Goal: Task Accomplishment & Management: Manage account settings

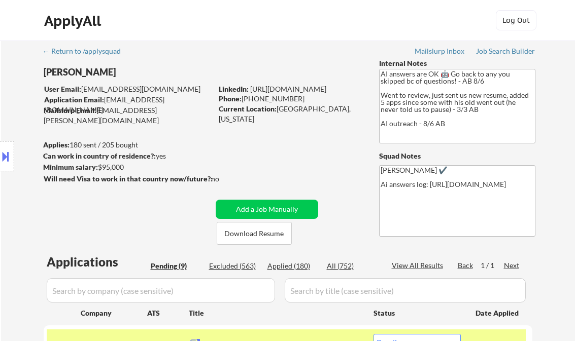
select select ""pending""
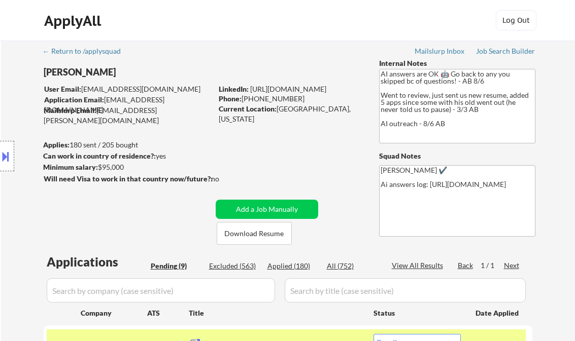
select select ""pending""
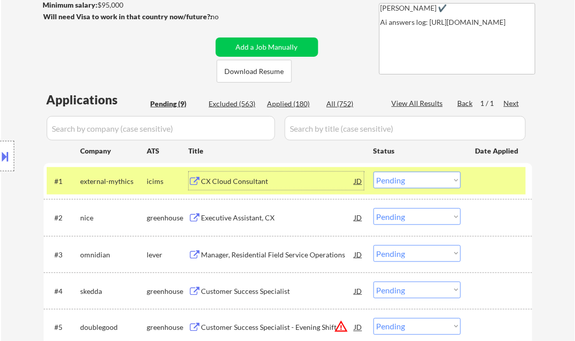
drag, startPoint x: 431, startPoint y: 182, endPoint x: 433, endPoint y: 189, distance: 7.4
click at [431, 182] on select "Choose an option... Pending Applied Excluded (Questions) Excluded (Expired) Exc…" at bounding box center [416, 180] width 87 height 17
click at [373, 172] on select "Choose an option... Pending Applied Excluded (Questions) Excluded (Expired) Exc…" at bounding box center [416, 180] width 87 height 17
click at [224, 217] on div "Executive Assistant, CX" at bounding box center [277, 218] width 153 height 10
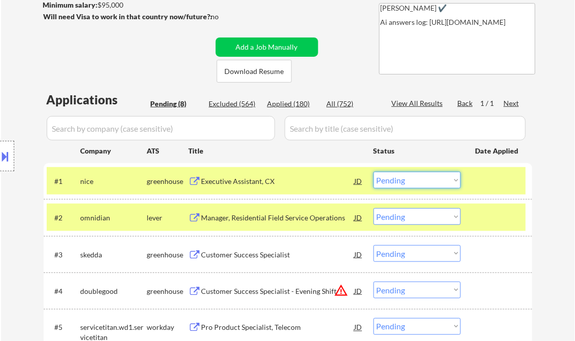
drag, startPoint x: 419, startPoint y: 179, endPoint x: 423, endPoint y: 189, distance: 10.5
click at [419, 179] on select "Choose an option... Pending Applied Excluded (Questions) Excluded (Expired) Exc…" at bounding box center [416, 180] width 87 height 17
click at [373, 172] on select "Choose an option... Pending Applied Excluded (Questions) Excluded (Expired) Exc…" at bounding box center [416, 180] width 87 height 17
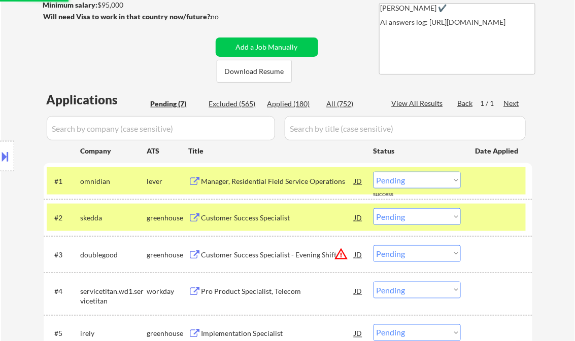
click at [260, 185] on div "Manager, Residential Field Service Operations" at bounding box center [277, 181] width 153 height 10
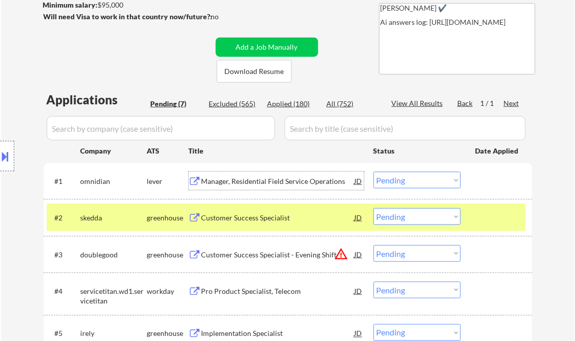
click at [5, 159] on button at bounding box center [5, 156] width 11 height 17
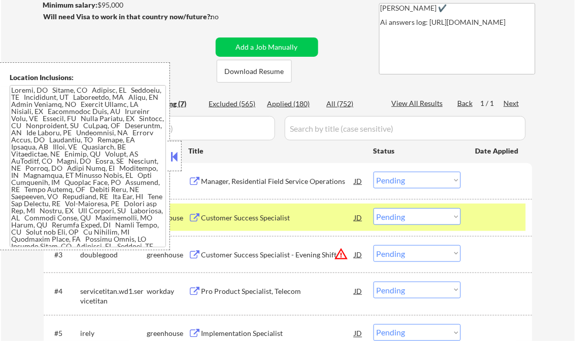
click at [172, 152] on button at bounding box center [174, 156] width 11 height 15
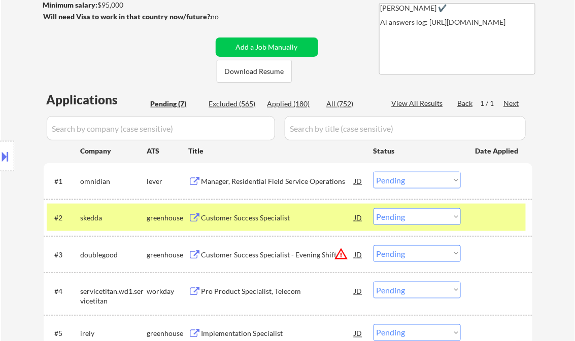
click at [409, 183] on select "Choose an option... Pending Applied Excluded (Questions) Excluded (Expired) Exc…" at bounding box center [416, 180] width 87 height 17
click at [373, 172] on select "Choose an option... Pending Applied Excluded (Questions) Excluded (Expired) Exc…" at bounding box center [416, 180] width 87 height 17
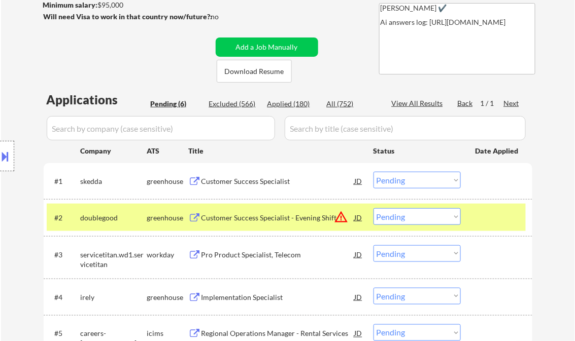
click at [278, 182] on div "Customer Success Specialist" at bounding box center [277, 181] width 153 height 10
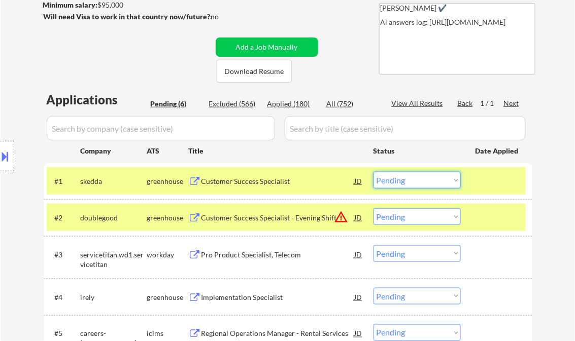
click at [415, 186] on select "Choose an option... Pending Applied Excluded (Questions) Excluded (Expired) Exc…" at bounding box center [416, 180] width 87 height 17
click at [373, 172] on select "Choose an option... Pending Applied Excluded (Questions) Excluded (Expired) Exc…" at bounding box center [416, 180] width 87 height 17
click at [299, 215] on div "Customer Success Specialist - Evening Shift" at bounding box center [277, 218] width 153 height 10
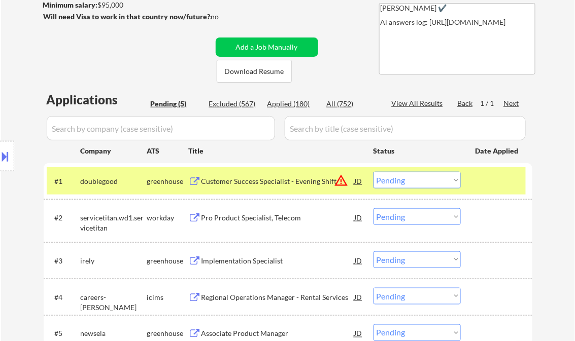
click at [8, 155] on button at bounding box center [5, 156] width 11 height 17
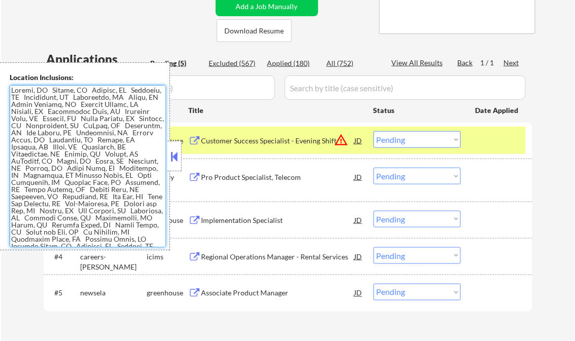
scroll to position [141, 0]
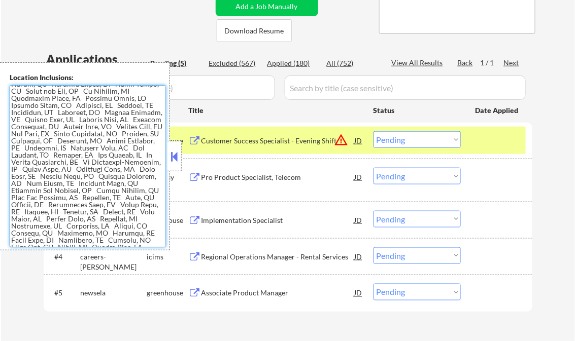
click at [174, 162] on button at bounding box center [174, 156] width 11 height 15
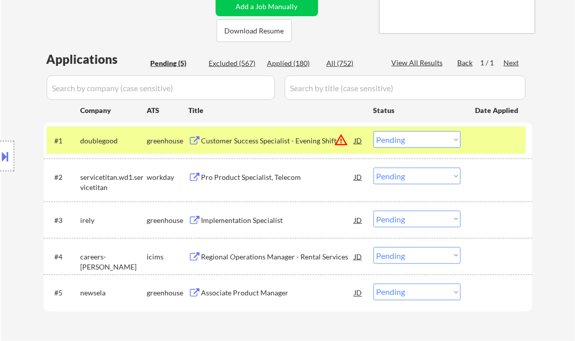
drag, startPoint x: 406, startPoint y: 137, endPoint x: 417, endPoint y: 147, distance: 15.5
click at [406, 137] on select "Choose an option... Pending Applied Excluded (Questions) Excluded (Expired) Exc…" at bounding box center [416, 139] width 87 height 17
click at [373, 131] on select "Choose an option... Pending Applied Excluded (Questions) Excluded (Expired) Exc…" at bounding box center [416, 139] width 87 height 17
click at [252, 183] on div "Pro Product Specialist, Telecom" at bounding box center [277, 177] width 153 height 18
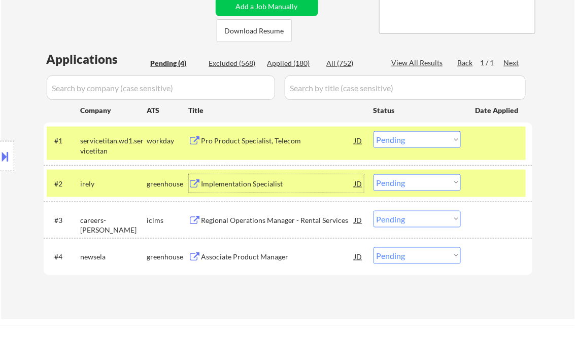
click at [8, 148] on div at bounding box center [7, 156] width 14 height 30
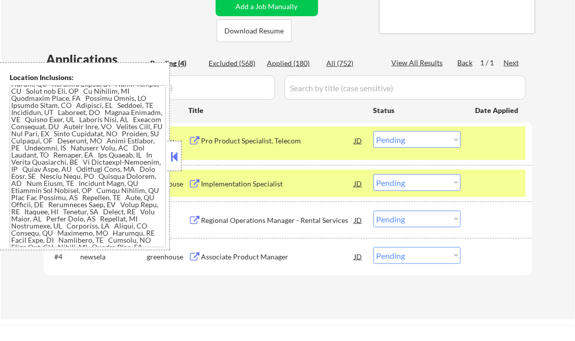
click at [170, 153] on button at bounding box center [174, 156] width 11 height 15
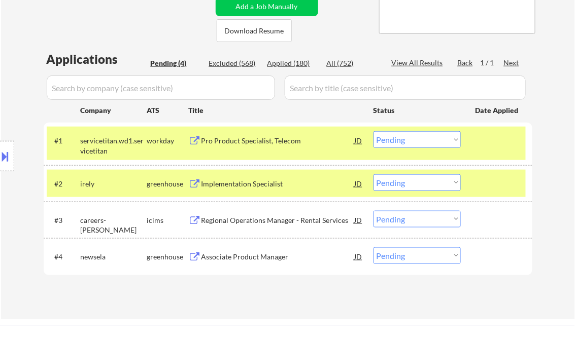
click at [403, 138] on select "Choose an option... Pending Applied Excluded (Questions) Excluded (Expired) Exc…" at bounding box center [416, 139] width 87 height 17
click at [373, 131] on select "Choose an option... Pending Applied Excluded (Questions) Excluded (Expired) Exc…" at bounding box center [416, 139] width 87 height 17
click at [254, 180] on div "Implementation Specialist" at bounding box center [277, 184] width 153 height 10
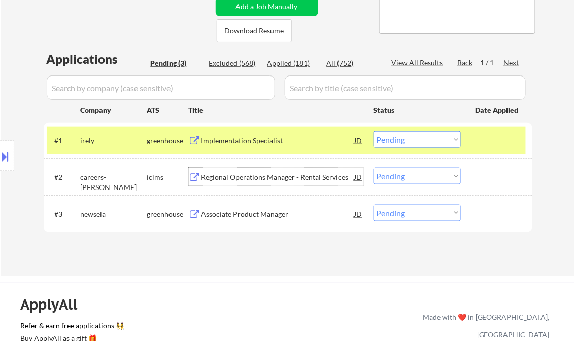
click at [3, 157] on button at bounding box center [5, 156] width 11 height 17
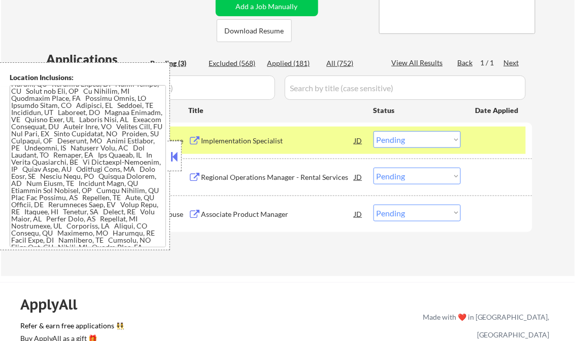
scroll to position [0, 0]
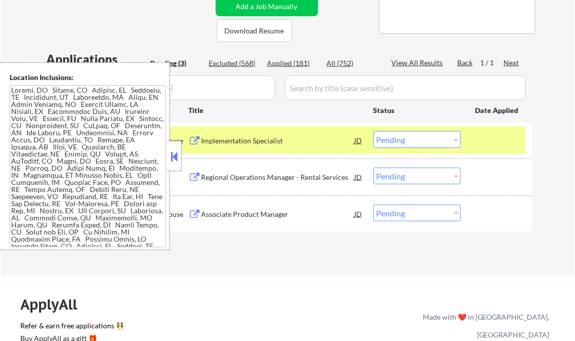
click at [171, 154] on button at bounding box center [174, 156] width 11 height 15
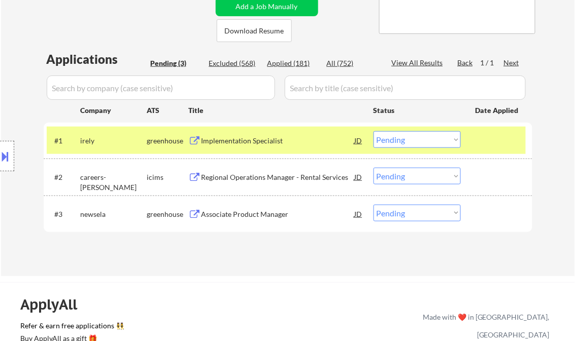
drag, startPoint x: 422, startPoint y: 140, endPoint x: 431, endPoint y: 148, distance: 10.8
click at [423, 140] on select "Choose an option... Pending Applied Excluded (Questions) Excluded (Expired) Exc…" at bounding box center [416, 139] width 87 height 17
click at [433, 268] on div "← Return to /applysquad Mailslurp Inbox Job Search Builder Ali Srour User Email…" at bounding box center [288, 57] width 574 height 439
drag, startPoint x: 427, startPoint y: 132, endPoint x: 430, endPoint y: 147, distance: 14.9
click at [427, 132] on select "Choose an option... Pending Applied Excluded (Questions) Excluded (Expired) Exc…" at bounding box center [416, 139] width 87 height 17
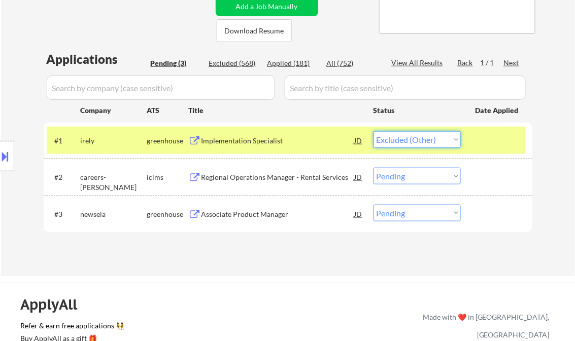
click at [373, 131] on select "Choose an option... Pending Applied Excluded (Questions) Excluded (Expired) Exc…" at bounding box center [416, 139] width 87 height 17
click at [275, 173] on div "Regional Operations Manager - Rental Services" at bounding box center [277, 177] width 153 height 10
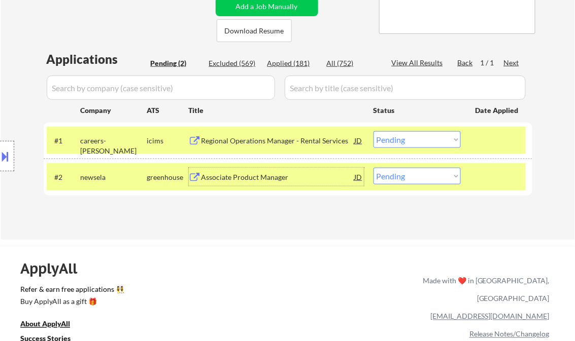
click at [429, 140] on select "Choose an option... Pending Applied Excluded (Questions) Excluded (Expired) Exc…" at bounding box center [416, 139] width 87 height 17
click at [373, 131] on select "Choose an option... Pending Applied Excluded (Questions) Excluded (Expired) Exc…" at bounding box center [416, 139] width 87 height 17
click at [259, 180] on div "Applications Pending (2) Excluded (569) Applied (181) All (752) View All Result…" at bounding box center [288, 136] width 488 height 170
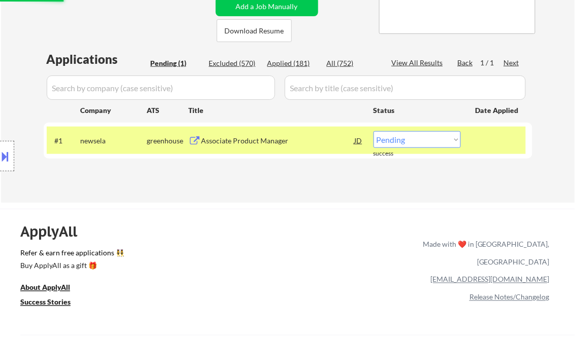
click at [247, 130] on div "#1 newsela greenhouse Associate Product Manager JD warning_amber Choose an opti…" at bounding box center [286, 140] width 479 height 27
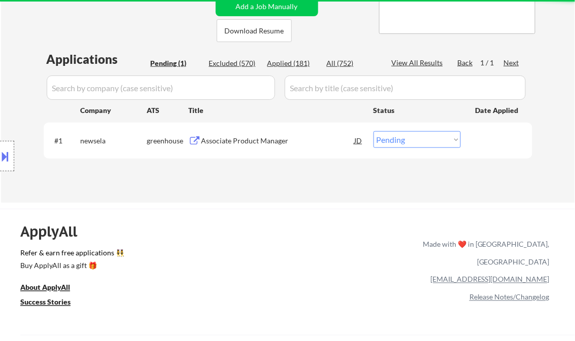
click at [258, 142] on div "Associate Product Manager" at bounding box center [277, 141] width 153 height 10
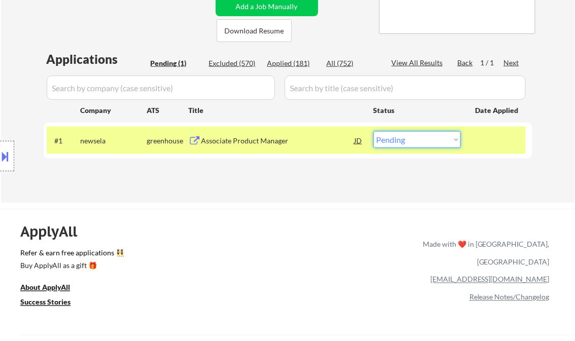
drag, startPoint x: 407, startPoint y: 141, endPoint x: 408, endPoint y: 147, distance: 5.8
click at [407, 141] on select "Choose an option... Pending Applied Excluded (Questions) Excluded (Expired) Exc…" at bounding box center [416, 139] width 87 height 17
select select ""excluded__salary_""
click at [373, 131] on select "Choose an option... Pending Applied Excluded (Questions) Excluded (Expired) Exc…" at bounding box center [416, 139] width 87 height 17
click at [225, 199] on div "← Return to /applysquad Mailslurp Inbox Job Search Builder Ali Srour User Email…" at bounding box center [288, 20] width 574 height 365
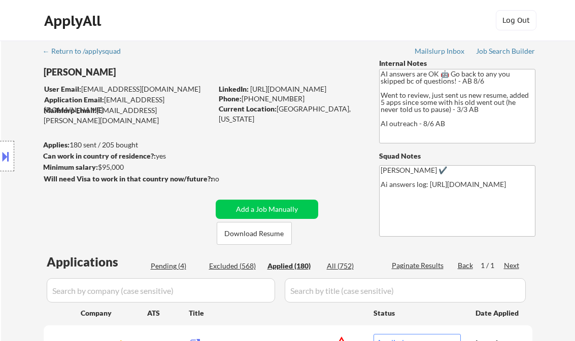
select select ""applied""
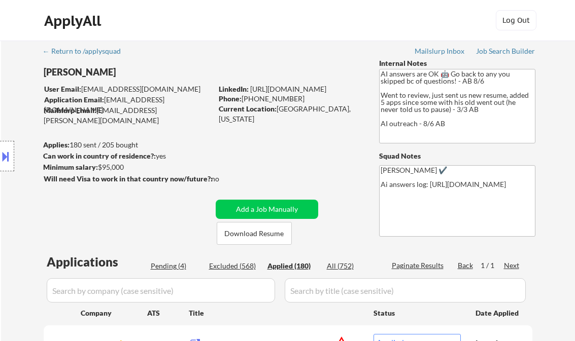
select select ""applied""
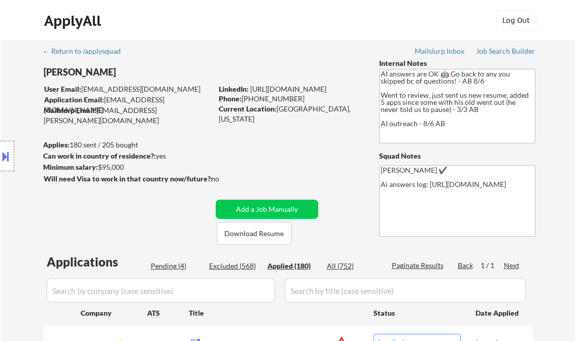
select select ""applied""
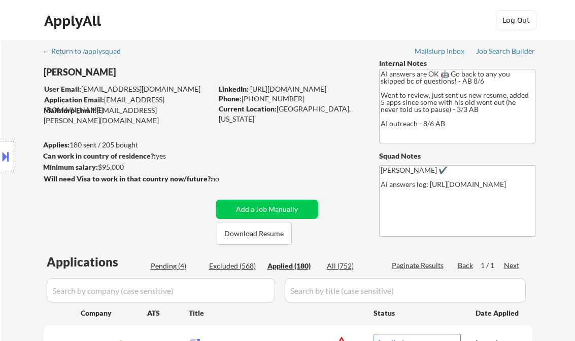
select select ""applied""
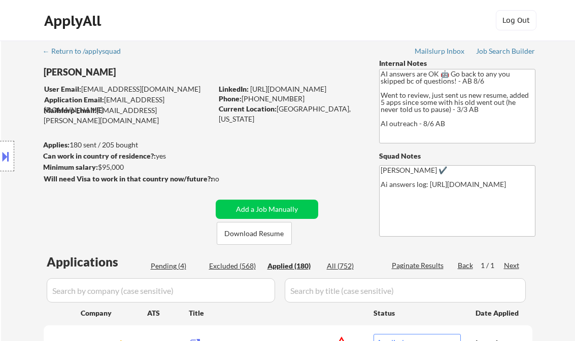
select select ""applied""
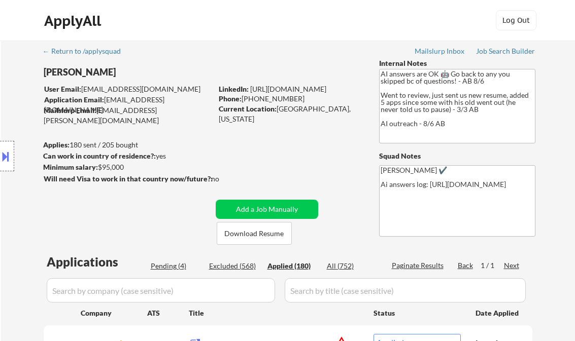
select select ""applied""
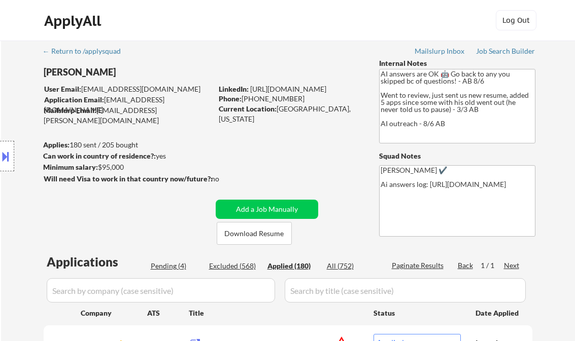
select select ""applied""
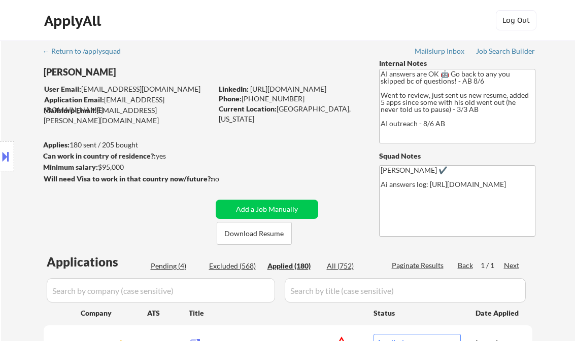
select select ""applied""
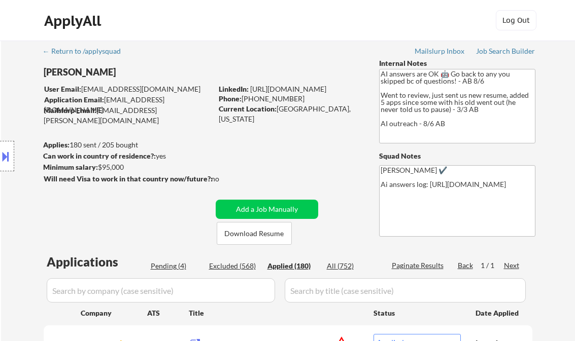
select select ""applied""
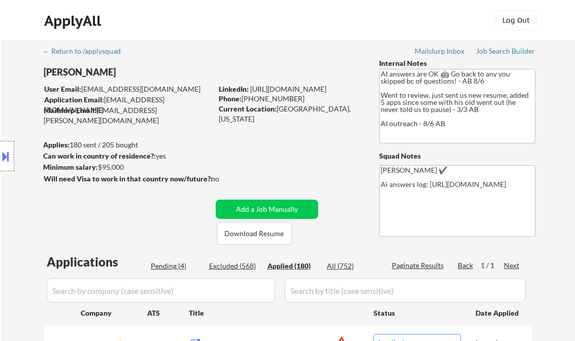
select select ""applied""
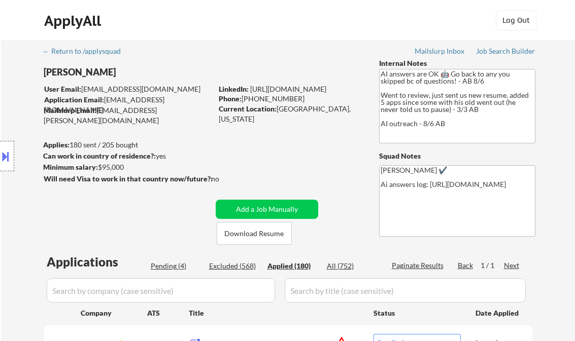
select select ""applied""
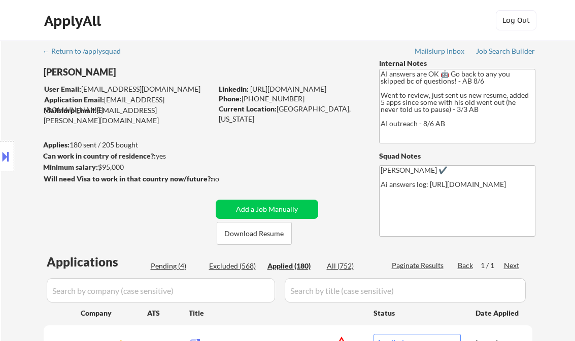
select select ""applied""
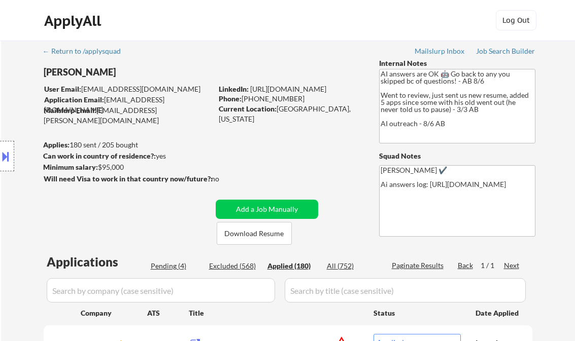
select select ""applied""
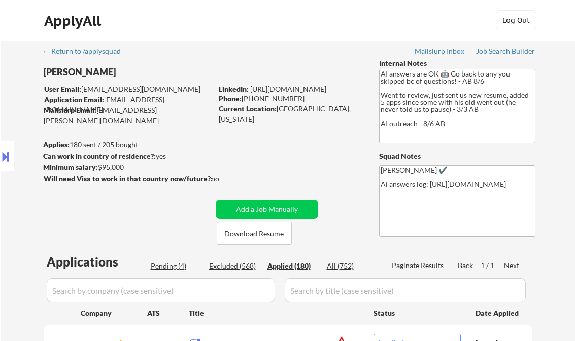
select select ""applied""
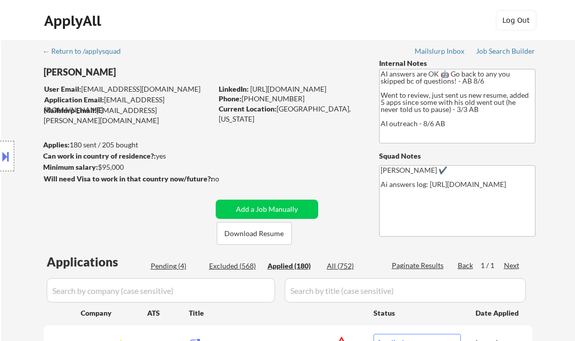
select select ""applied""
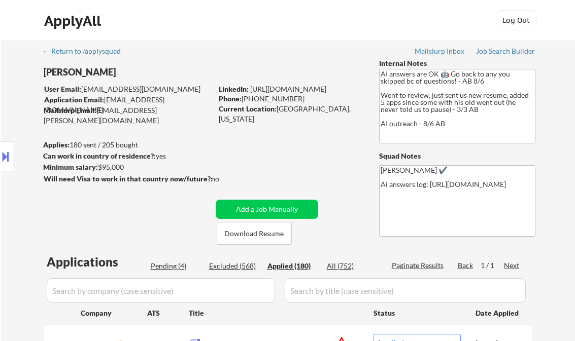
select select ""applied""
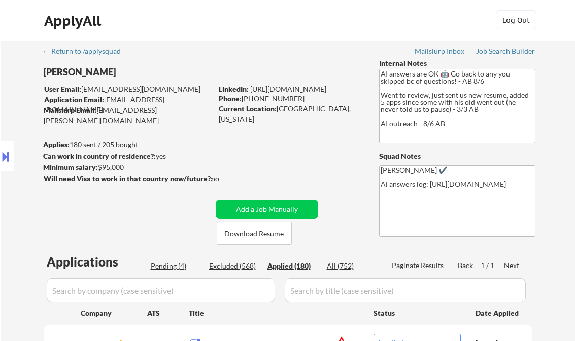
select select ""applied""
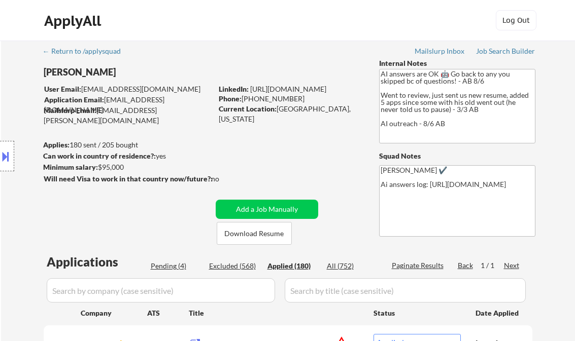
select select ""applied""
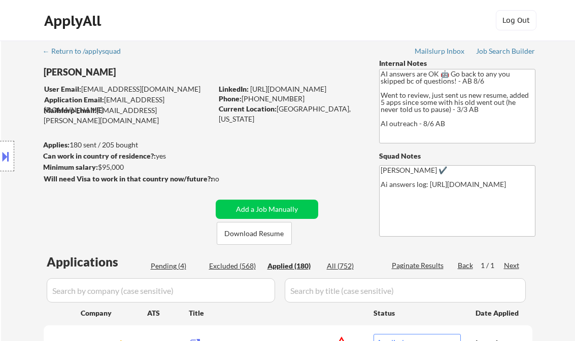
select select ""applied""
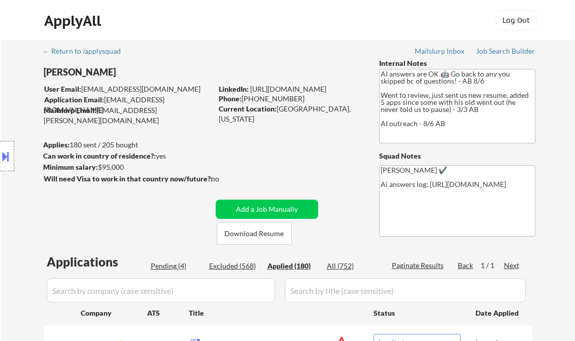
select select ""applied""
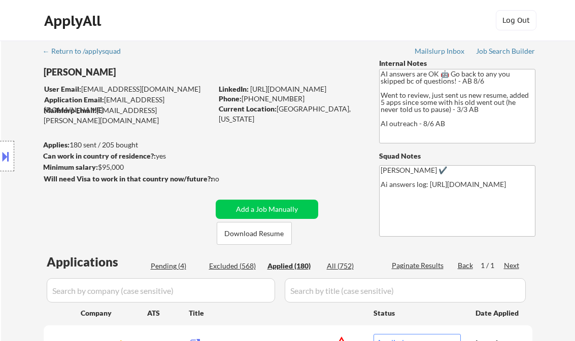
select select ""applied""
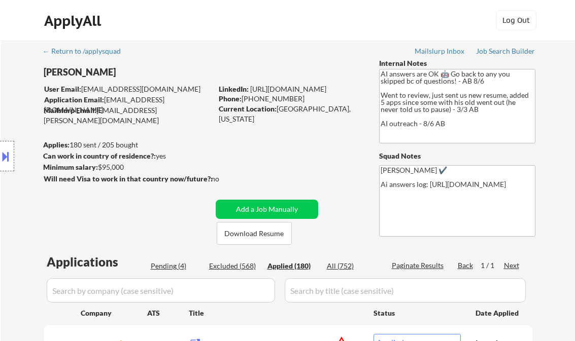
select select ""applied""
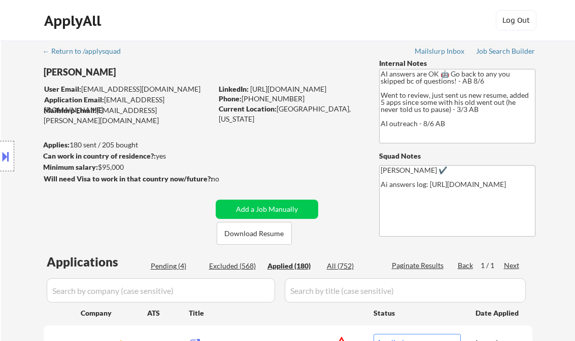
select select ""applied""
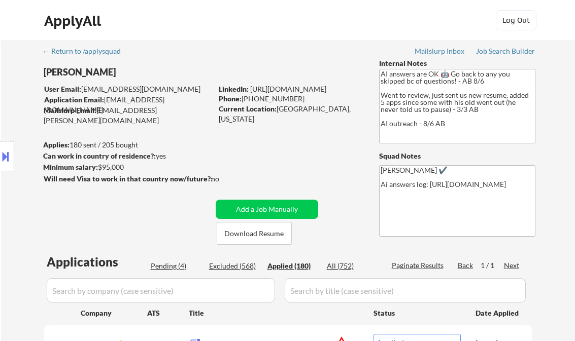
select select ""applied""
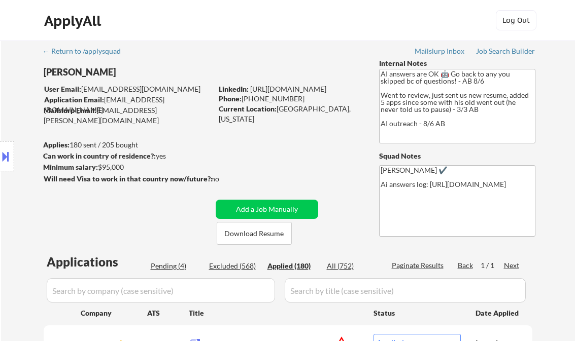
select select ""applied""
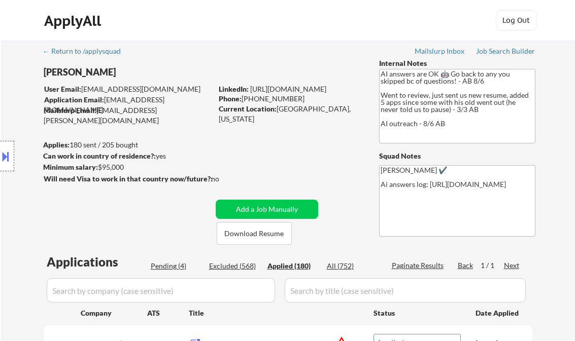
select select ""applied""
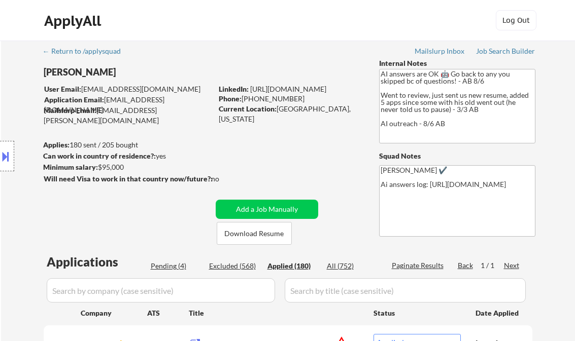
select select ""applied""
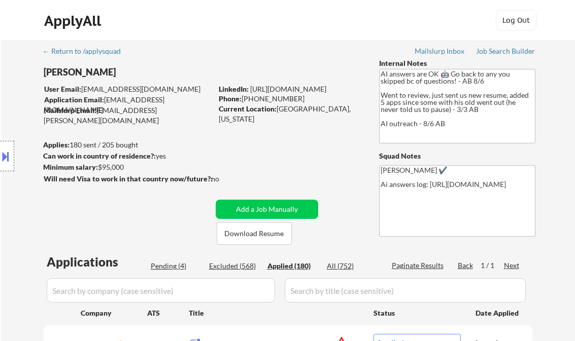
select select ""applied""
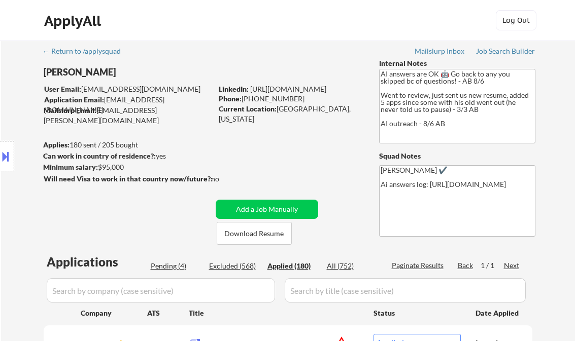
select select ""applied""
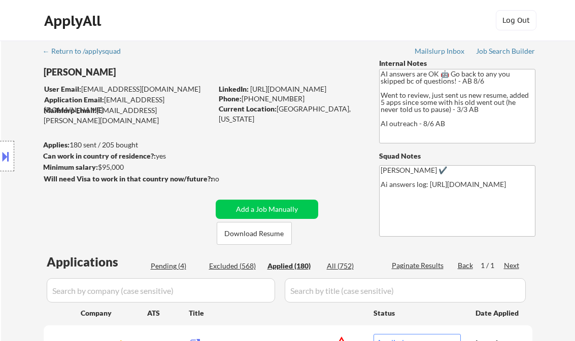
select select ""applied""
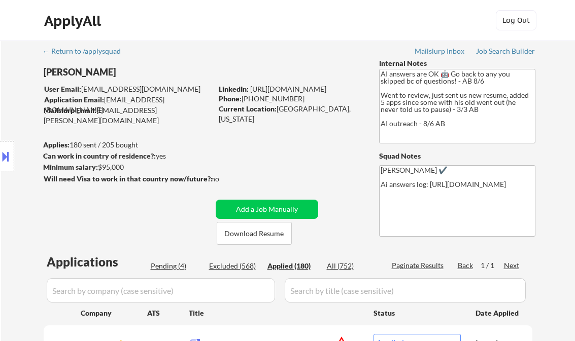
select select ""applied""
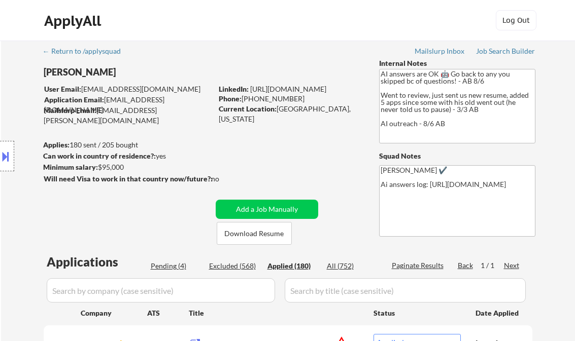
select select ""applied""
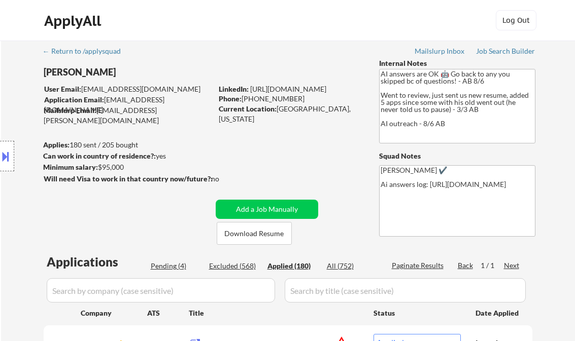
select select ""applied""
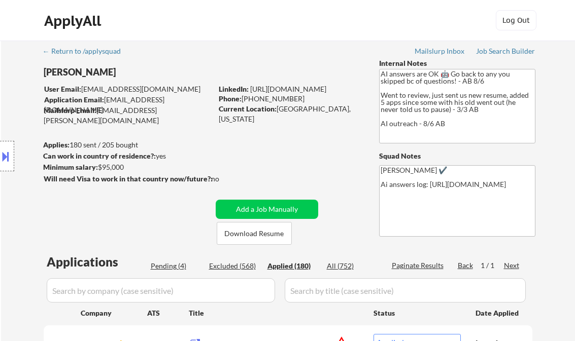
select select ""applied""
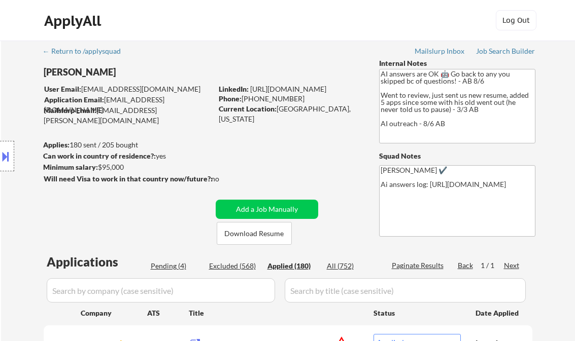
select select ""applied""
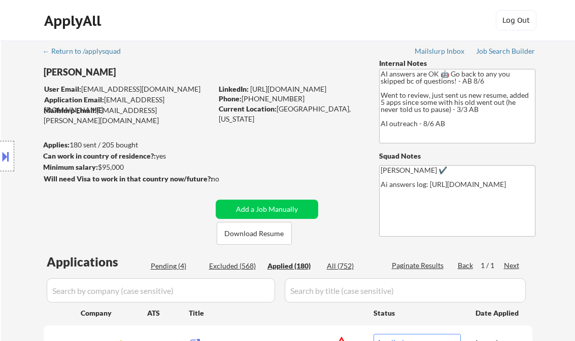
select select ""applied""
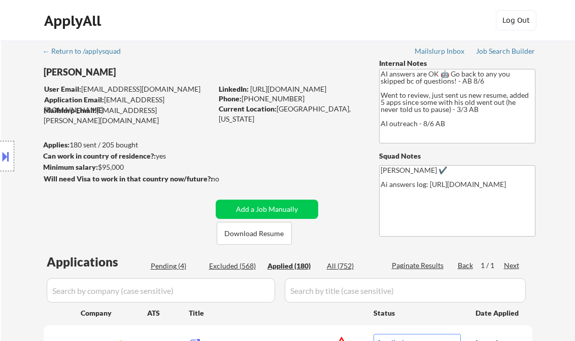
scroll to position [1581, 0]
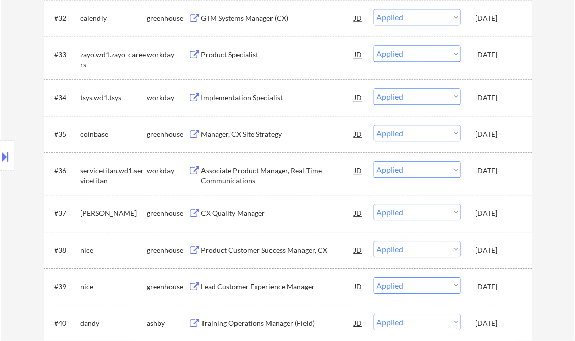
select select ""applied""
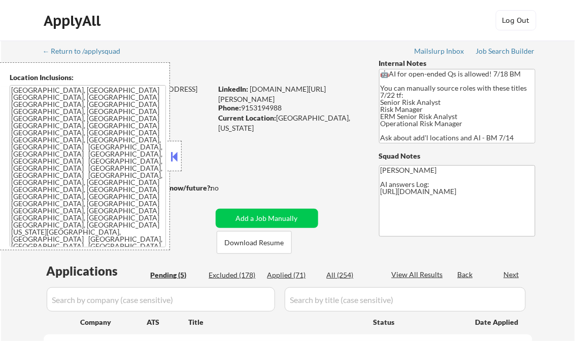
click at [175, 152] on button at bounding box center [174, 156] width 11 height 15
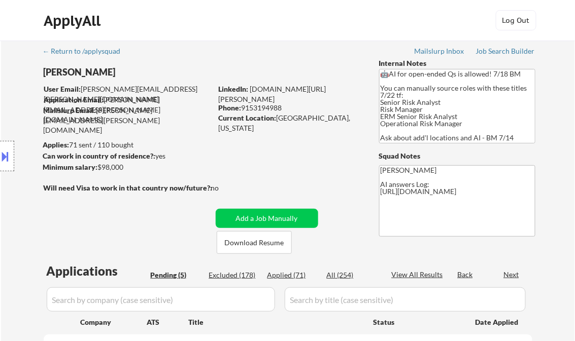
select select ""pending""
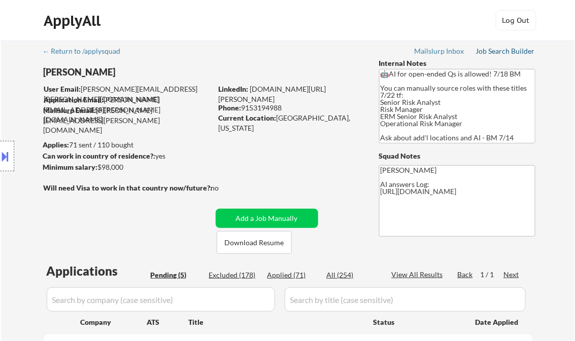
click at [495, 54] on div "Job Search Builder" at bounding box center [505, 51] width 59 height 7
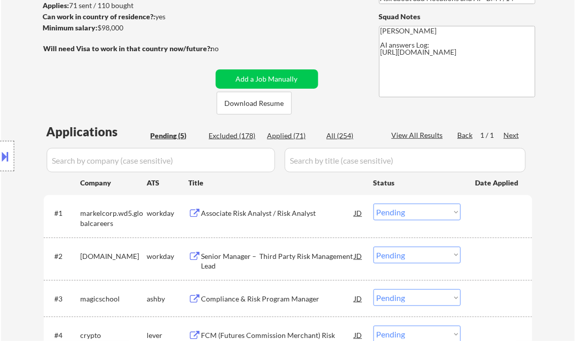
scroll to position [162, 0]
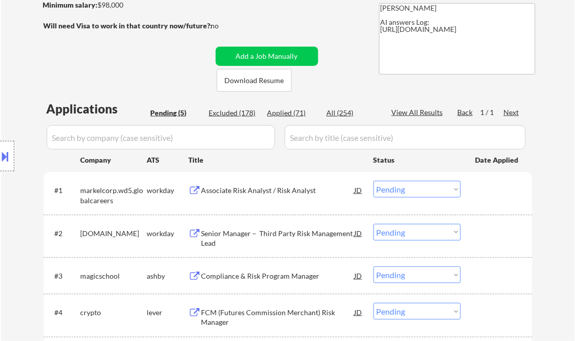
click at [255, 193] on div "Associate Risk Analyst / Risk Analyst" at bounding box center [277, 191] width 153 height 10
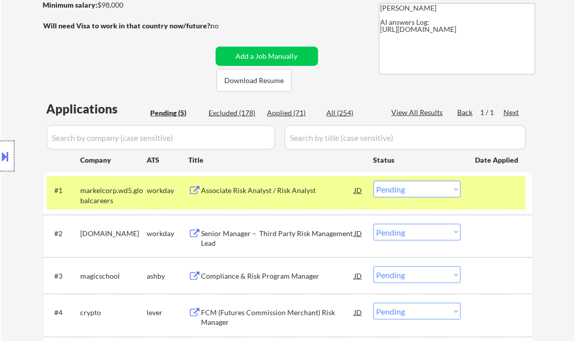
click at [11, 152] on div at bounding box center [7, 156] width 14 height 30
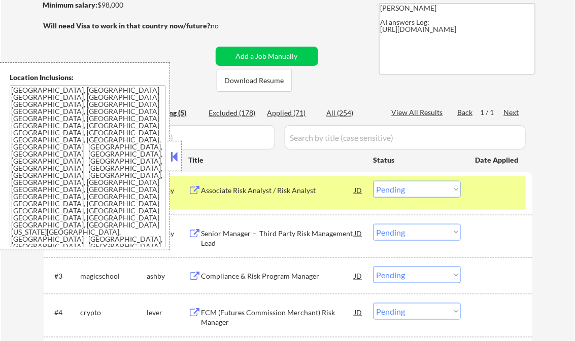
click at [176, 153] on button at bounding box center [174, 156] width 11 height 15
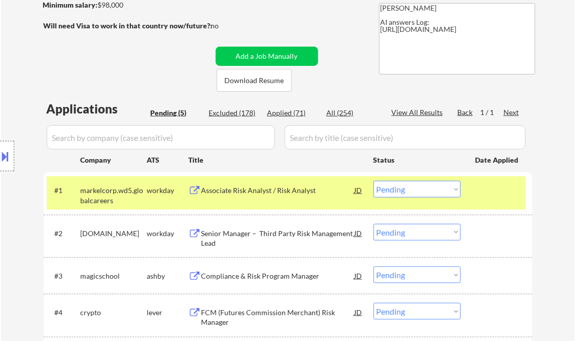
click at [8, 152] on button at bounding box center [5, 156] width 11 height 17
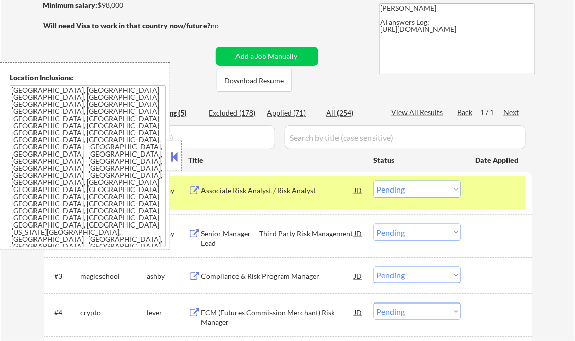
click at [171, 151] on button at bounding box center [174, 156] width 11 height 15
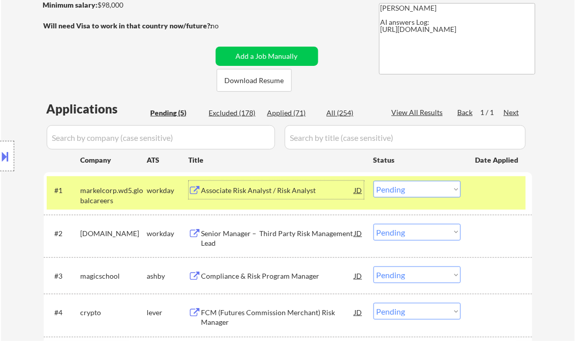
click at [262, 193] on div "Associate Risk Analyst / Risk Analyst" at bounding box center [277, 191] width 153 height 10
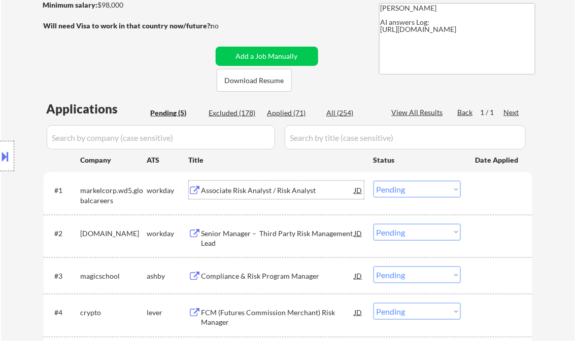
click at [8, 160] on button at bounding box center [5, 156] width 11 height 17
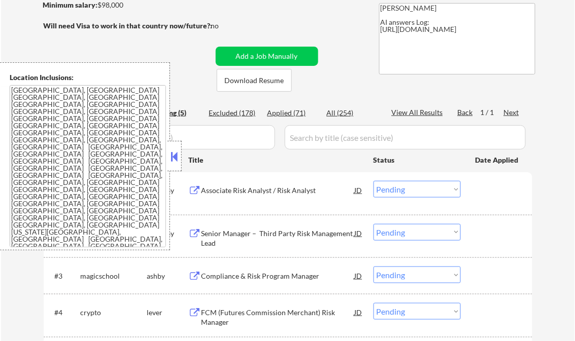
click at [175, 159] on button at bounding box center [174, 156] width 11 height 15
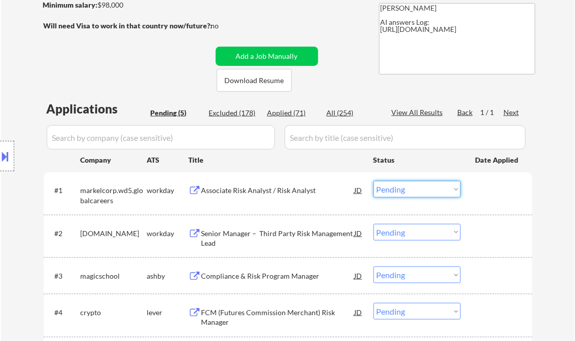
click at [427, 196] on select "Choose an option... Pending Applied Excluded (Questions) Excluded (Expired) Exc…" at bounding box center [416, 189] width 87 height 17
click at [373, 181] on select "Choose an option... Pending Applied Excluded (Questions) Excluded (Expired) Exc…" at bounding box center [416, 189] width 87 height 17
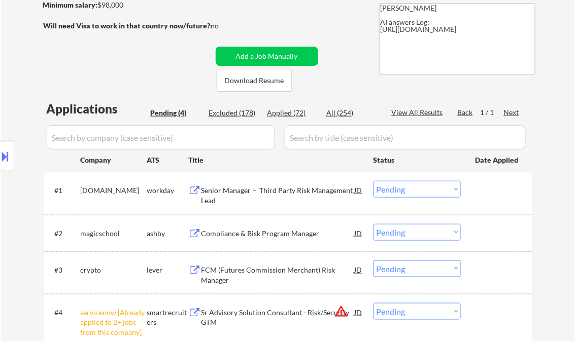
click at [261, 196] on div "Senior Manager – Third Party Risk Management Lead" at bounding box center [277, 196] width 153 height 20
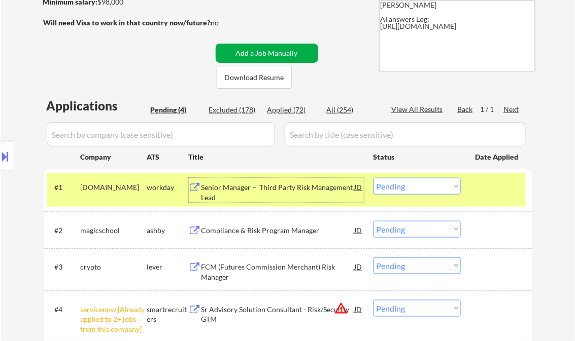
scroll to position [243, 0]
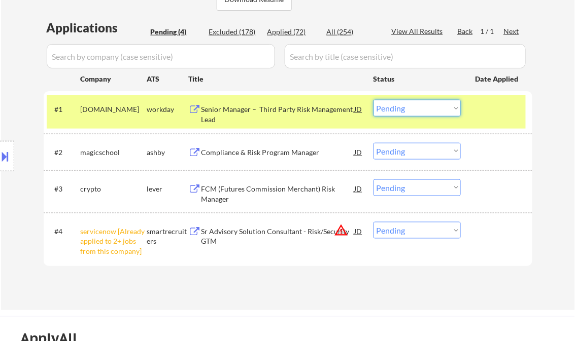
click at [403, 113] on select "Choose an option... Pending Applied Excluded (Questions) Excluded (Expired) Exc…" at bounding box center [416, 108] width 87 height 17
click at [373, 100] on select "Choose an option... Pending Applied Excluded (Questions) Excluded (Expired) Exc…" at bounding box center [416, 108] width 87 height 17
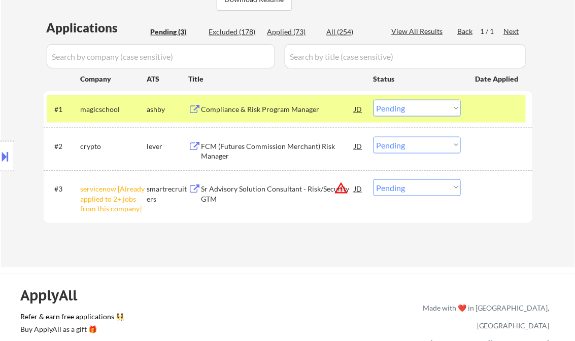
click at [268, 114] on div "Compliance & Risk Program Manager" at bounding box center [277, 109] width 153 height 10
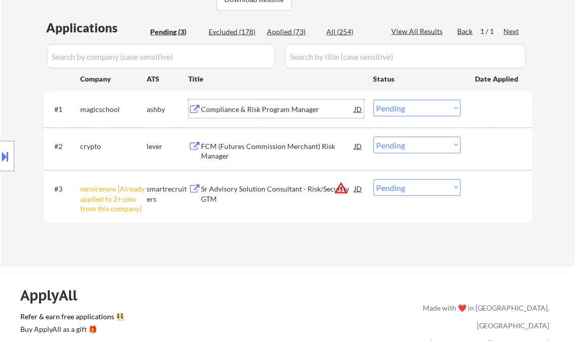
drag, startPoint x: 401, startPoint y: 111, endPoint x: 402, endPoint y: 116, distance: 5.2
click at [401, 111] on select "Choose an option... Pending Applied Excluded (Questions) Excluded (Expired) Exc…" at bounding box center [416, 108] width 87 height 17
click at [373, 100] on select "Choose an option... Pending Applied Excluded (Questions) Excluded (Expired) Exc…" at bounding box center [416, 108] width 87 height 17
click at [270, 147] on div "FCM (Futures Commission Merchant) Risk Manager" at bounding box center [277, 151] width 153 height 20
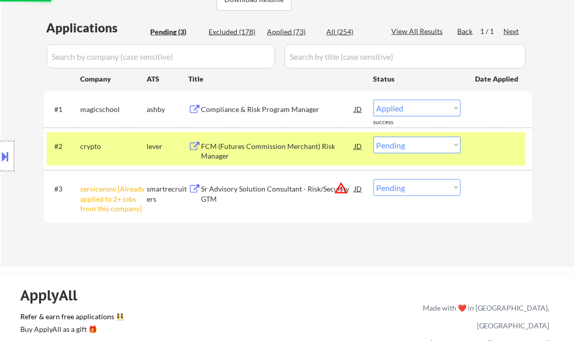
select select ""pending""
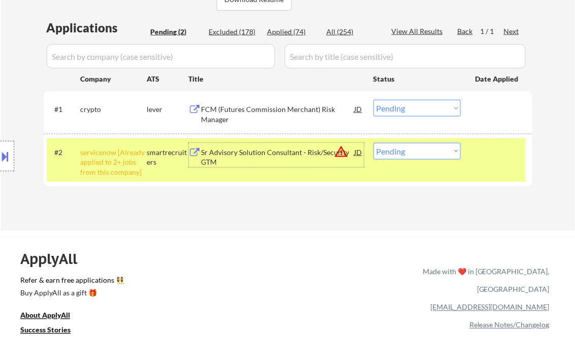
drag, startPoint x: 422, startPoint y: 150, endPoint x: 426, endPoint y: 159, distance: 10.2
click at [422, 150] on select "Choose an option... Pending Applied Excluded (Questions) Excluded (Expired) Exc…" at bounding box center [416, 151] width 87 height 17
select select ""excluded__other_""
click at [373, 143] on select "Choose an option... Pending Applied Excluded (Questions) Excluded (Expired) Exc…" at bounding box center [416, 151] width 87 height 17
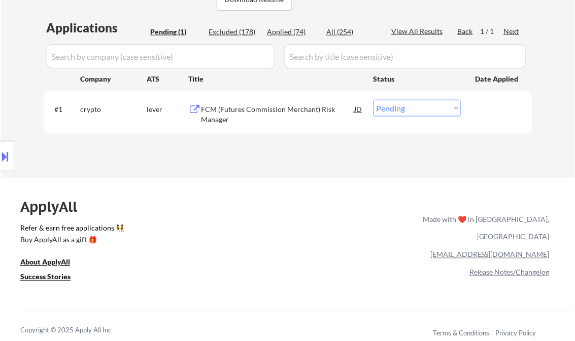
click at [406, 109] on select "Choose an option... Pending Applied Excluded (Questions) Excluded (Expired) Exc…" at bounding box center [416, 108] width 87 height 17
select select ""excluded__other_""
click at [373, 100] on select "Choose an option... Pending Applied Excluded (Questions) Excluded (Expired) Exc…" at bounding box center [416, 108] width 87 height 17
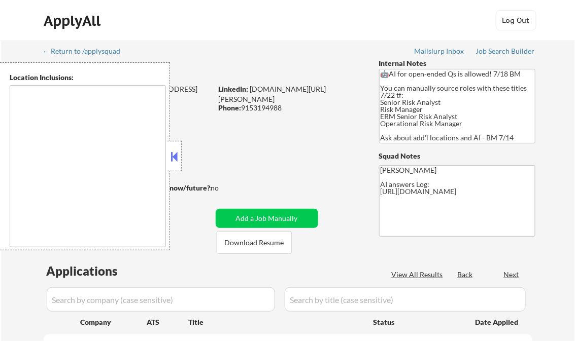
type textarea "[GEOGRAPHIC_DATA], [GEOGRAPHIC_DATA] [GEOGRAPHIC_DATA], [GEOGRAPHIC_DATA] [GEOG…"
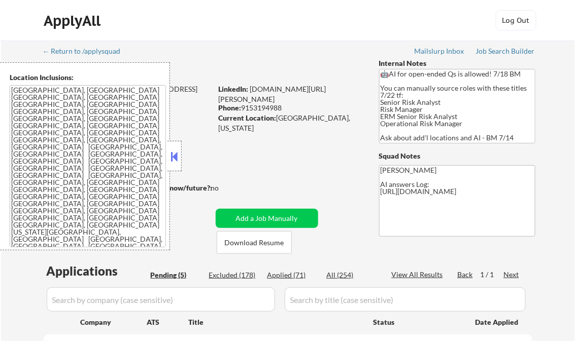
select select ""pending""
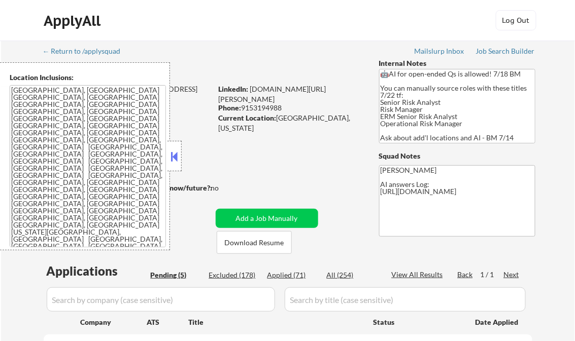
click at [171, 154] on button at bounding box center [174, 156] width 11 height 15
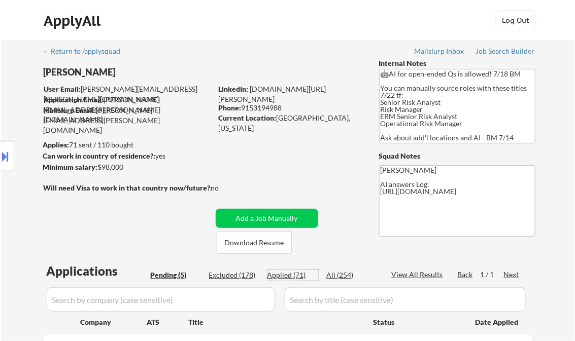
click at [284, 280] on div "Applied (71)" at bounding box center [292, 275] width 51 height 10
select select ""applied""
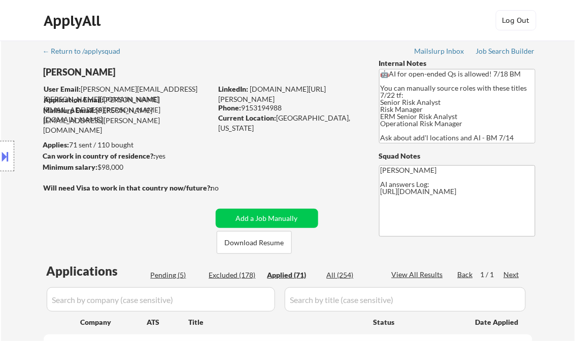
select select ""applied""
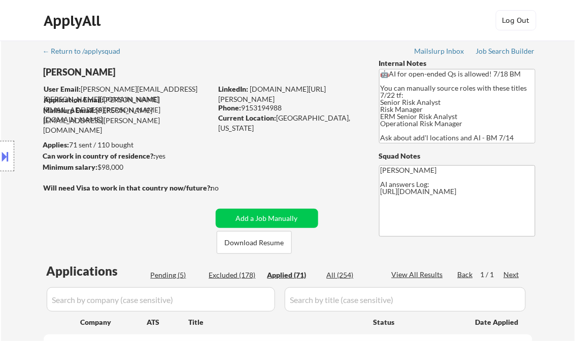
select select ""applied""
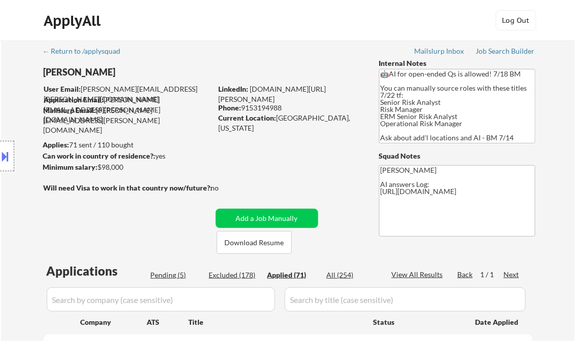
select select ""applied""
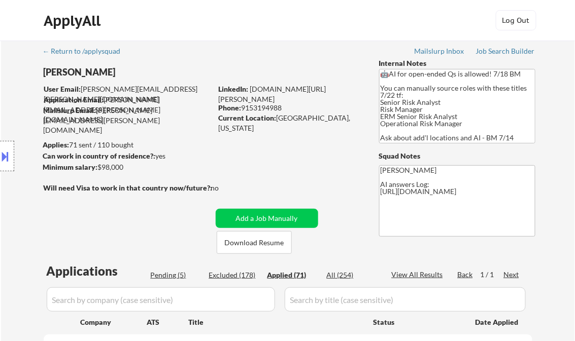
select select ""applied""
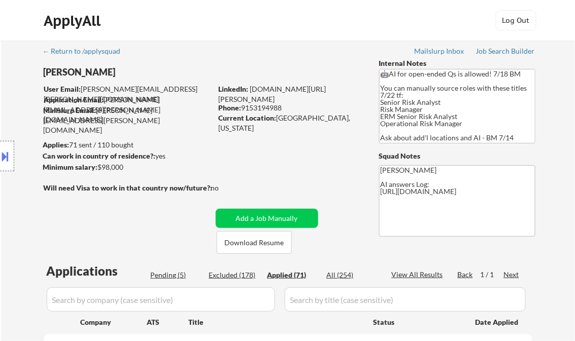
select select ""applied""
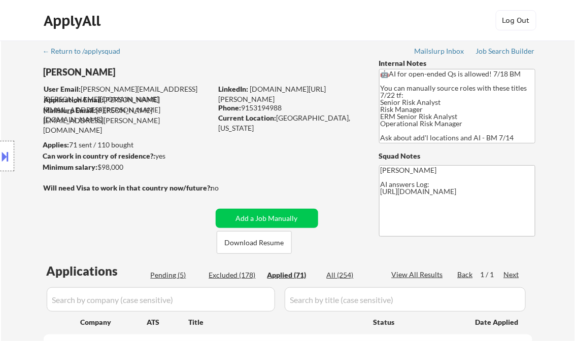
select select ""applied""
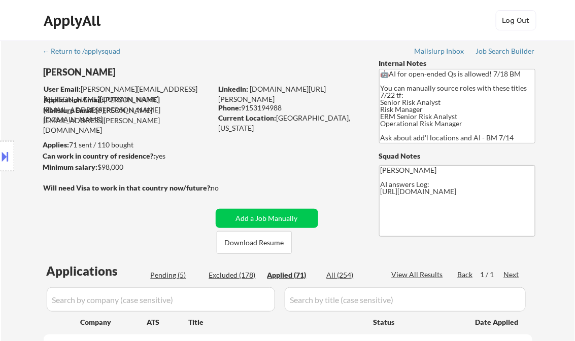
select select ""applied""
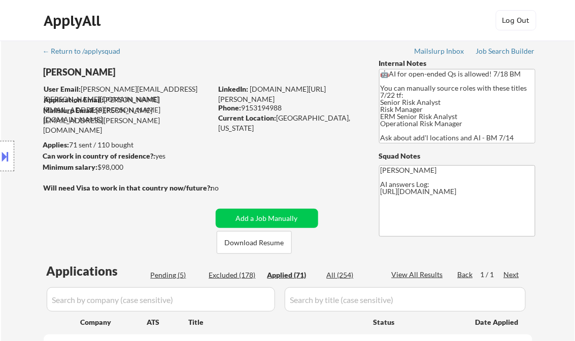
select select ""applied""
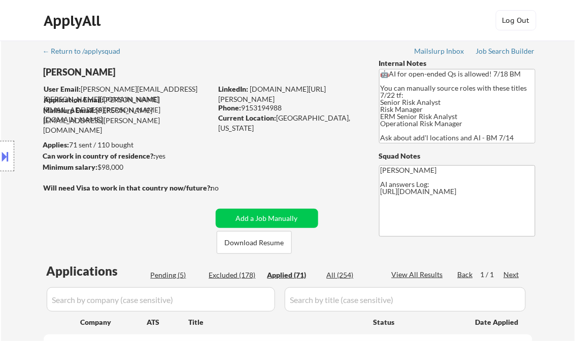
select select ""applied""
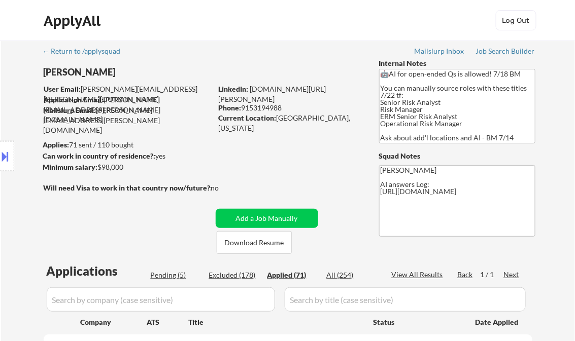
select select ""applied""
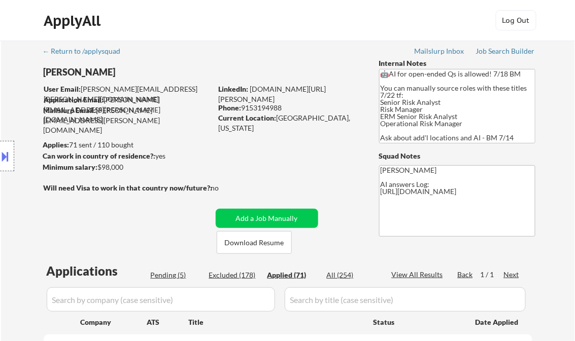
select select ""applied""
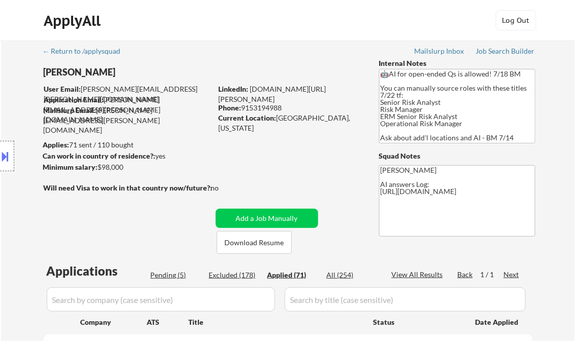
select select ""applied""
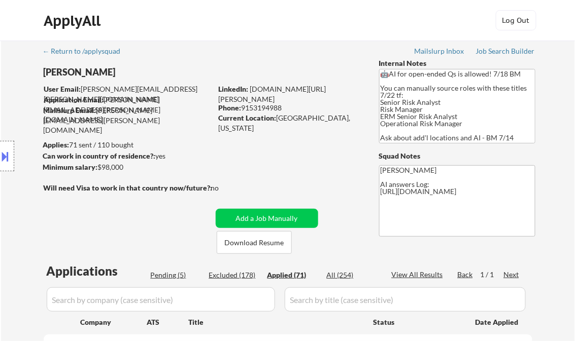
select select ""applied""
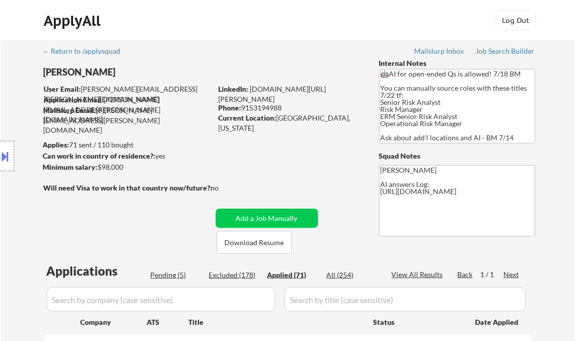
select select ""applied""
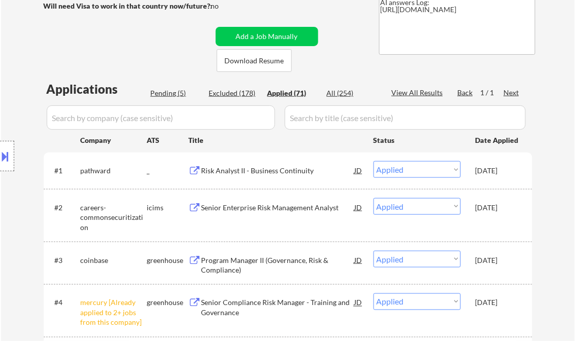
select select ""applied""
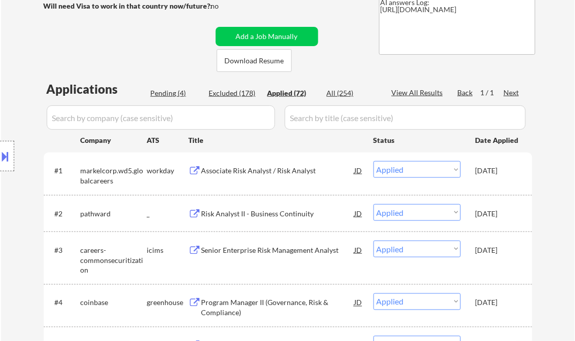
select select ""applied""
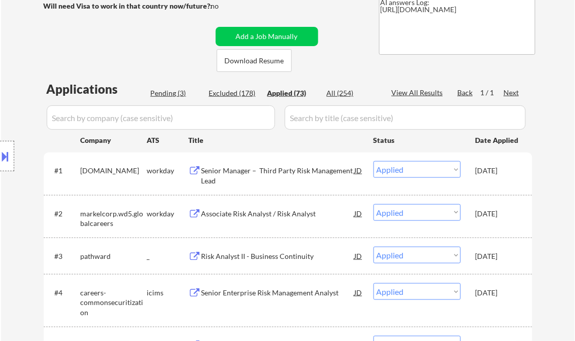
select select ""applied""
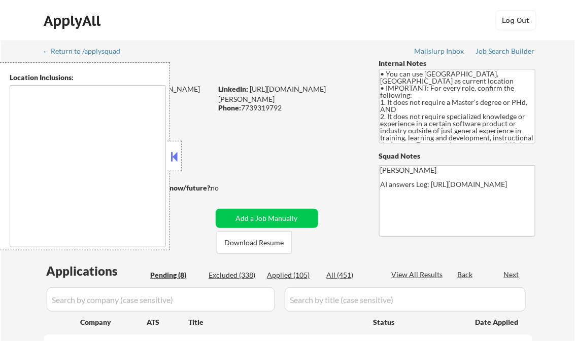
type textarea "Champaign, IL Urbana, IL Savoy, IL St. [PERSON_NAME], IL Mahomet, IL Tolono, IL…"
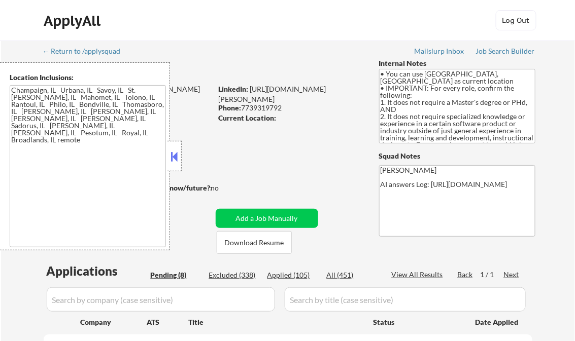
select select ""pending""
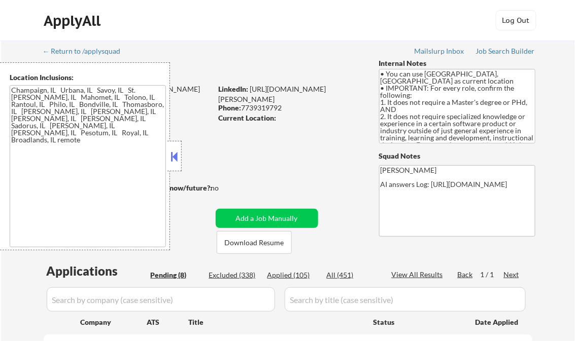
select select ""pending""
click at [176, 154] on button at bounding box center [174, 156] width 11 height 15
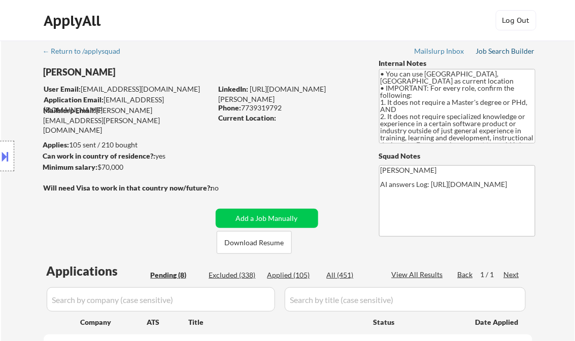
drag, startPoint x: 499, startPoint y: 50, endPoint x: 468, endPoint y: 54, distance: 32.1
click at [499, 50] on div "Job Search Builder" at bounding box center [505, 51] width 59 height 7
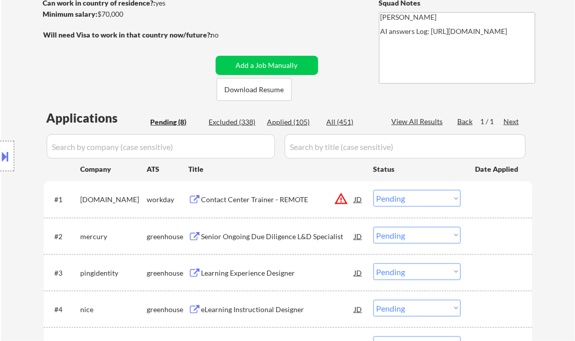
scroll to position [162, 0]
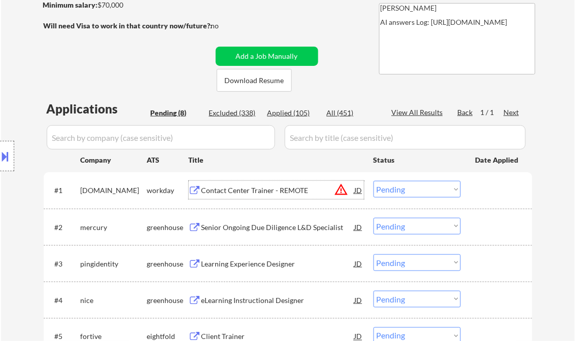
click at [248, 190] on div "Contact Center Trainer - REMOTE" at bounding box center [277, 191] width 153 height 10
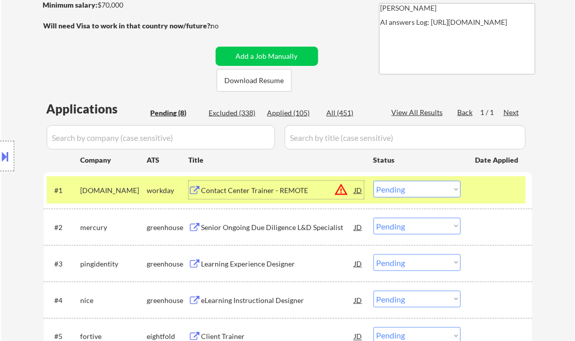
click at [428, 191] on select "Choose an option... Pending Applied Excluded (Questions) Excluded (Expired) Exc…" at bounding box center [416, 189] width 87 height 17
click at [373, 181] on select "Choose an option... Pending Applied Excluded (Questions) Excluded (Expired) Exc…" at bounding box center [416, 189] width 87 height 17
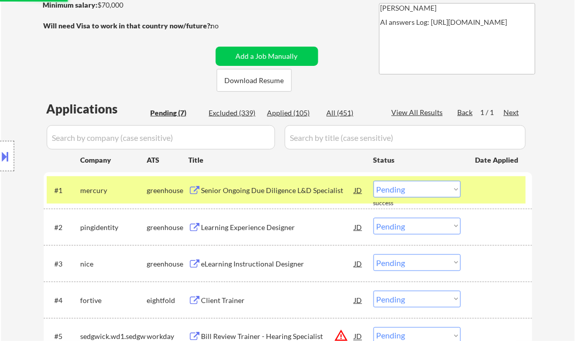
click at [255, 192] on div "Senior Ongoing Due Diligence L&D Specialist" at bounding box center [277, 191] width 153 height 10
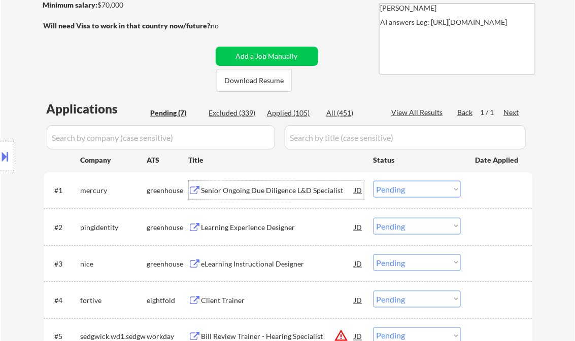
click at [420, 190] on select "Choose an option... Pending Applied Excluded (Questions) Excluded (Expired) Exc…" at bounding box center [416, 189] width 87 height 17
click at [373, 181] on select "Choose an option... Pending Applied Excluded (Questions) Excluded (Expired) Exc…" at bounding box center [416, 189] width 87 height 17
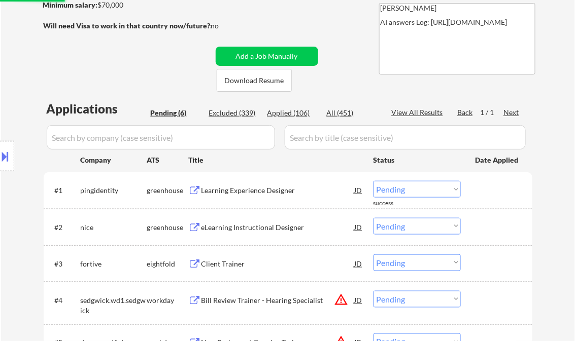
click at [240, 192] on div "Learning Experience Designer" at bounding box center [277, 191] width 153 height 10
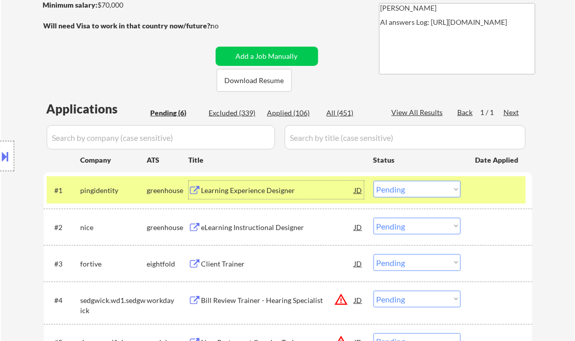
click at [406, 197] on select "Choose an option... Pending Applied Excluded (Questions) Excluded (Expired) Exc…" at bounding box center [416, 189] width 87 height 17
click at [373, 181] on select "Choose an option... Pending Applied Excluded (Questions) Excluded (Expired) Exc…" at bounding box center [416, 189] width 87 height 17
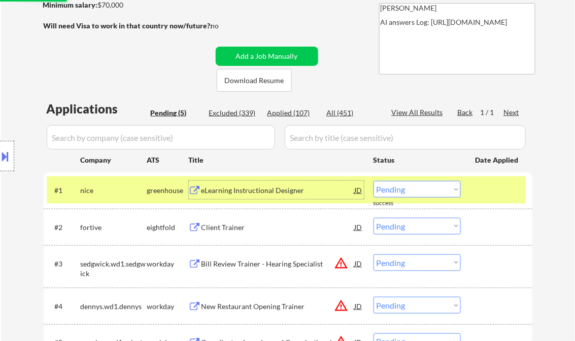
click at [246, 195] on div "eLearning Instructional Designer" at bounding box center [277, 191] width 153 height 10
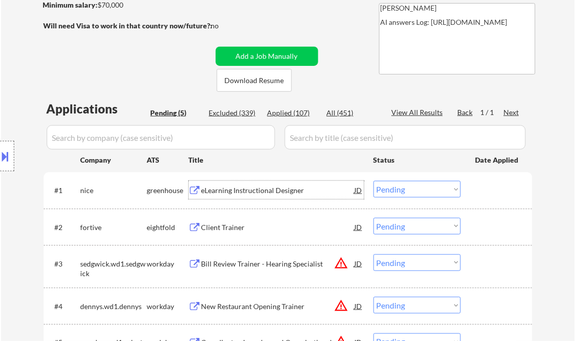
drag, startPoint x: 421, startPoint y: 193, endPoint x: 427, endPoint y: 199, distance: 8.3
click at [421, 193] on select "Choose an option... Pending Applied Excluded (Questions) Excluded (Expired) Exc…" at bounding box center [416, 189] width 87 height 17
click at [373, 181] on select "Choose an option... Pending Applied Excluded (Questions) Excluded (Expired) Exc…" at bounding box center [416, 189] width 87 height 17
click at [218, 226] on div "Client Trainer" at bounding box center [277, 228] width 153 height 10
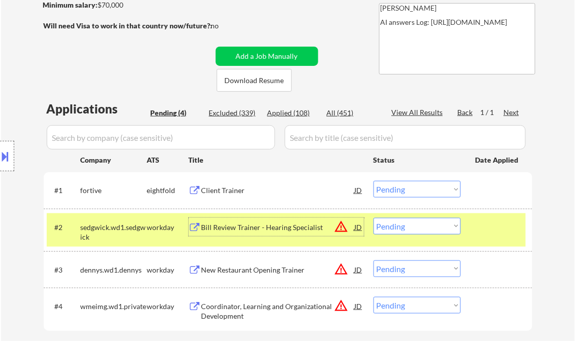
click at [405, 195] on select "Choose an option... Pending Applied Excluded (Questions) Excluded (Expired) Exc…" at bounding box center [416, 189] width 87 height 17
click at [373, 181] on select "Choose an option... Pending Applied Excluded (Questions) Excluded (Expired) Exc…" at bounding box center [416, 189] width 87 height 17
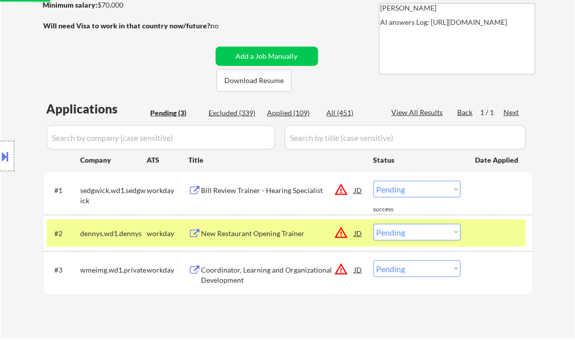
click at [247, 188] on div "Bill Review Trainer - Hearing Specialist" at bounding box center [277, 191] width 153 height 10
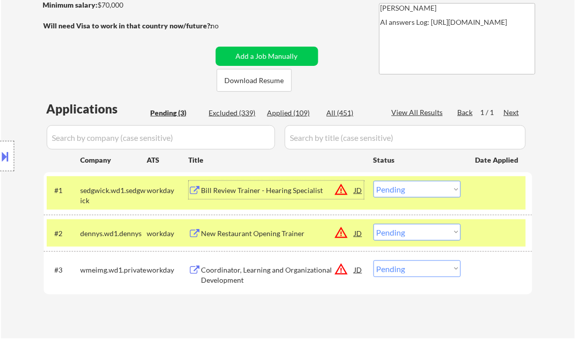
drag, startPoint x: 409, startPoint y: 193, endPoint x: 417, endPoint y: 199, distance: 10.6
click at [409, 193] on select "Choose an option... Pending Applied Excluded (Questions) Excluded (Expired) Exc…" at bounding box center [416, 189] width 87 height 17
click at [373, 181] on select "Choose an option... Pending Applied Excluded (Questions) Excluded (Expired) Exc…" at bounding box center [416, 189] width 87 height 17
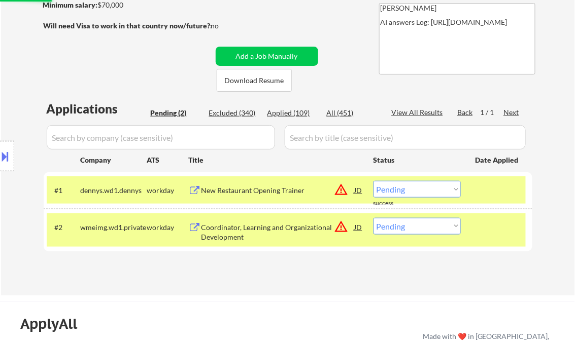
click at [260, 191] on div "New Restaurant Opening Trainer" at bounding box center [277, 191] width 153 height 10
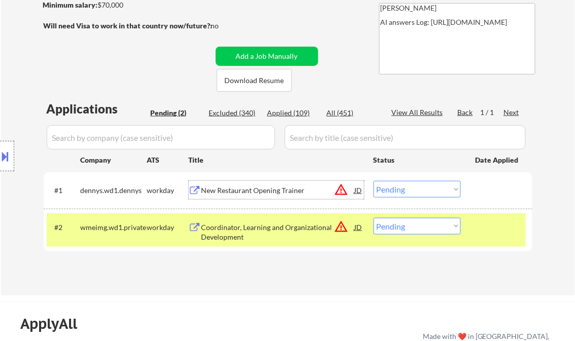
click at [414, 190] on select "Choose an option... Pending Applied Excluded (Questions) Excluded (Expired) Exc…" at bounding box center [416, 189] width 87 height 17
click at [373, 181] on select "Choose an option... Pending Applied Excluded (Questions) Excluded (Expired) Exc…" at bounding box center [416, 189] width 87 height 17
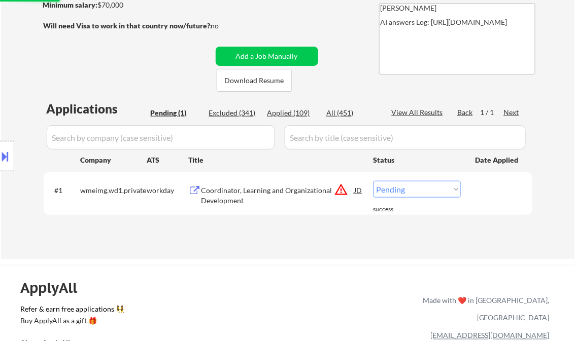
click at [252, 195] on div "Coordinator, Learning and Organizational Development" at bounding box center [277, 196] width 153 height 20
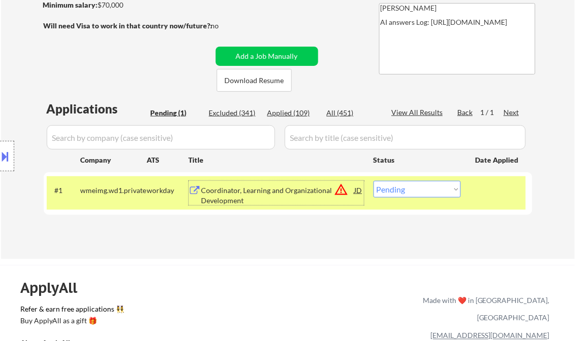
click at [396, 186] on select "Choose an option... Pending Applied Excluded (Questions) Excluded (Expired) Exc…" at bounding box center [416, 189] width 87 height 17
select select ""excluded__expired_""
click at [373, 181] on select "Choose an option... Pending Applied Excluded (Questions) Excluded (Expired) Exc…" at bounding box center [416, 189] width 87 height 17
click at [292, 243] on div "← Return to /applysquad Mailslurp Inbox Job Search Builder Joshua Mayen-Vargas …" at bounding box center [288, 64] width 506 height 373
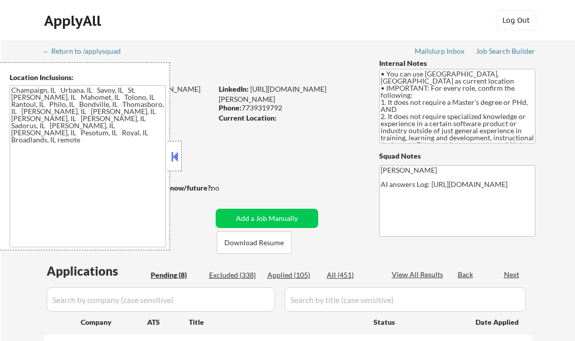
select select ""pending""
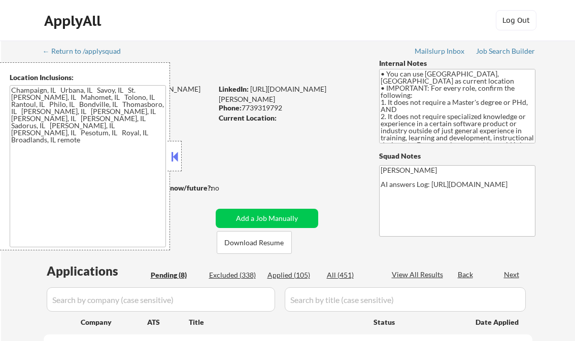
select select ""pending""
click at [177, 158] on button at bounding box center [174, 156] width 11 height 15
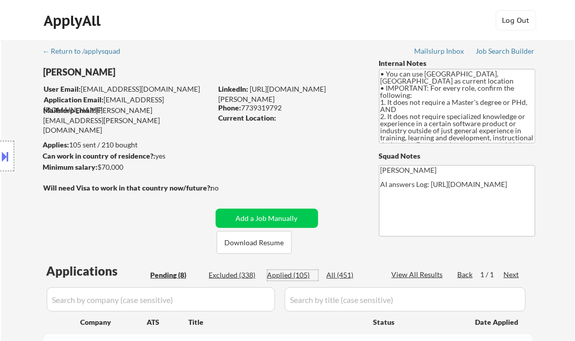
click at [303, 276] on div "Applied (105)" at bounding box center [292, 275] width 51 height 10
click at [414, 276] on div "View All Results" at bounding box center [418, 275] width 54 height 10
select select ""applied""
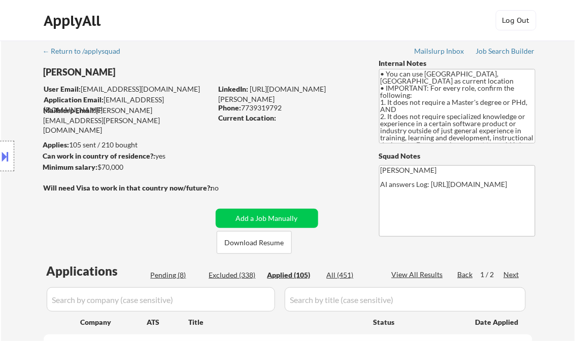
select select ""applied""
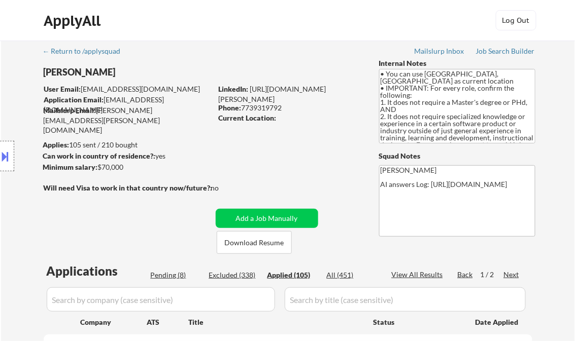
select select ""applied""
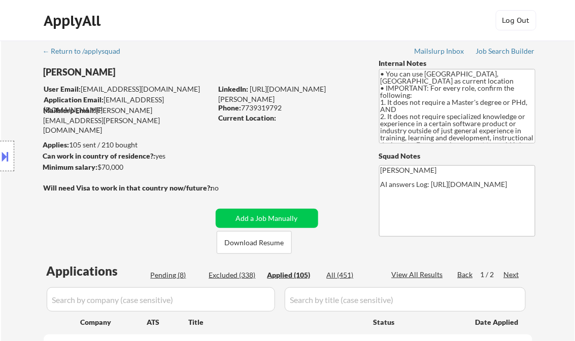
select select ""applied""
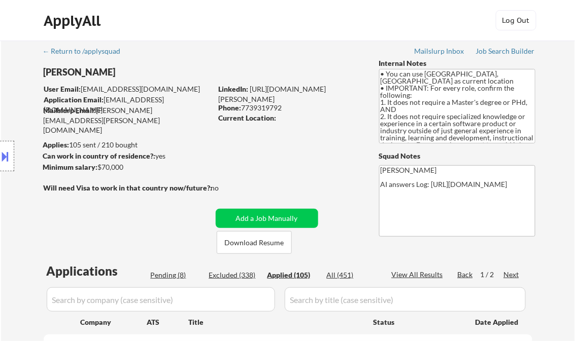
select select ""applied""
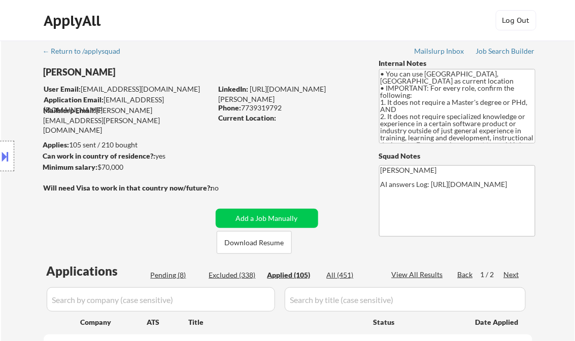
select select ""applied""
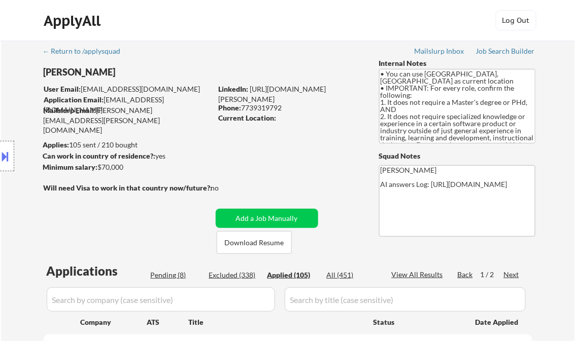
select select ""applied""
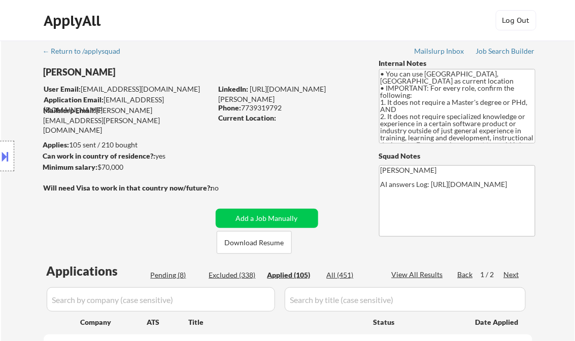
select select ""applied""
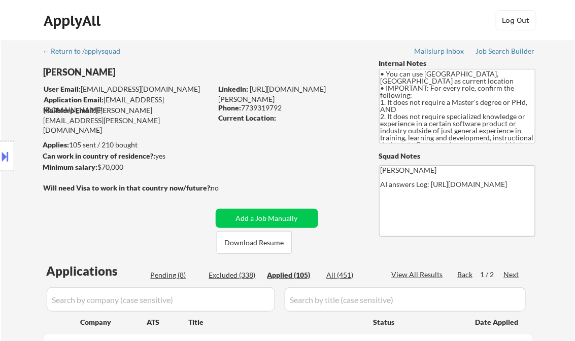
select select ""applied""
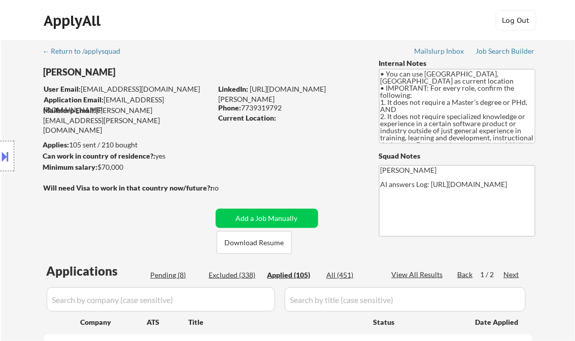
select select ""applied""
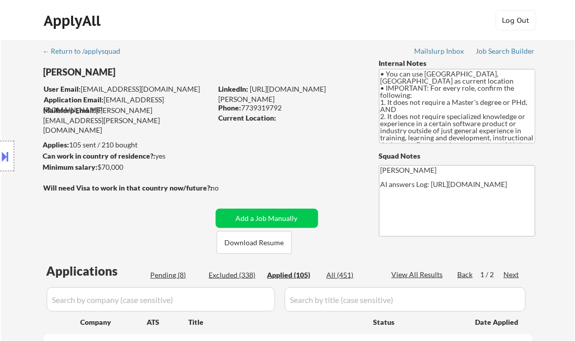
select select ""applied""
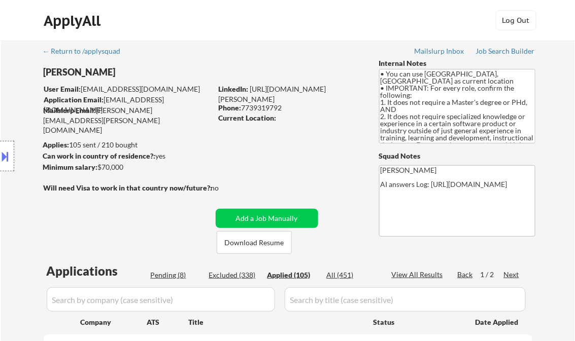
select select ""applied""
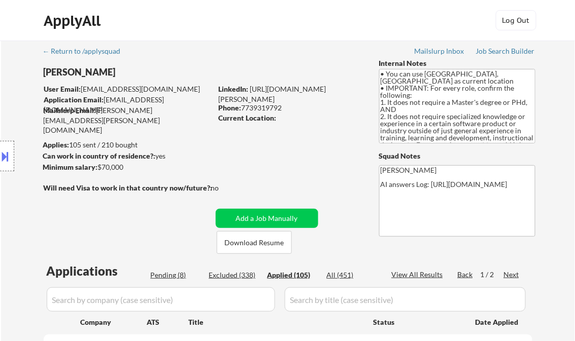
select select ""applied""
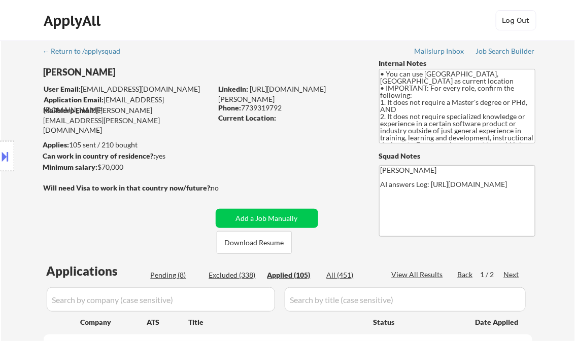
select select ""applied""
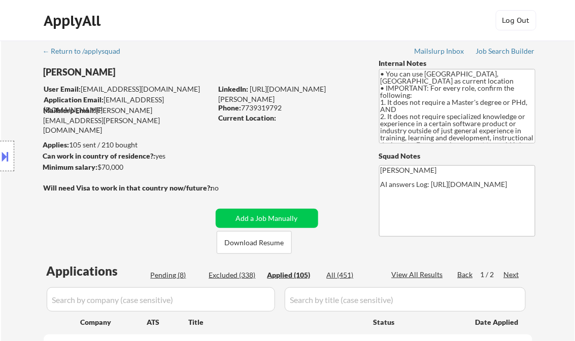
select select ""applied""
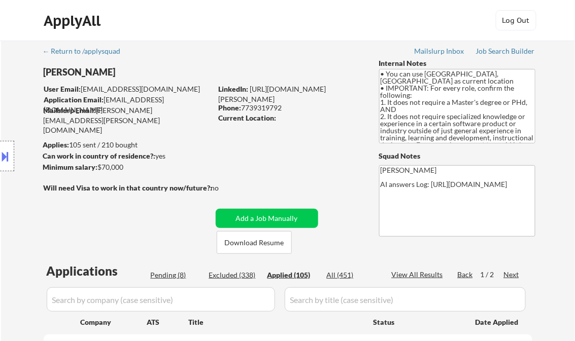
select select ""applied""
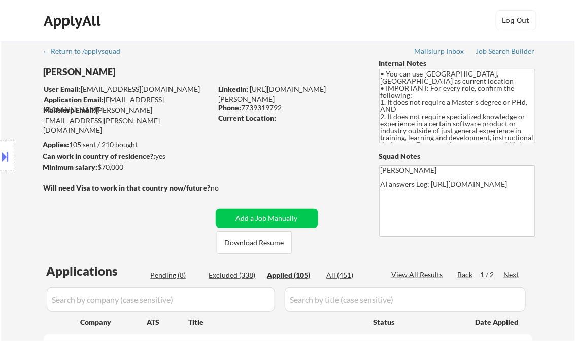
select select ""applied""
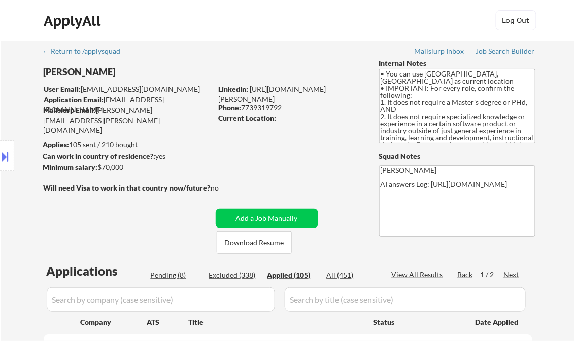
select select ""applied""
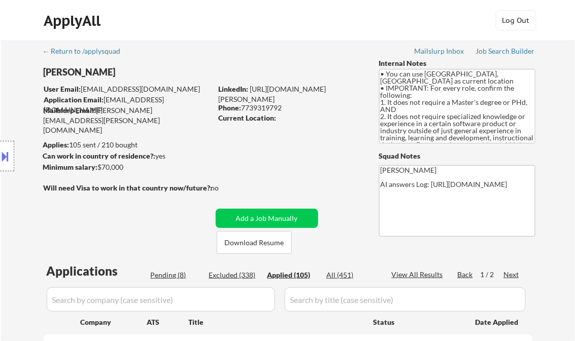
select select ""applied""
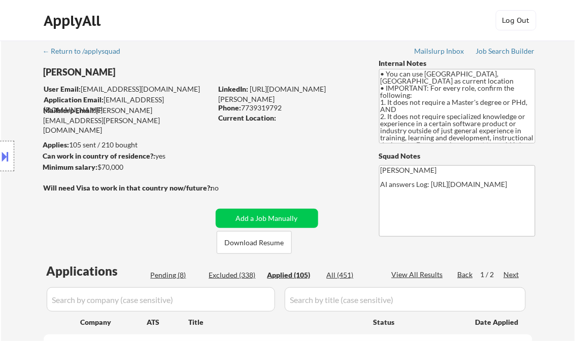
select select ""applied""
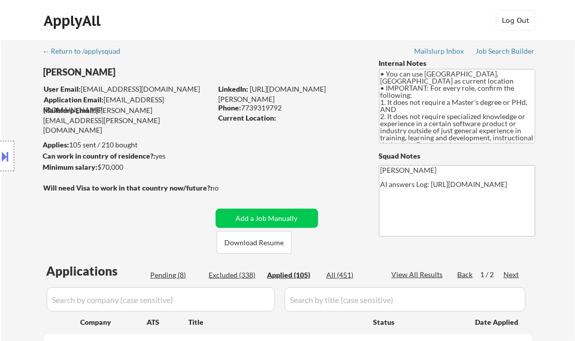
select select ""applied""
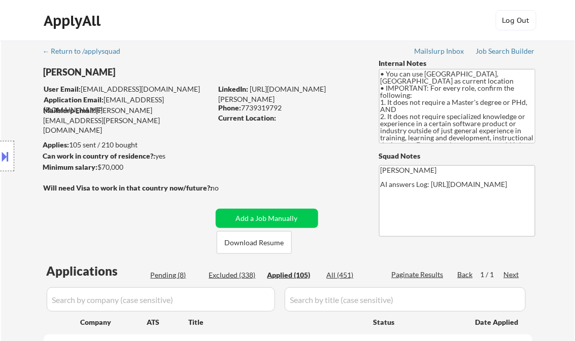
select select ""applied""
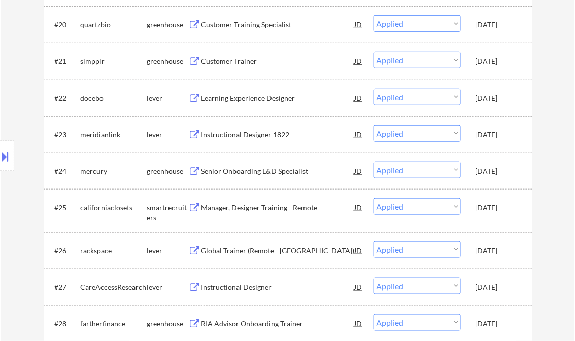
select select ""applied""
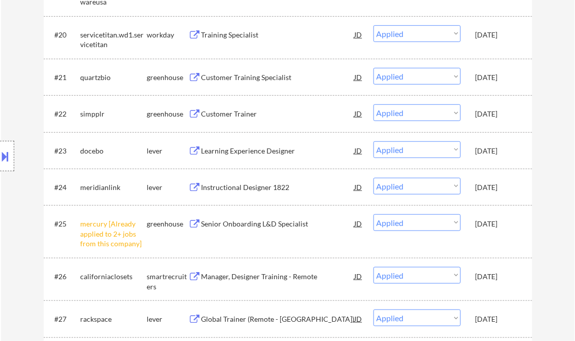
select select ""applied""
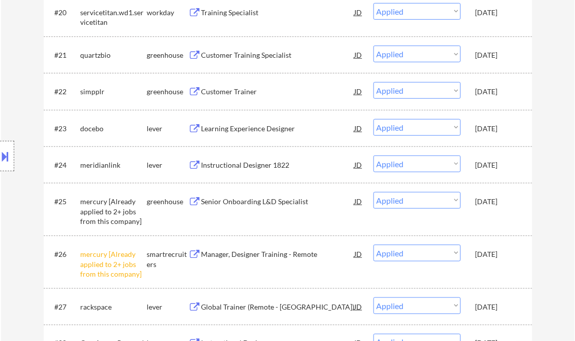
select select ""applied""
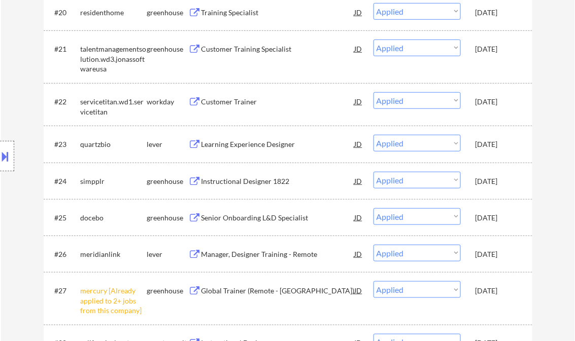
select select ""applied""
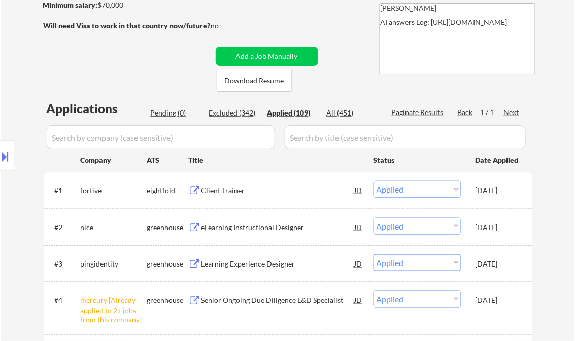
scroll to position [243, 0]
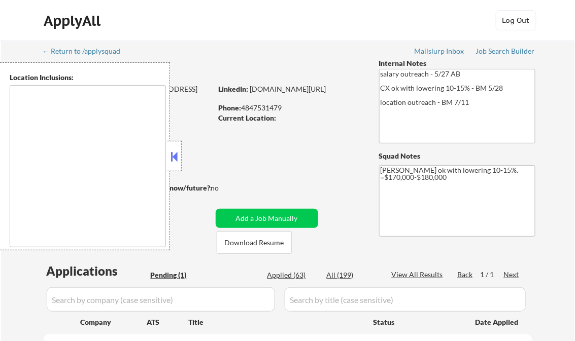
click at [175, 156] on button at bounding box center [174, 156] width 11 height 15
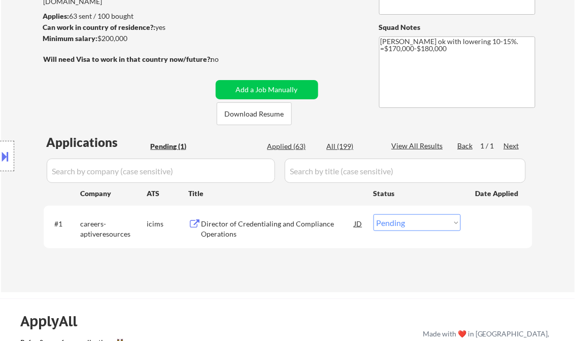
scroll to position [162, 0]
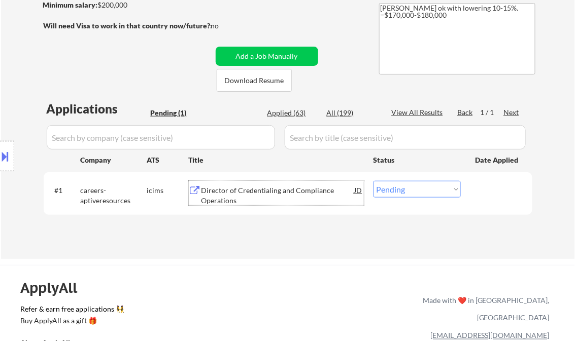
click at [250, 192] on div "Director of Credentialing and Compliance Operations" at bounding box center [277, 196] width 153 height 20
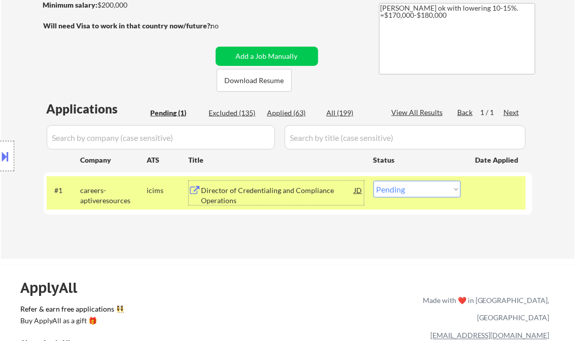
click at [417, 195] on select "Choose an option... Pending Applied Excluded (Questions) Excluded (Expired) Exc…" at bounding box center [416, 189] width 87 height 17
select select ""excluded__bad_match_""
click at [373, 181] on select "Choose an option... Pending Applied Excluded (Questions) Excluded (Expired) Exc…" at bounding box center [416, 189] width 87 height 17
click at [322, 249] on div "← Return to /applysquad Mailslurp Inbox Job Search Builder Bruce Herndon User E…" at bounding box center [288, 64] width 506 height 373
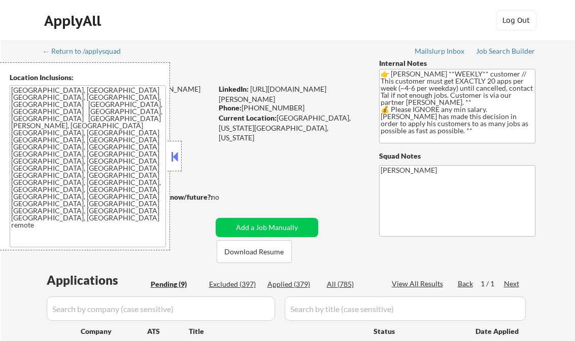
select select ""pending""
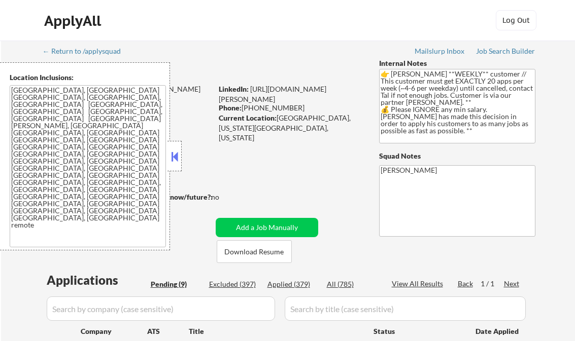
select select ""pending""
click at [172, 162] on button at bounding box center [174, 156] width 11 height 15
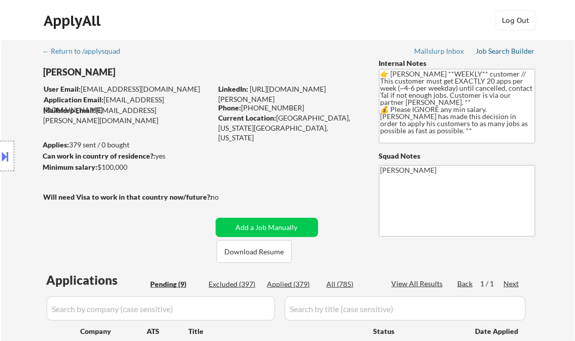
click at [504, 53] on div "Job Search Builder" at bounding box center [505, 51] width 59 height 7
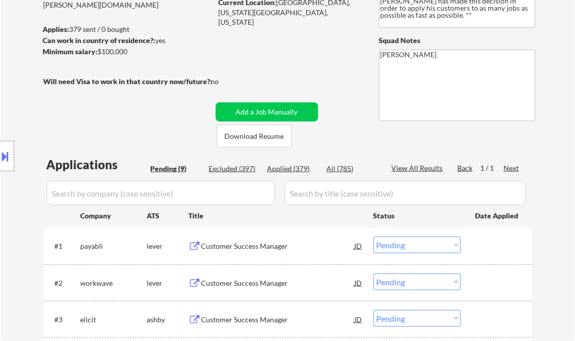
scroll to position [162, 0]
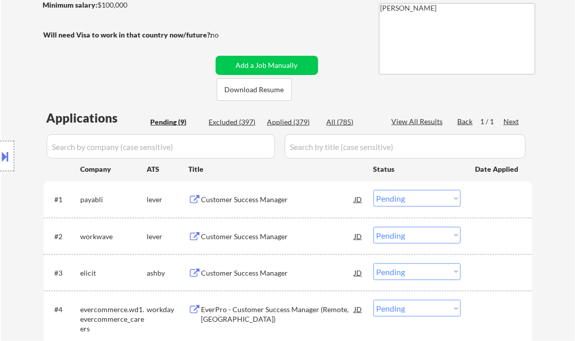
click at [243, 202] on div "Customer Success Manager" at bounding box center [277, 200] width 153 height 10
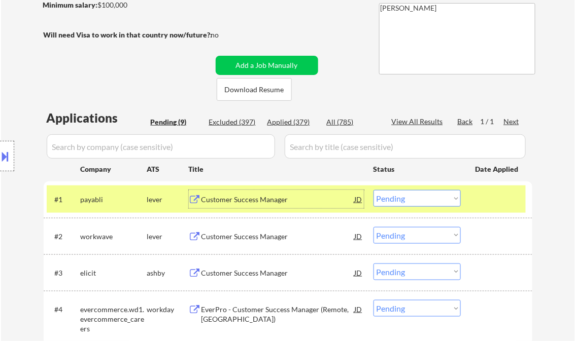
click at [236, 235] on div "Customer Success Manager" at bounding box center [277, 237] width 153 height 10
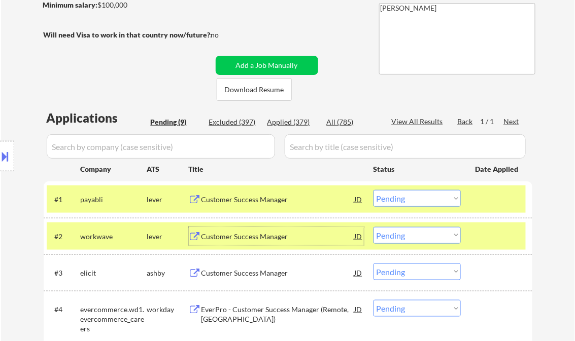
click at [247, 198] on div "Customer Success Manager" at bounding box center [277, 200] width 153 height 10
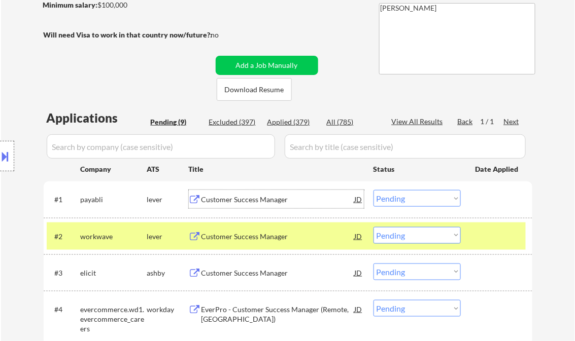
drag, startPoint x: 411, startPoint y: 193, endPoint x: 415, endPoint y: 207, distance: 14.9
click at [411, 193] on select "Choose an option... Pending Applied Excluded (Questions) Excluded (Expired) Exc…" at bounding box center [416, 198] width 87 height 17
click at [373, 190] on select "Choose an option... Pending Applied Excluded (Questions) Excluded (Expired) Exc…" at bounding box center [416, 198] width 87 height 17
click at [258, 240] on div "Customer Success Manager" at bounding box center [277, 237] width 153 height 10
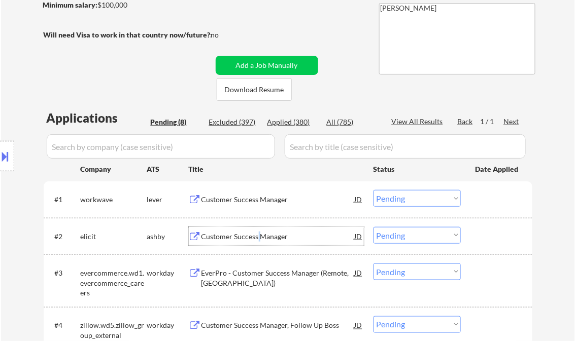
click at [9, 151] on button at bounding box center [5, 156] width 11 height 17
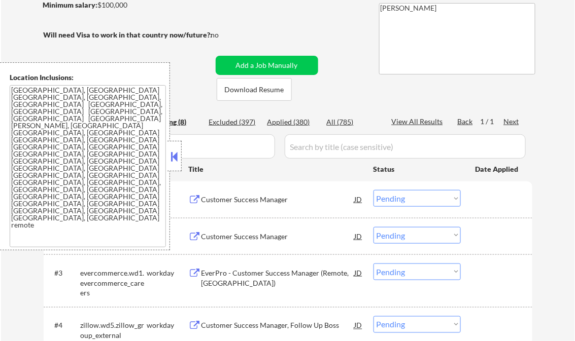
click at [174, 153] on button at bounding box center [174, 156] width 11 height 15
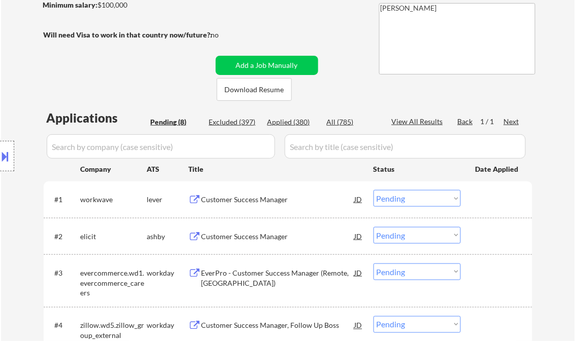
click at [389, 198] on select "Choose an option... Pending Applied Excluded (Questions) Excluded (Expired) Exc…" at bounding box center [416, 198] width 87 height 17
click at [373, 190] on select "Choose an option... Pending Applied Excluded (Questions) Excluded (Expired) Exc…" at bounding box center [416, 198] width 87 height 17
click at [255, 231] on div "Customer Success Manager" at bounding box center [277, 236] width 153 height 18
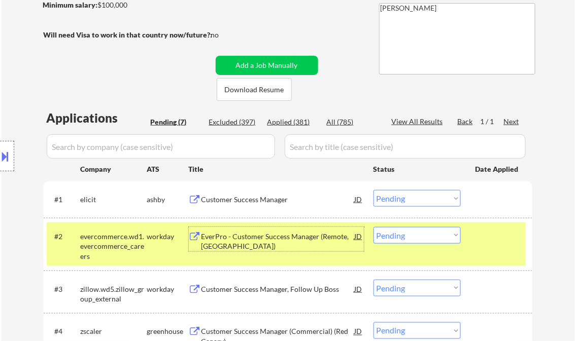
click at [395, 199] on select "Choose an option... Pending Applied Excluded (Questions) Excluded (Expired) Exc…" at bounding box center [416, 198] width 87 height 17
click at [373, 190] on select "Choose an option... Pending Applied Excluded (Questions) Excluded (Expired) Exc…" at bounding box center [416, 198] width 87 height 17
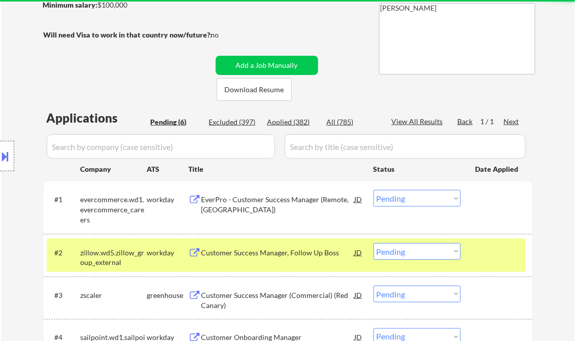
click at [254, 206] on div "EverPro - Customer Success Manager (Remote, [GEOGRAPHIC_DATA])" at bounding box center [277, 205] width 153 height 20
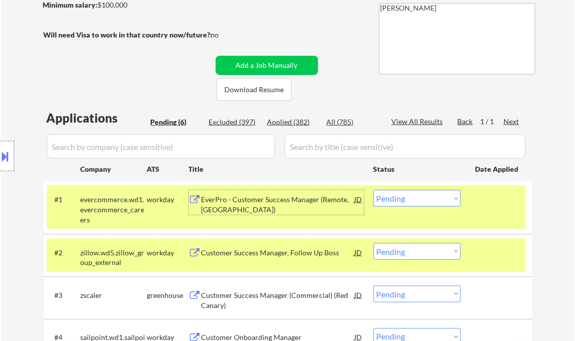
drag, startPoint x: 387, startPoint y: 203, endPoint x: 393, endPoint y: 202, distance: 6.1
click at [387, 203] on select "Choose an option... Pending Applied Excluded (Questions) Excluded (Expired) Exc…" at bounding box center [416, 198] width 87 height 17
click at [373, 190] on select "Choose an option... Pending Applied Excluded (Questions) Excluded (Expired) Exc…" at bounding box center [416, 198] width 87 height 17
click at [472, 219] on div "#1 evercommerce.wd1.evercommerce_careers workday EverPro - Customer Success Man…" at bounding box center [286, 208] width 479 height 44
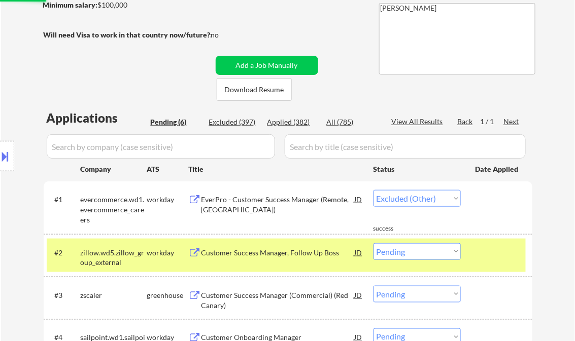
click at [489, 252] on div at bounding box center [497, 252] width 45 height 18
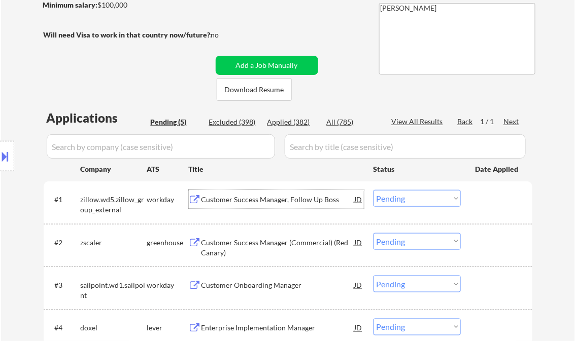
click at [268, 202] on div "Customer Success Manager, Follow Up Boss" at bounding box center [277, 200] width 153 height 10
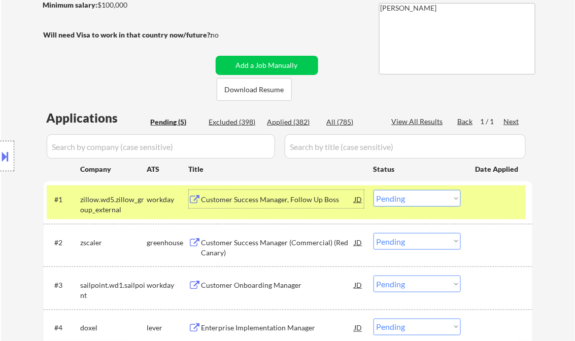
drag, startPoint x: 416, startPoint y: 201, endPoint x: 410, endPoint y: 208, distance: 8.6
click at [416, 201] on select "Choose an option... Pending Applied Excluded (Questions) Excluded (Expired) Exc…" at bounding box center [416, 198] width 87 height 17
click at [373, 190] on select "Choose an option... Pending Applied Excluded (Questions) Excluded (Expired) Exc…" at bounding box center [416, 198] width 87 height 17
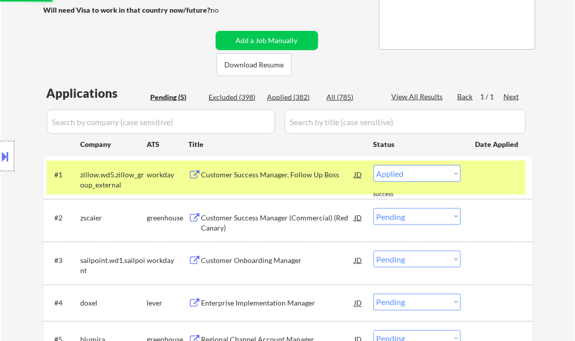
scroll to position [203, 0]
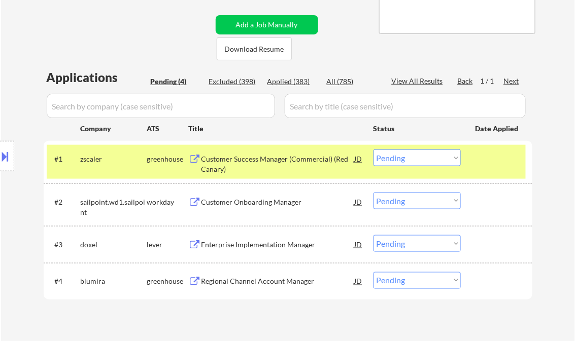
click at [261, 164] on div "Customer Success Manager (Commercial) (Red Canary)" at bounding box center [277, 164] width 153 height 20
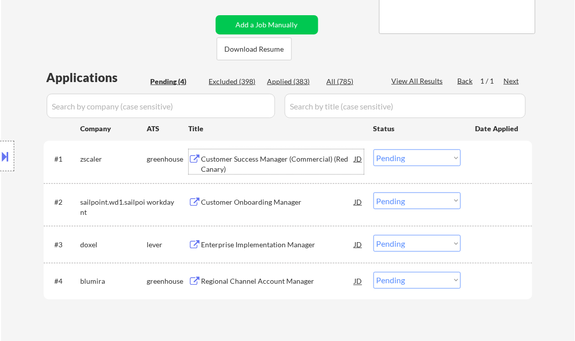
click at [417, 156] on select "Choose an option... Pending Applied Excluded (Questions) Excluded (Expired) Exc…" at bounding box center [416, 158] width 87 height 17
click at [373, 150] on select "Choose an option... Pending Applied Excluded (Questions) Excluded (Expired) Exc…" at bounding box center [416, 158] width 87 height 17
click at [250, 209] on div "Customer Onboarding Manager" at bounding box center [277, 202] width 153 height 18
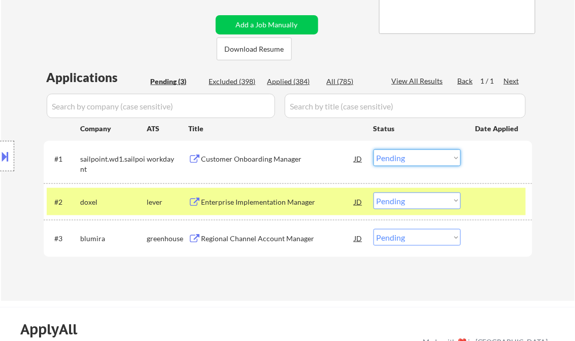
drag, startPoint x: 399, startPoint y: 157, endPoint x: 403, endPoint y: 161, distance: 5.7
click at [399, 157] on select "Choose an option... Pending Applied Excluded (Questions) Excluded (Expired) Exc…" at bounding box center [416, 158] width 87 height 17
click at [373, 150] on select "Choose an option... Pending Applied Excluded (Questions) Excluded (Expired) Exc…" at bounding box center [416, 158] width 87 height 17
click at [250, 199] on div "Enterprise Implementation Manager" at bounding box center [277, 202] width 153 height 10
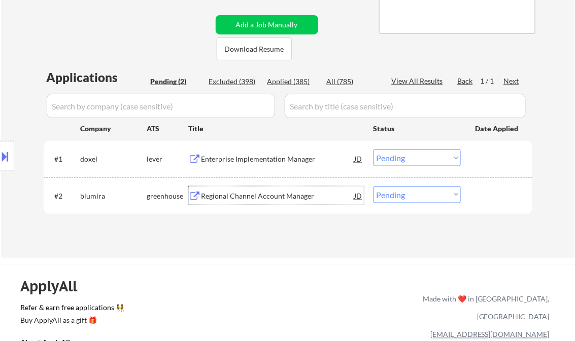
drag, startPoint x: 404, startPoint y: 158, endPoint x: 406, endPoint y: 167, distance: 9.3
click at [404, 158] on select "Choose an option... Pending Applied Excluded (Questions) Excluded (Expired) Exc…" at bounding box center [416, 158] width 87 height 17
click at [373, 150] on select "Choose an option... Pending Applied Excluded (Questions) Excluded (Expired) Exc…" at bounding box center [416, 158] width 87 height 17
click at [265, 197] on div "Regional Channel Account Manager" at bounding box center [277, 196] width 153 height 10
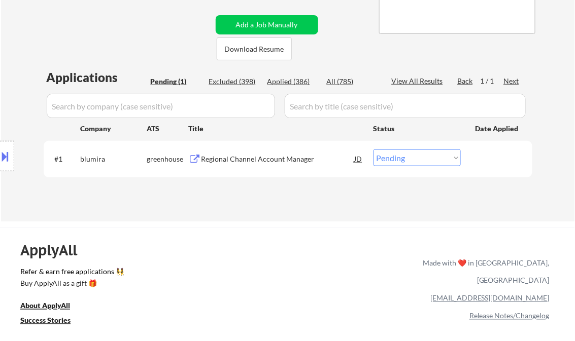
click at [408, 163] on select "Choose an option... Pending Applied Excluded (Questions) Excluded (Expired) Exc…" at bounding box center [416, 158] width 87 height 17
select select ""excluded__other_""
click at [373, 150] on select "Choose an option... Pending Applied Excluded (Questions) Excluded (Expired) Exc…" at bounding box center [416, 158] width 87 height 17
click at [246, 239] on div "ApplyAll Refer & earn free applications 👯‍♀️ Buy ApplyAll as a gift 🎁 About App…" at bounding box center [287, 315] width 575 height 161
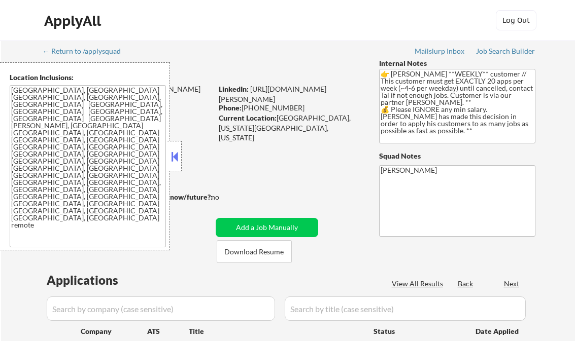
select select ""pending""
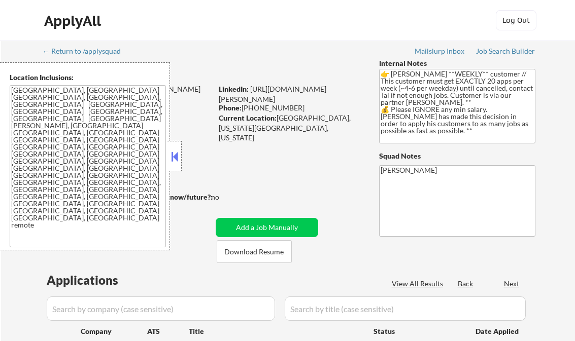
select select ""pending""
click at [172, 151] on button at bounding box center [174, 156] width 11 height 15
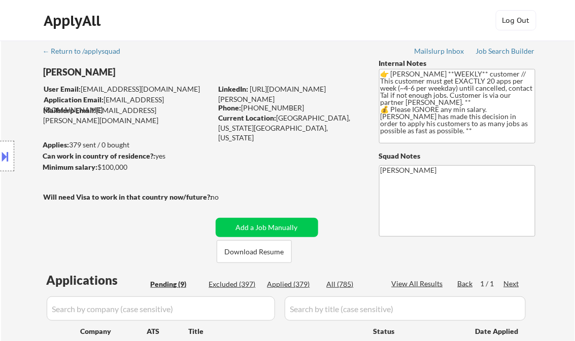
click at [294, 282] on div "Applied (379)" at bounding box center [292, 284] width 51 height 10
click at [407, 281] on div "View All Results" at bounding box center [418, 284] width 54 height 10
select select ""applied""
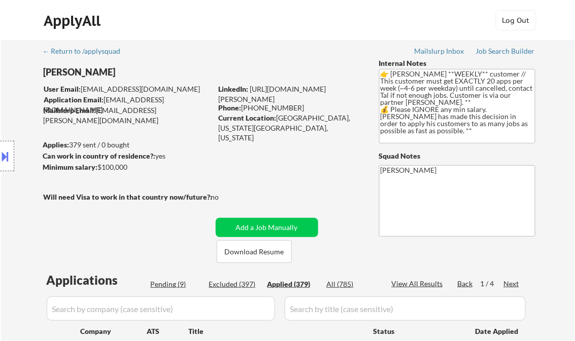
select select ""applied""
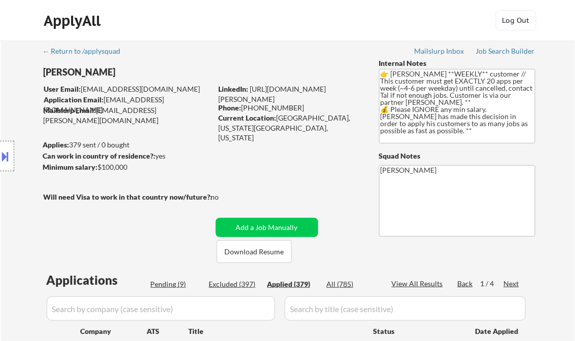
select select ""applied""
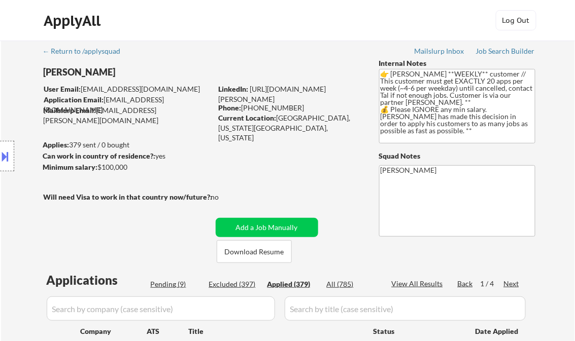
select select ""applied""
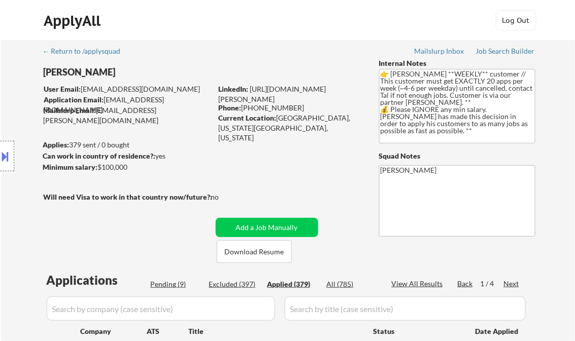
select select ""applied""
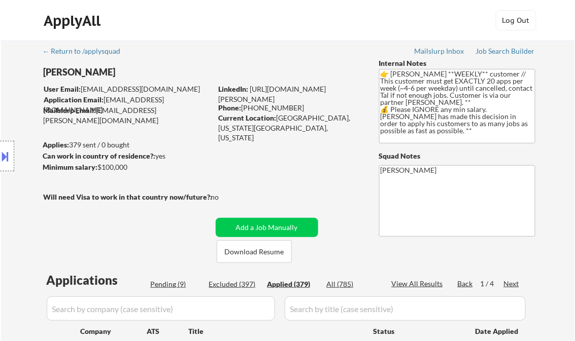
select select ""applied""
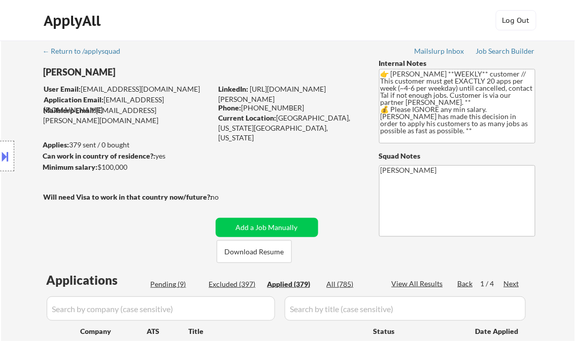
select select ""applied""
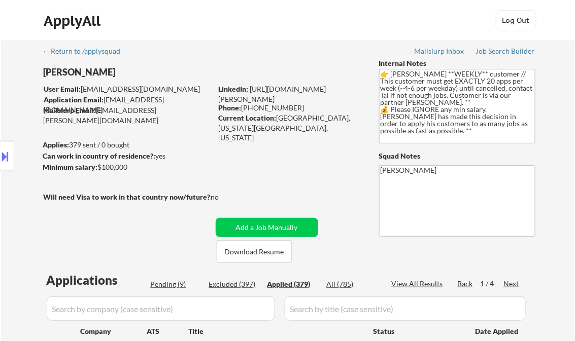
select select ""applied""
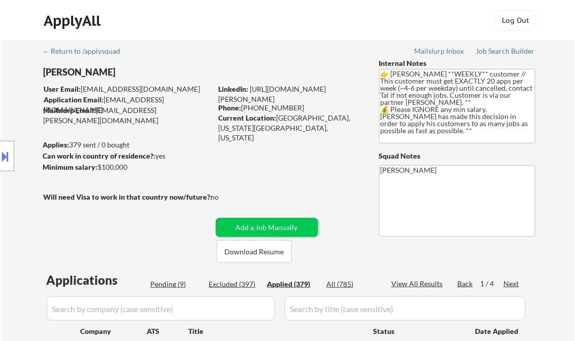
select select ""applied""
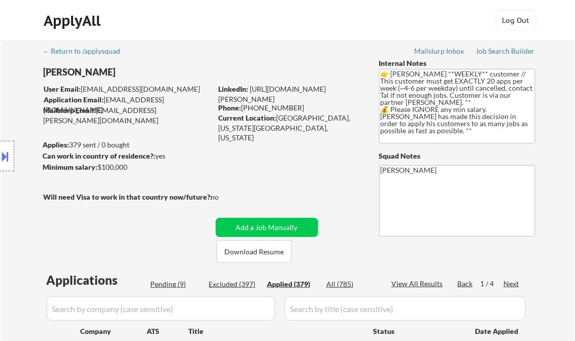
select select ""applied""
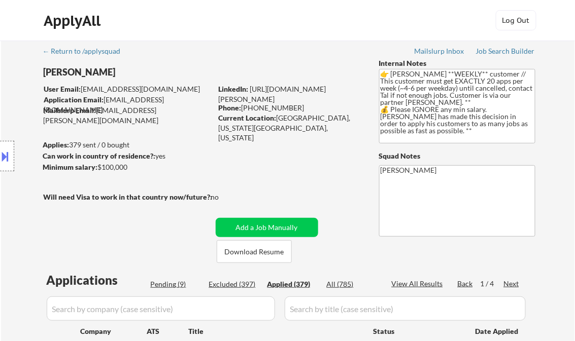
select select ""applied""
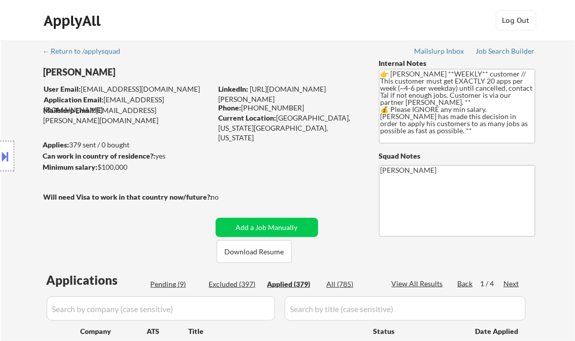
select select ""applied""
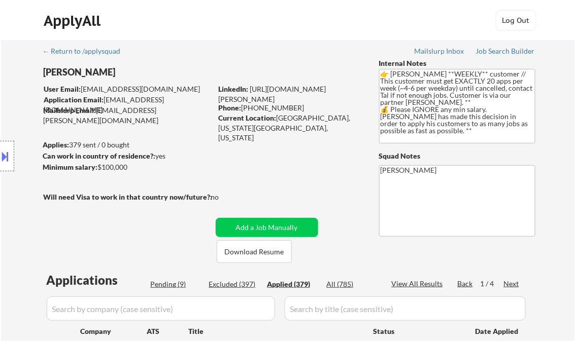
select select ""applied""
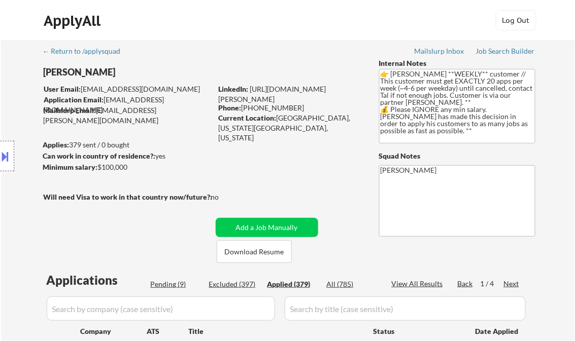
select select ""applied""
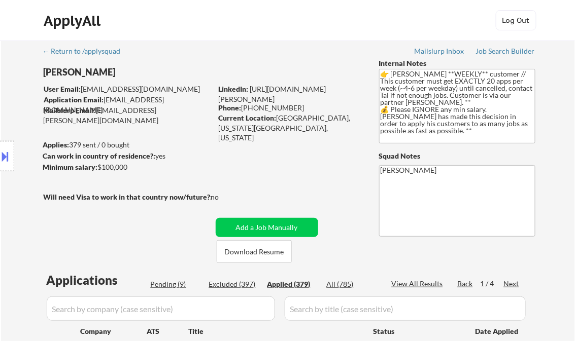
select select ""applied""
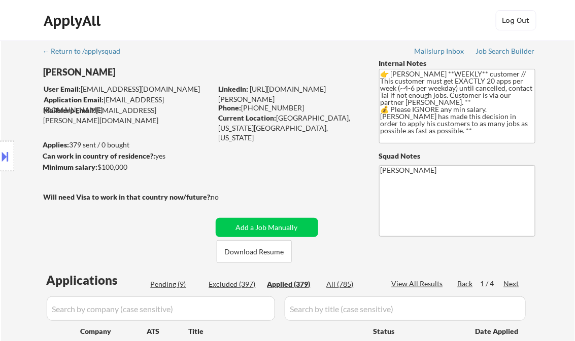
select select ""applied""
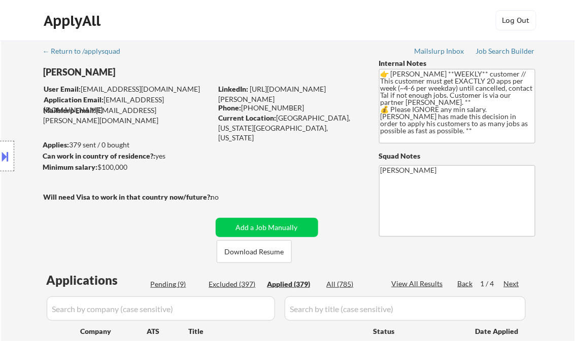
select select ""applied""
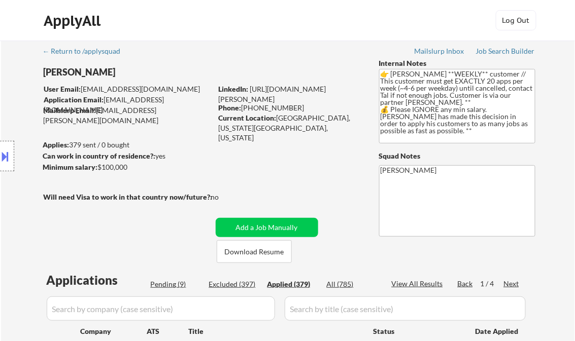
select select ""applied""
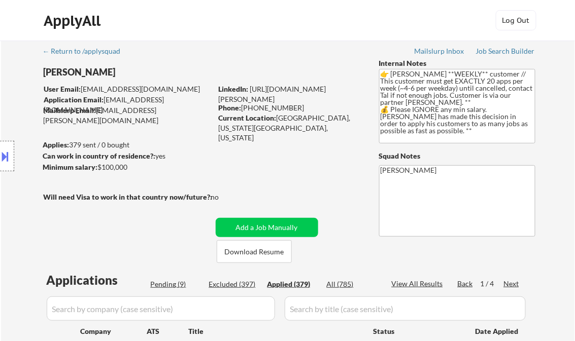
select select ""applied""
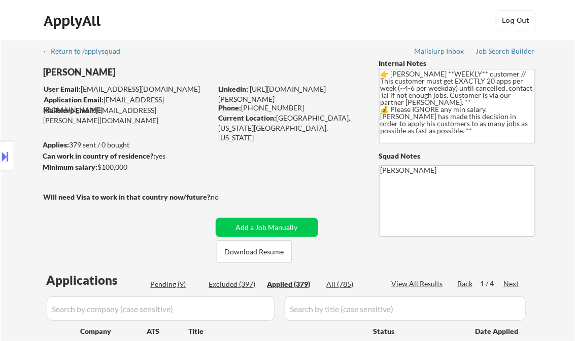
select select ""applied""
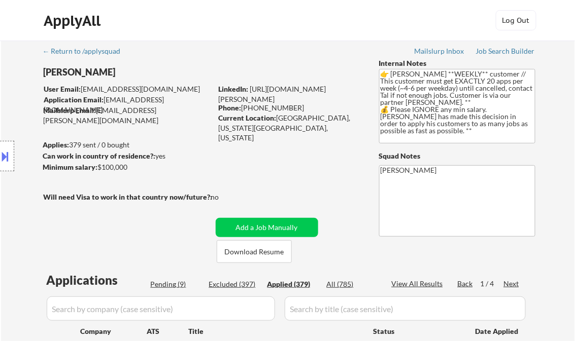
select select ""applied""
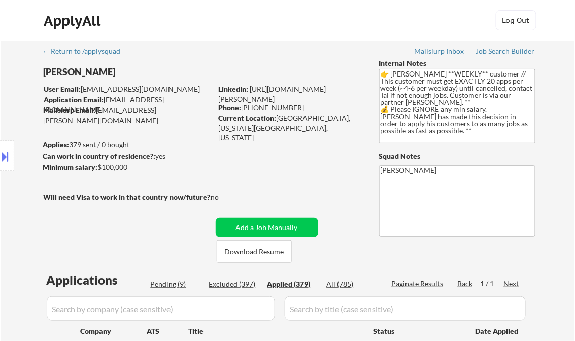
select select ""applied""
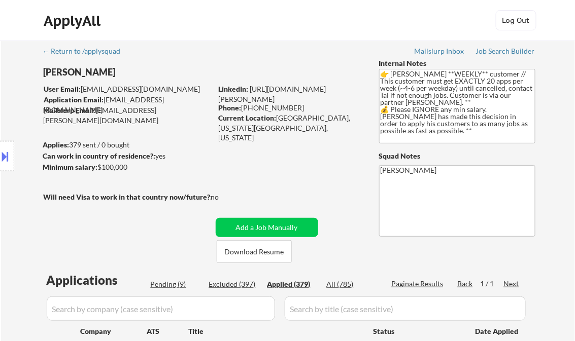
select select ""applied""
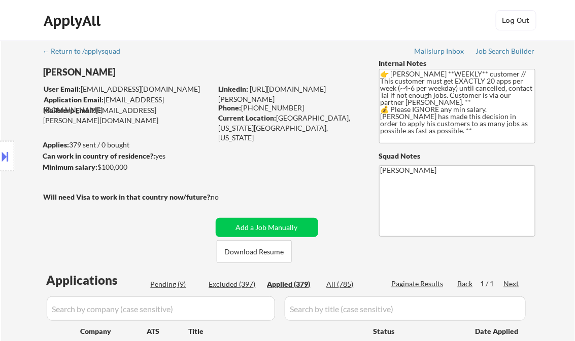
select select ""applied""
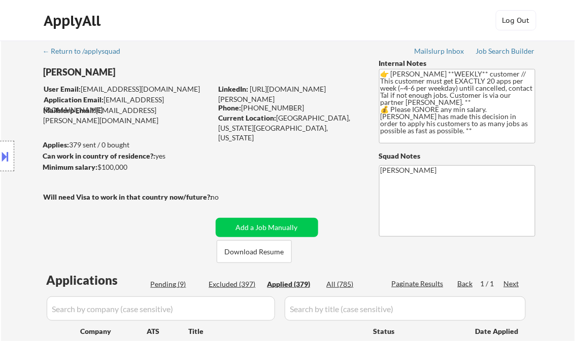
select select ""applied""
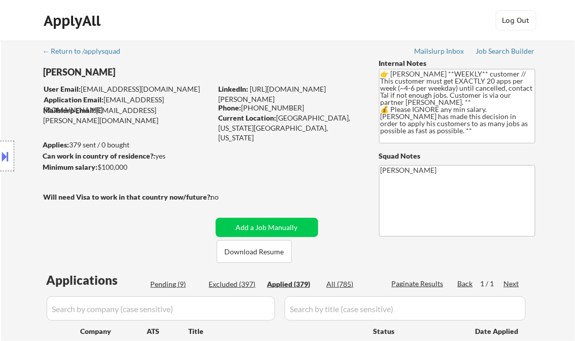
select select ""applied""
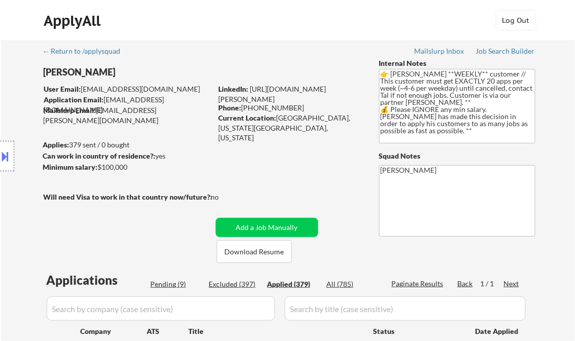
select select ""applied""
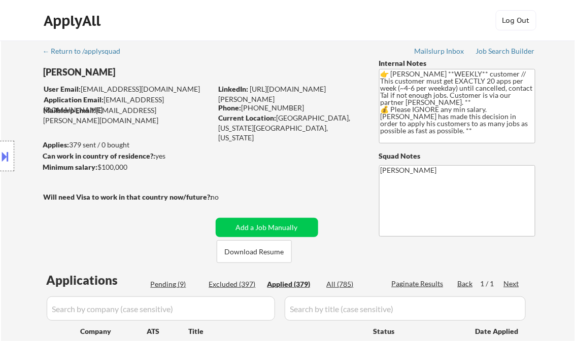
select select ""applied""
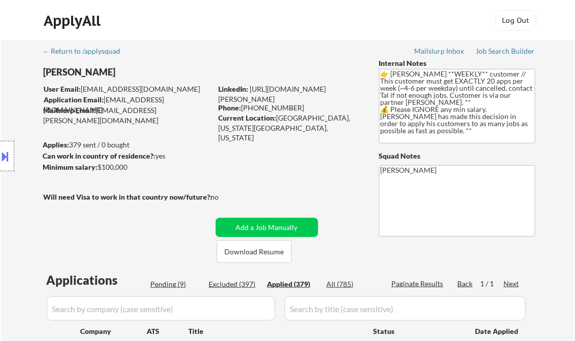
select select ""applied""
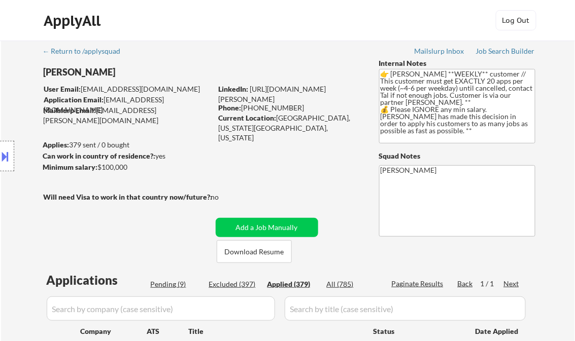
select select ""applied""
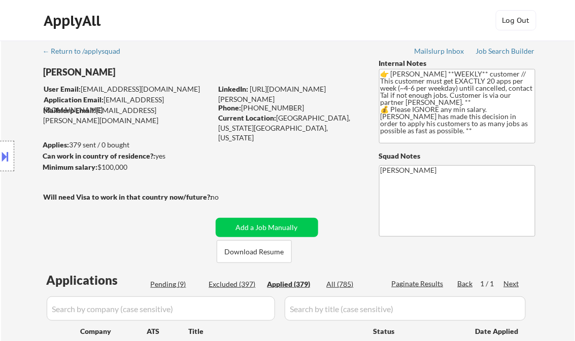
select select ""applied""
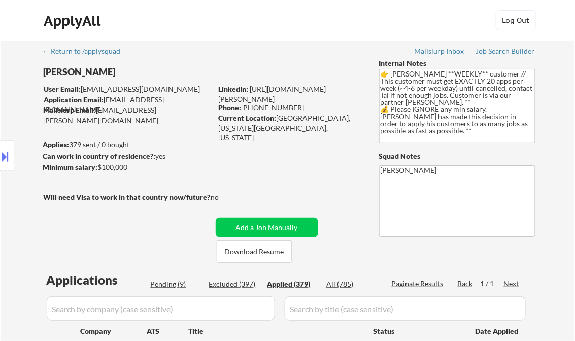
select select ""applied""
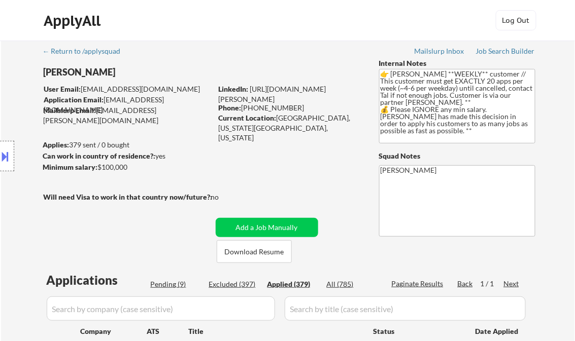
select select ""applied""
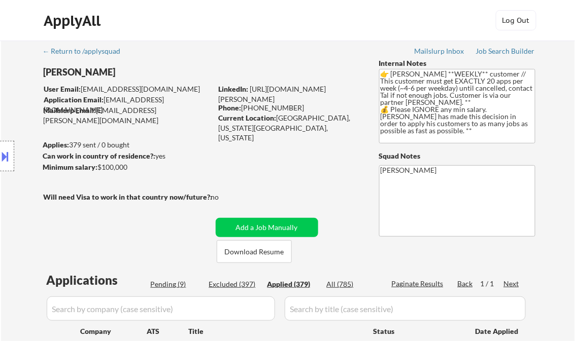
select select ""applied""
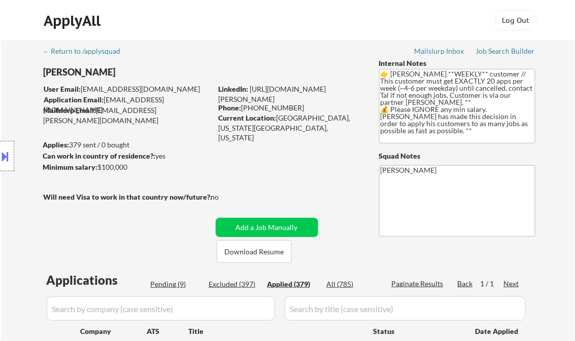
select select ""applied""
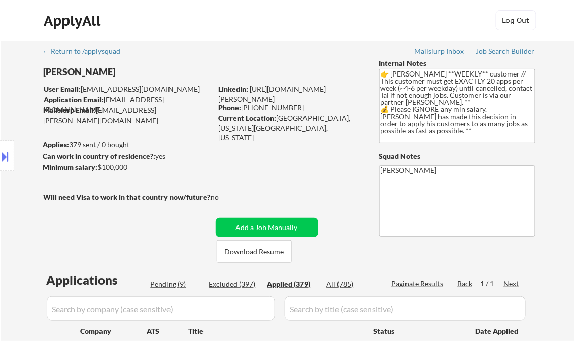
select select ""applied""
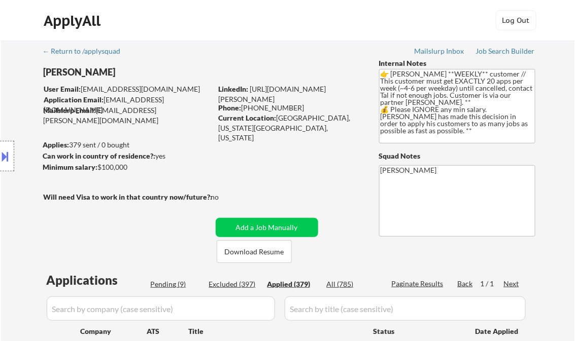
select select ""applied""
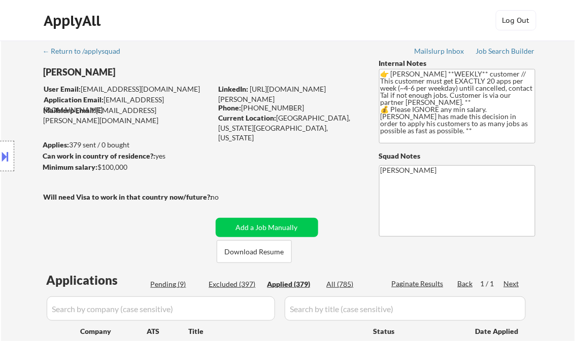
select select ""applied""
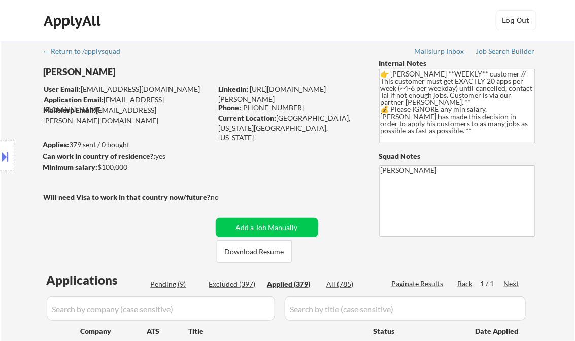
select select ""applied""
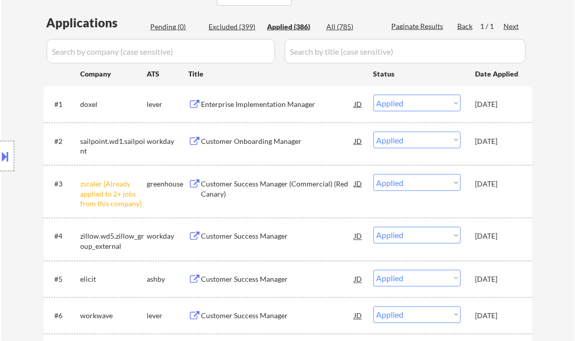
scroll to position [191, 0]
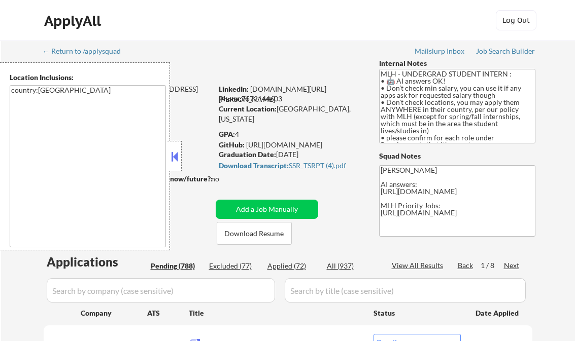
select select ""pending""
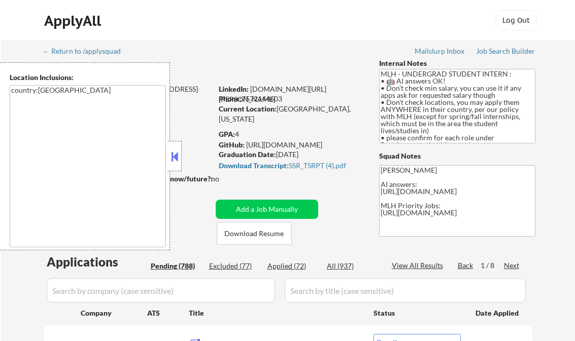
select select ""pending""
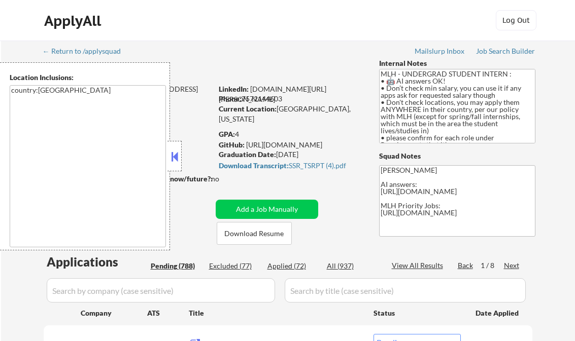
select select ""pending""
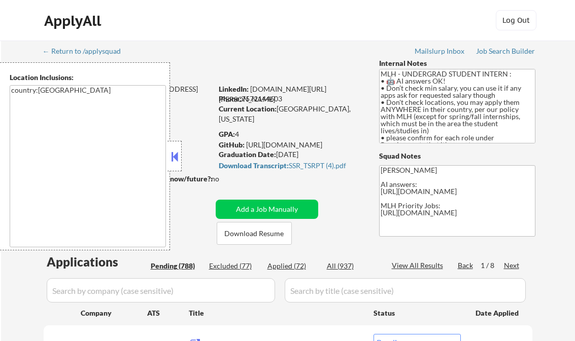
select select ""pending""
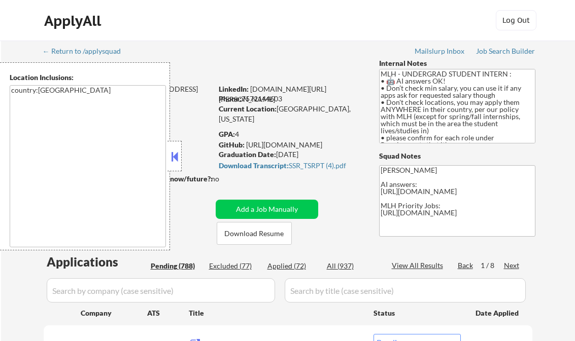
select select ""pending""
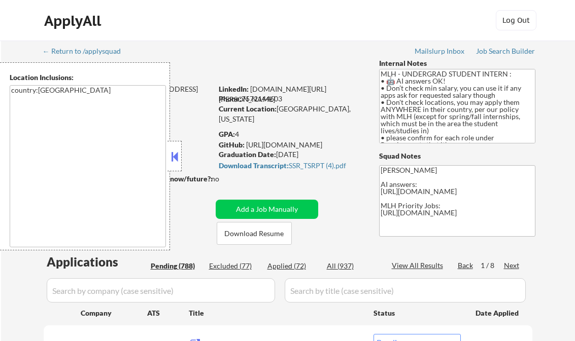
select select ""pending""
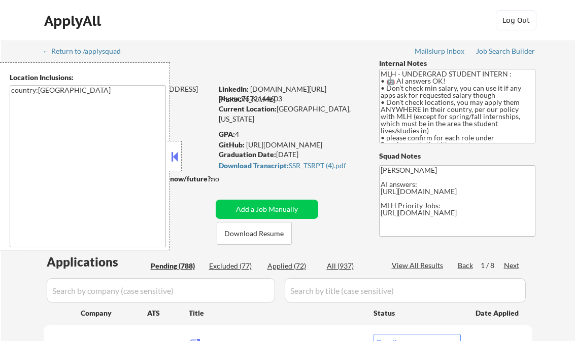
select select ""pending""
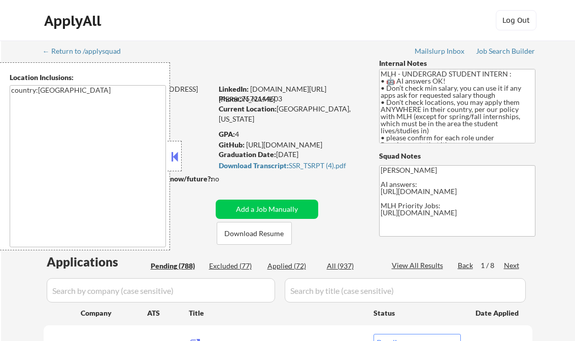
select select ""pending""
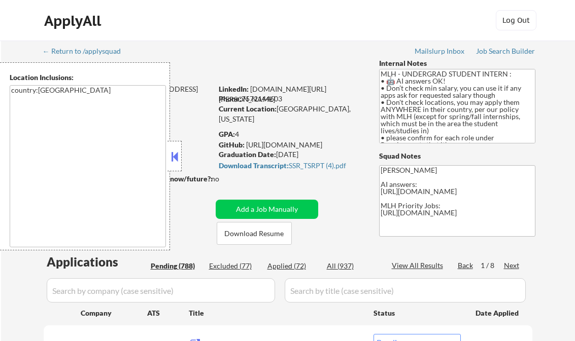
select select ""pending""
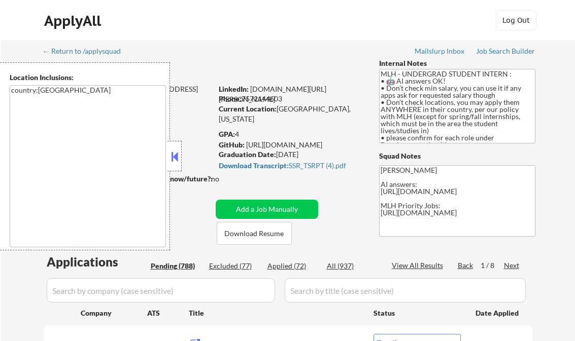
select select ""pending""
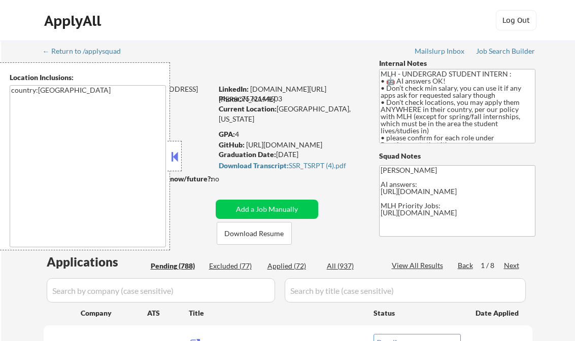
select select ""pending""
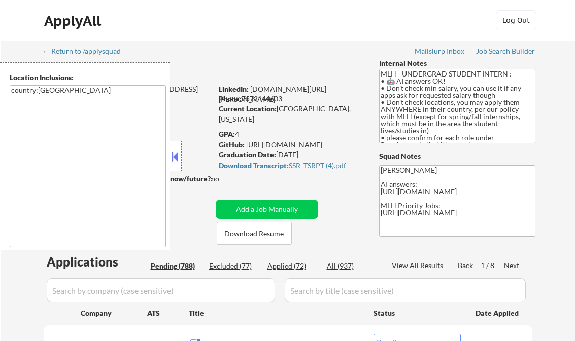
select select ""pending""
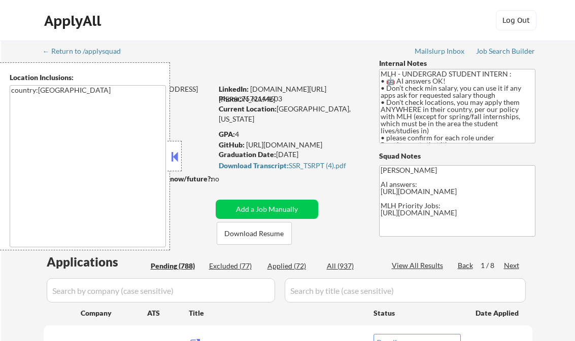
select select ""pending""
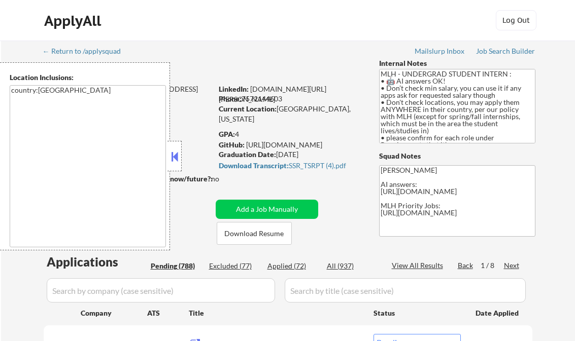
select select ""pending""
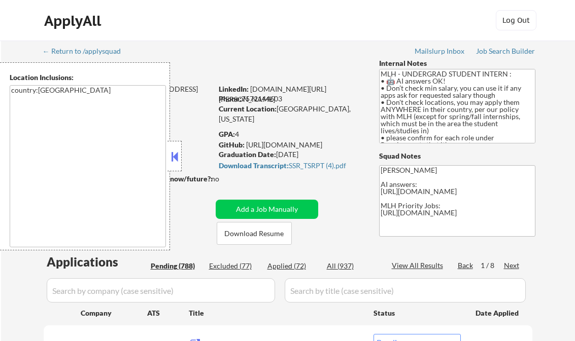
select select ""pending""
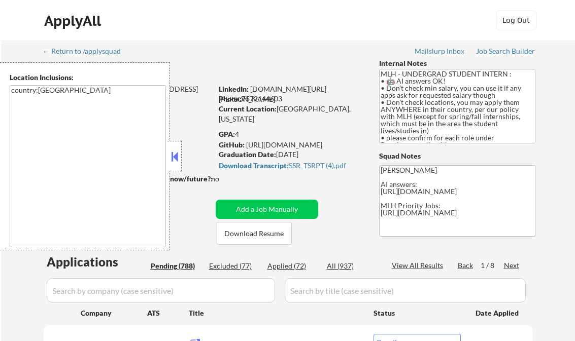
select select ""pending""
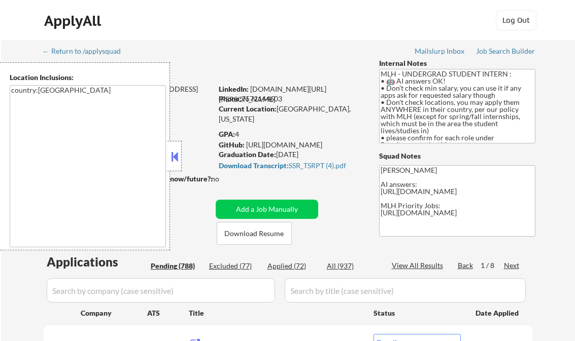
select select ""pending""
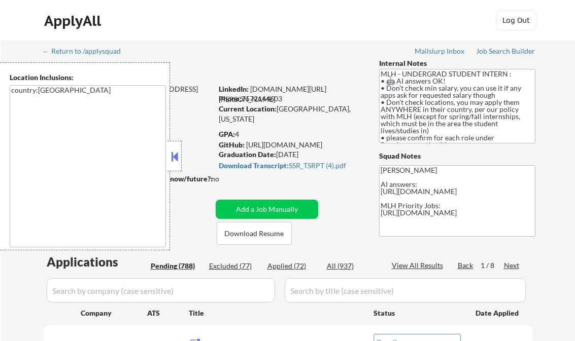
select select ""pending""
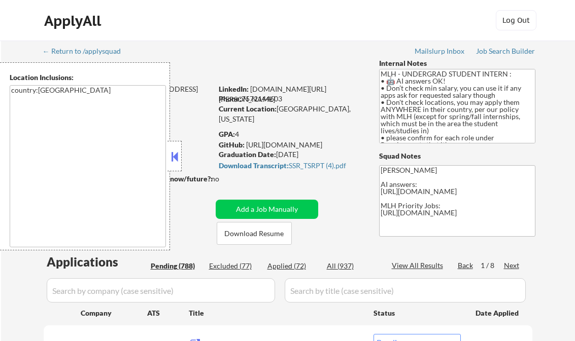
select select ""pending""
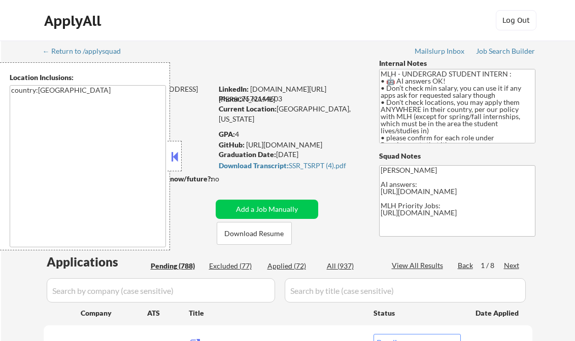
select select ""pending""
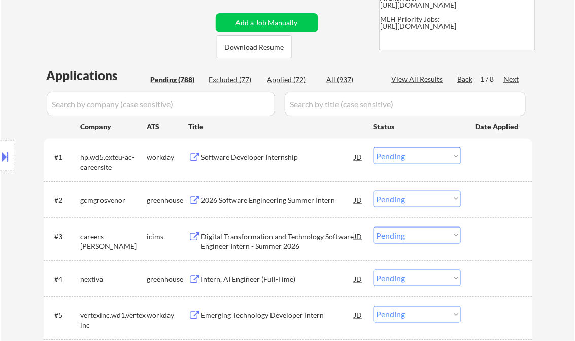
scroll to position [203, 0]
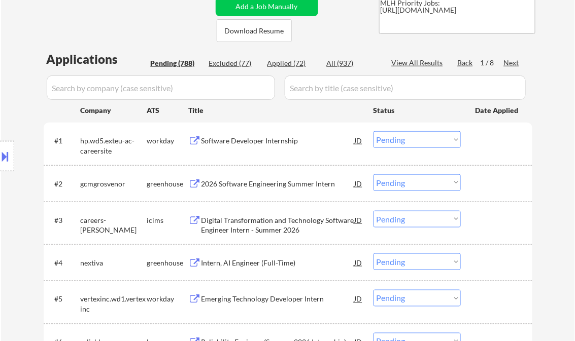
click at [272, 183] on div "2026 Software Engineering Summer Intern" at bounding box center [277, 184] width 153 height 10
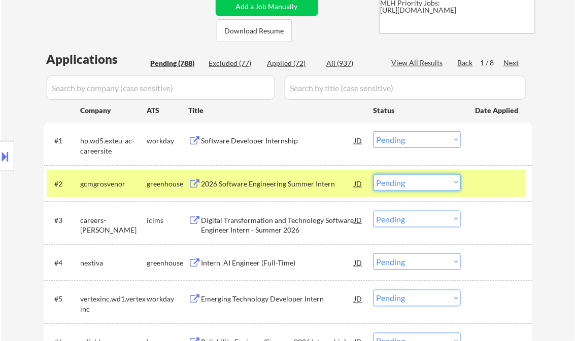
drag, startPoint x: 428, startPoint y: 180, endPoint x: 431, endPoint y: 192, distance: 11.9
click at [428, 180] on select "Choose an option... Pending Applied Excluded (Questions) Excluded (Expired) Exc…" at bounding box center [416, 182] width 87 height 17
click at [373, 174] on select "Choose an option... Pending Applied Excluded (Questions) Excluded (Expired) Exc…" at bounding box center [416, 182] width 87 height 17
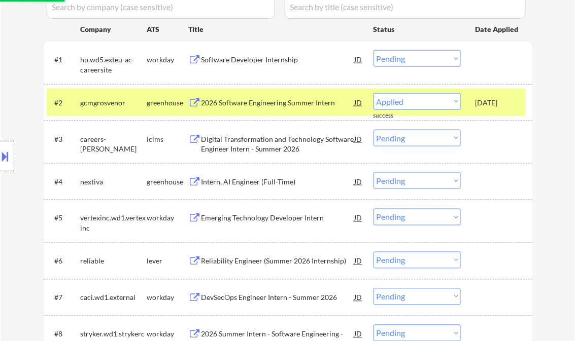
select select ""pending""
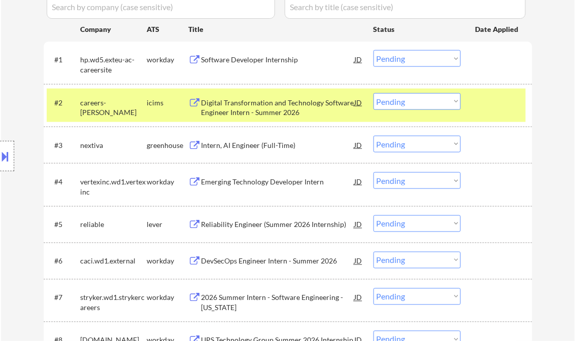
click at [237, 147] on div "Intern, AI Engineer (Full-Time)" at bounding box center [277, 145] width 153 height 10
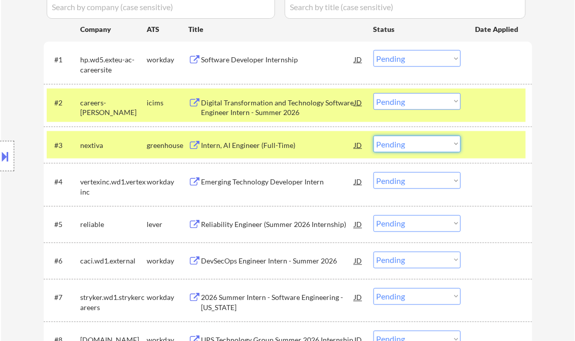
drag, startPoint x: 403, startPoint y: 142, endPoint x: 412, endPoint y: 153, distance: 14.4
click at [403, 142] on select "Choose an option... Pending Applied Excluded (Questions) Excluded (Expired) Exc…" at bounding box center [416, 144] width 87 height 17
click at [373, 136] on select "Choose an option... Pending Applied Excluded (Questions) Excluded (Expired) Exc…" at bounding box center [416, 144] width 87 height 17
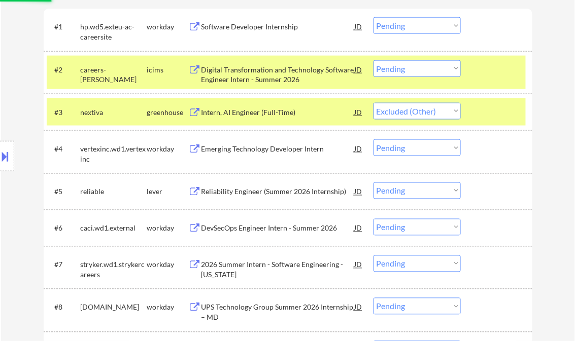
scroll to position [325, 0]
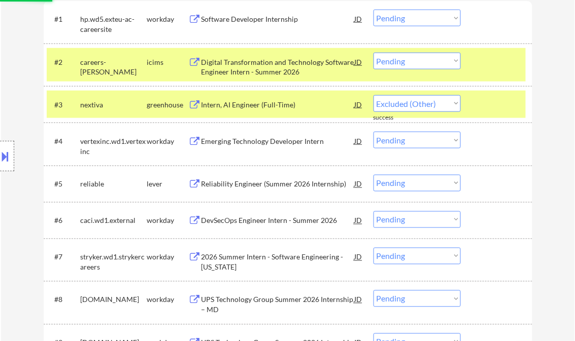
select select ""pending""
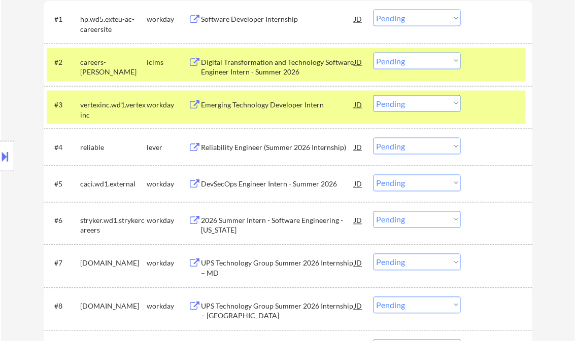
click at [268, 151] on div "Reliability Engineer (Summer 2026 Internship)" at bounding box center [277, 147] width 153 height 10
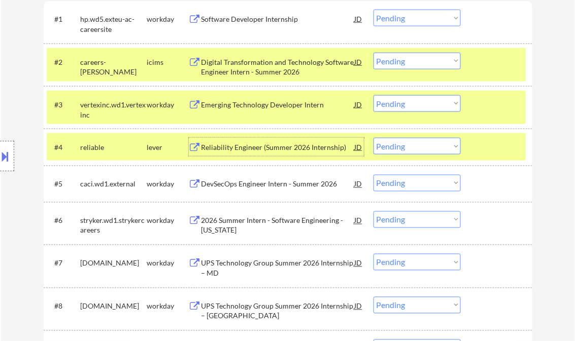
click at [463, 109] on div "#3 vertexinc.wd1.vertexinc workday Emerging Technology Developer Intern JD Choo…" at bounding box center [286, 107] width 479 height 33
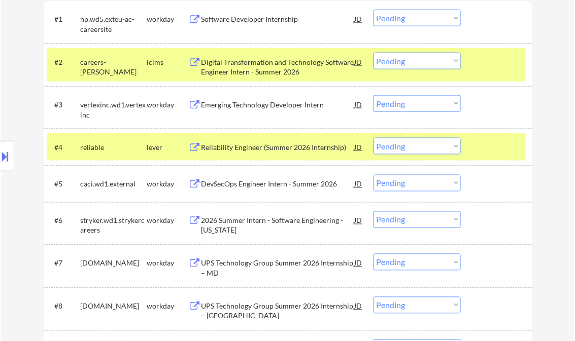
click at [430, 140] on select "Choose an option... Pending Applied Excluded (Questions) Excluded (Expired) Exc…" at bounding box center [416, 146] width 87 height 17
click at [373, 138] on select "Choose an option... Pending Applied Excluded (Questions) Excluded (Expired) Exc…" at bounding box center [416, 146] width 87 height 17
select select ""pending""
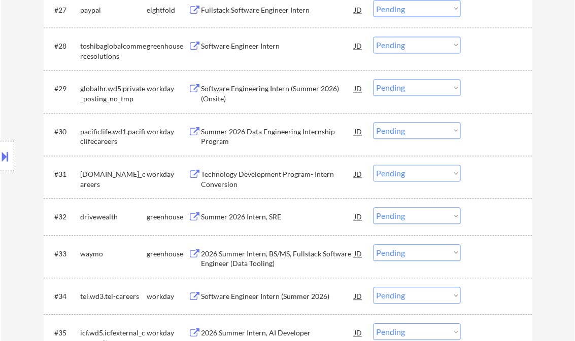
scroll to position [1420, 0]
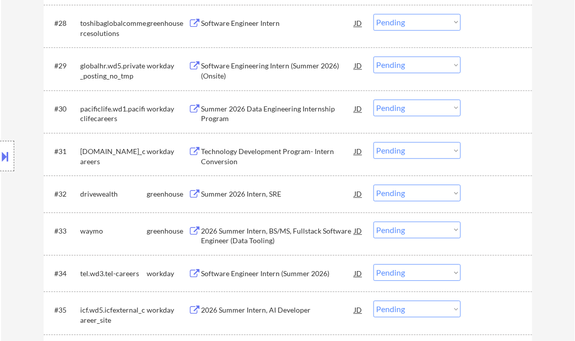
click at [256, 194] on div "Summer 2026 Intern, SRE" at bounding box center [277, 195] width 153 height 10
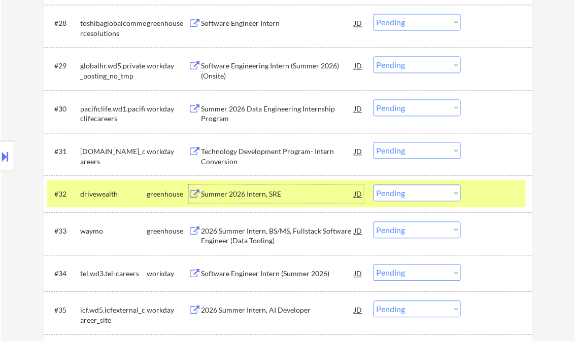
drag, startPoint x: 416, startPoint y: 197, endPoint x: 413, endPoint y: 203, distance: 6.8
click at [416, 197] on select "Choose an option... Pending Applied Excluded (Questions) Excluded (Expired) Exc…" at bounding box center [416, 193] width 87 height 17
click at [373, 185] on select "Choose an option... Pending Applied Excluded (Questions) Excluded (Expired) Exc…" at bounding box center [416, 193] width 87 height 17
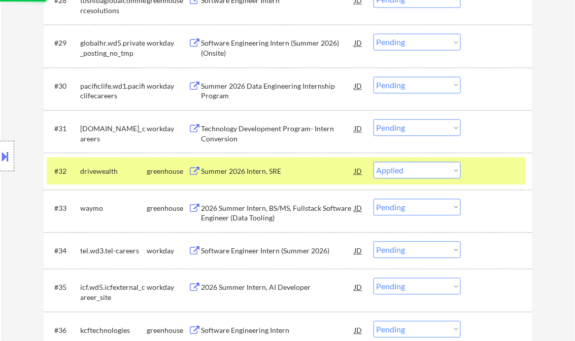
scroll to position [1501, 0]
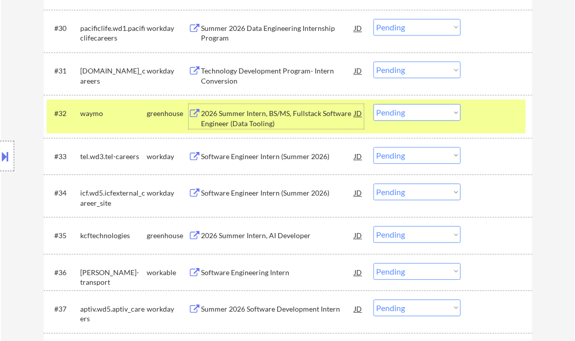
click at [249, 115] on div "2026 Summer Intern, BS/MS, Fullstack Software Engineer (Data Tooling)" at bounding box center [277, 119] width 153 height 20
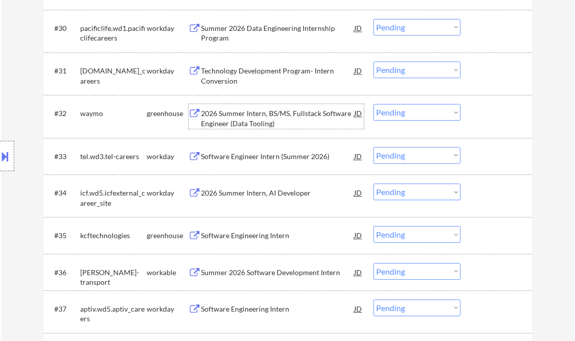
drag, startPoint x: 417, startPoint y: 115, endPoint x: 419, endPoint y: 120, distance: 5.9
click at [417, 115] on select "Choose an option... Pending Applied Excluded (Questions) Excluded (Expired) Exc…" at bounding box center [416, 112] width 87 height 17
click at [373, 104] on select "Choose an option... Pending Applied Excluded (Questions) Excluded (Expired) Exc…" at bounding box center [416, 112] width 87 height 17
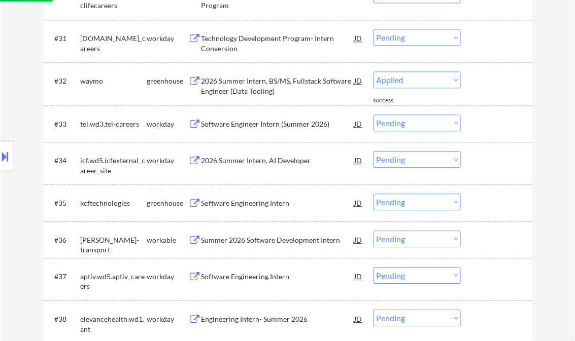
select select ""pending""
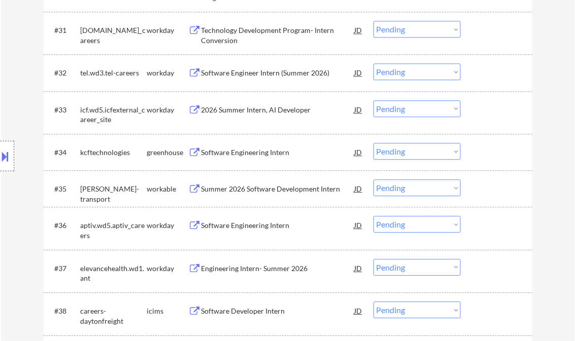
click at [253, 157] on div "Software Engineering Intern" at bounding box center [277, 153] width 153 height 10
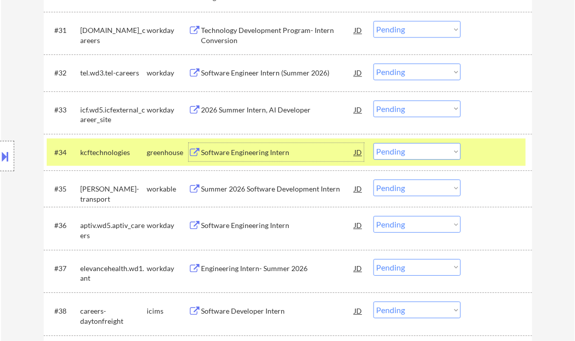
click at [418, 145] on select "Choose an option... Pending Applied Excluded (Questions) Excluded (Expired) Exc…" at bounding box center [416, 151] width 87 height 17
click at [373, 143] on select "Choose an option... Pending Applied Excluded (Questions) Excluded (Expired) Exc…" at bounding box center [416, 151] width 87 height 17
select select ""pending""
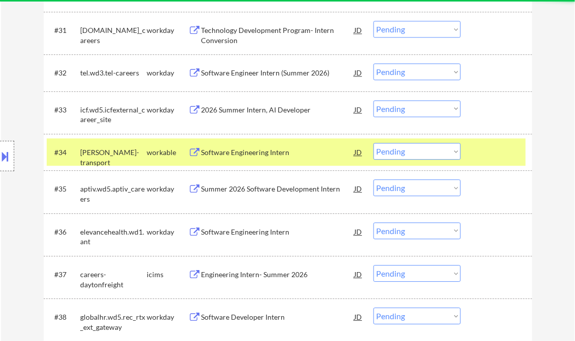
click at [262, 152] on div "Software Engineering Intern" at bounding box center [277, 153] width 153 height 10
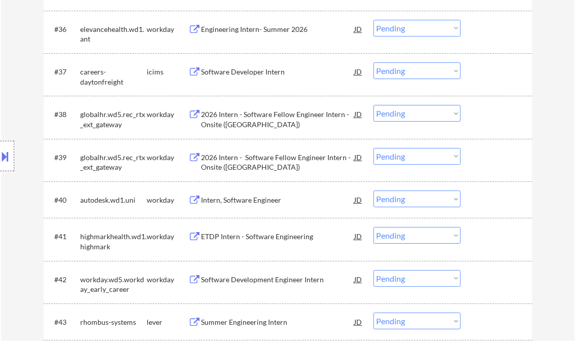
scroll to position [1907, 0]
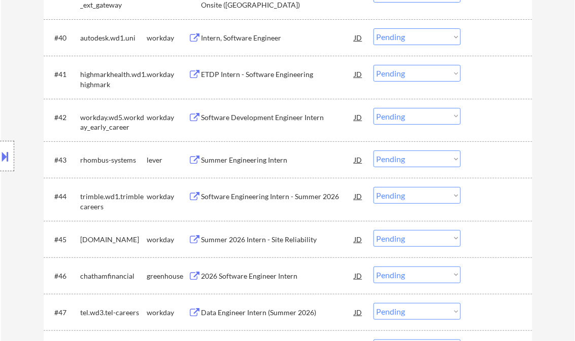
click at [264, 157] on div "Summer Engineering Intern" at bounding box center [277, 160] width 153 height 10
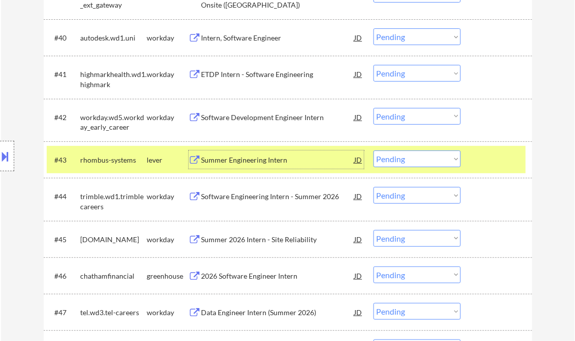
drag, startPoint x: 410, startPoint y: 162, endPoint x: 416, endPoint y: 168, distance: 8.6
click at [410, 162] on select "Choose an option... Pending Applied Excluded (Questions) Excluded (Expired) Exc…" at bounding box center [416, 159] width 87 height 17
click at [373, 151] on select "Choose an option... Pending Applied Excluded (Questions) Excluded (Expired) Exc…" at bounding box center [416, 159] width 87 height 17
select select ""pending""
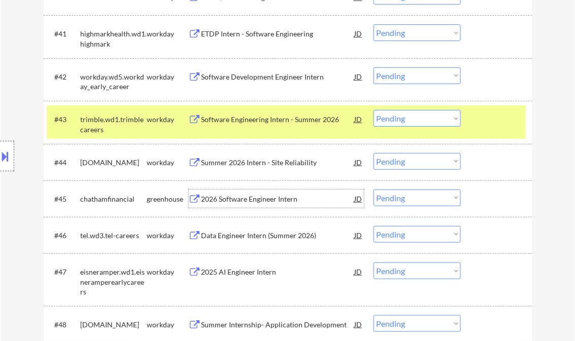
click at [240, 196] on div "2026 Software Engineer Intern" at bounding box center [277, 199] width 153 height 10
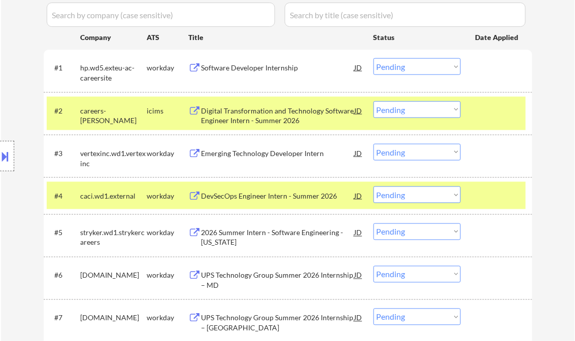
scroll to position [284, 0]
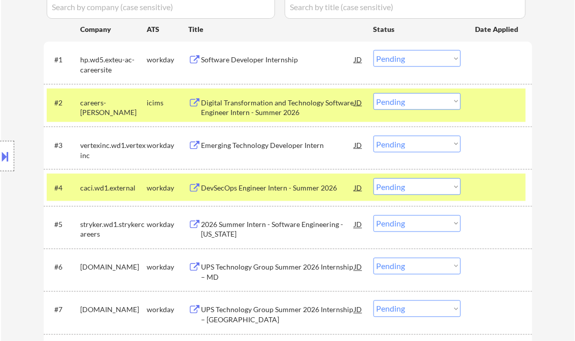
click at [478, 107] on div at bounding box center [497, 102] width 45 height 18
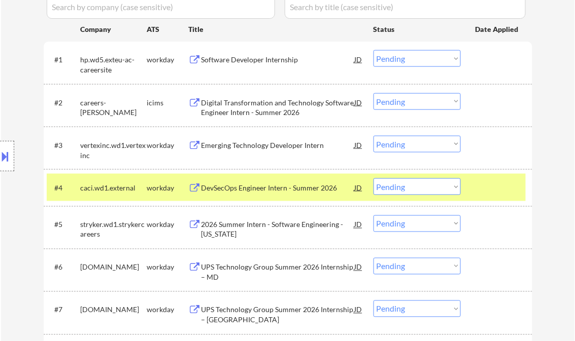
click at [484, 189] on div at bounding box center [497, 187] width 45 height 18
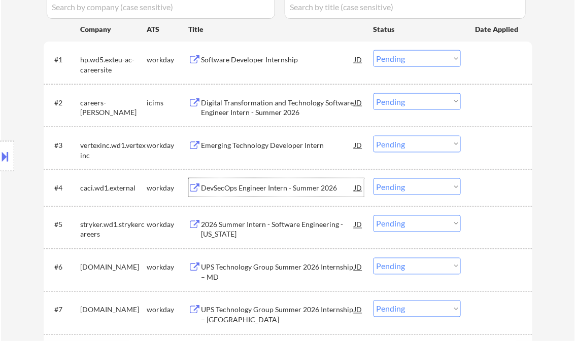
click at [276, 190] on div "DevSecOps Engineer Intern - Summer 2026" at bounding box center [277, 188] width 153 height 10
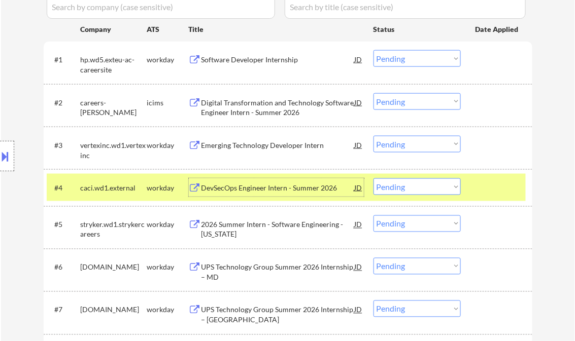
click at [411, 187] on select "Choose an option... Pending Applied Excluded (Questions) Excluded (Expired) Exc…" at bounding box center [416, 186] width 87 height 17
click at [373, 178] on select "Choose an option... Pending Applied Excluded (Questions) Excluded (Expired) Exc…" at bounding box center [416, 186] width 87 height 17
select select ""pending""
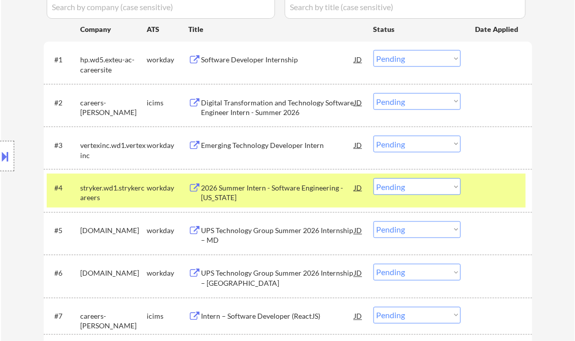
click at [284, 187] on div "2026 Summer Intern - Software Engineering - [US_STATE]" at bounding box center [277, 193] width 153 height 20
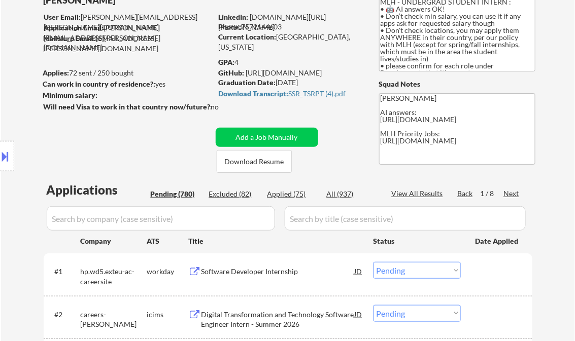
scroll to position [41, 0]
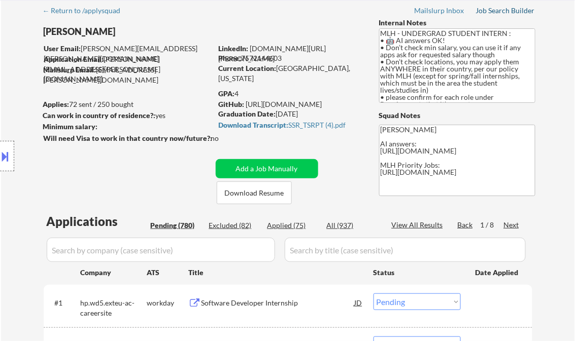
click at [501, 10] on div "Job Search Builder" at bounding box center [505, 10] width 59 height 7
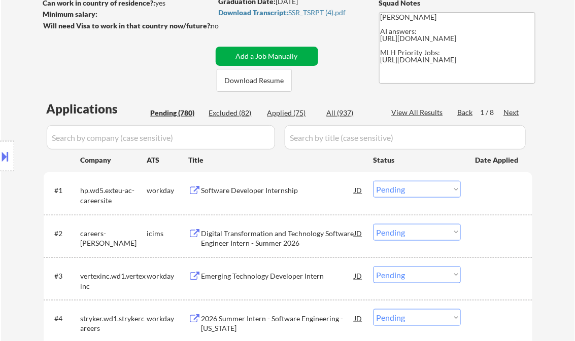
scroll to position [162, 0]
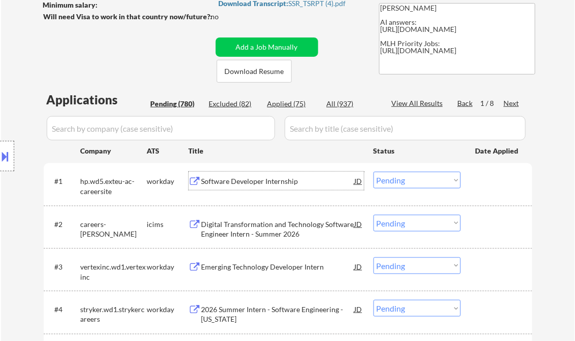
click at [269, 178] on div "Software Developer Internship" at bounding box center [277, 181] width 153 height 10
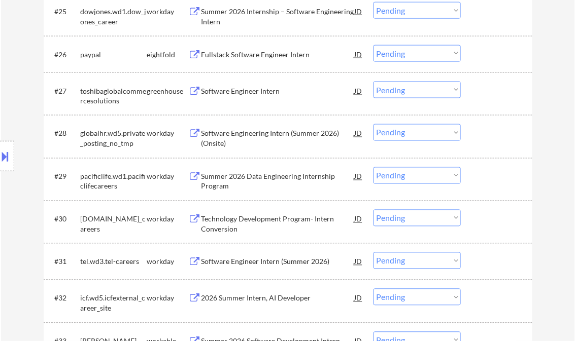
scroll to position [1339, 0]
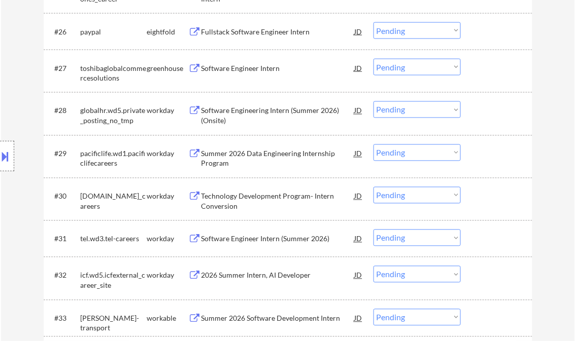
click at [261, 69] on div "Software Engineer Intern" at bounding box center [277, 68] width 153 height 10
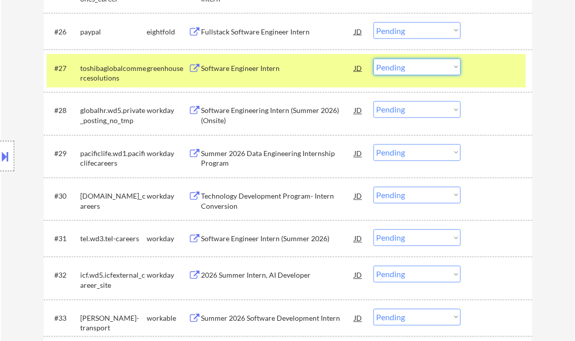
drag, startPoint x: 415, startPoint y: 68, endPoint x: 420, endPoint y: 75, distance: 8.6
click at [415, 68] on select "Choose an option... Pending Applied Excluded (Questions) Excluded (Expired) Exc…" at bounding box center [416, 67] width 87 height 17
click at [373, 59] on select "Choose an option... Pending Applied Excluded (Questions) Excluded (Expired) Exc…" at bounding box center [416, 67] width 87 height 17
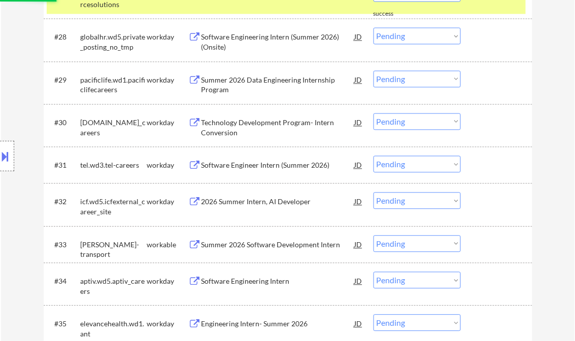
select select ""pending""
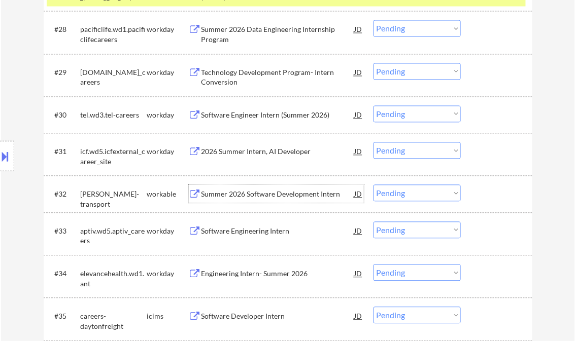
click at [276, 200] on div "Summer 2026 Software Development Intern" at bounding box center [277, 194] width 153 height 18
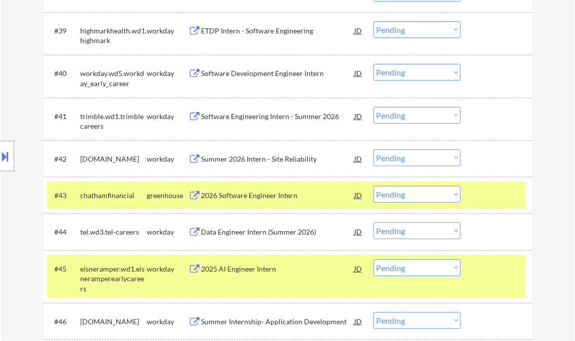
scroll to position [1907, 0]
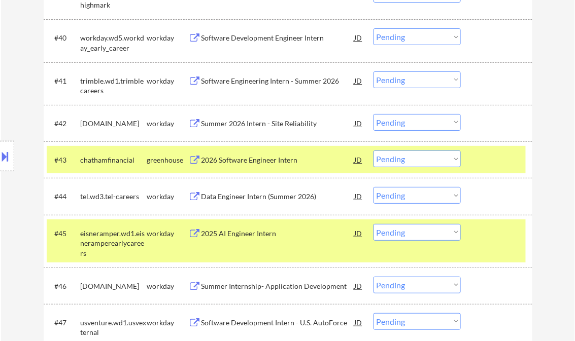
drag, startPoint x: 506, startPoint y: 241, endPoint x: 504, endPoint y: 233, distance: 8.9
click at [506, 241] on div at bounding box center [497, 233] width 45 height 18
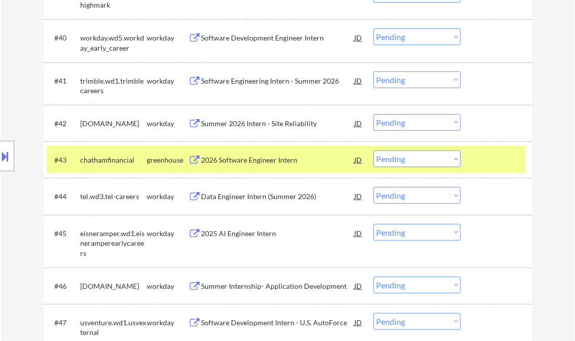
click at [489, 161] on div at bounding box center [497, 160] width 45 height 18
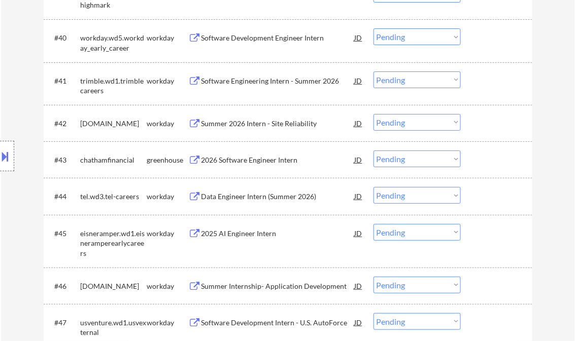
click at [284, 160] on div "2026 Software Engineer Intern" at bounding box center [277, 160] width 153 height 10
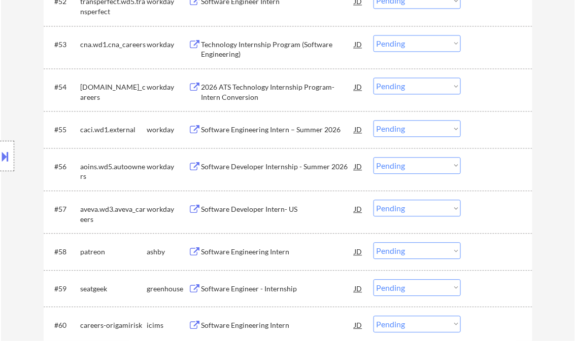
scroll to position [2475, 0]
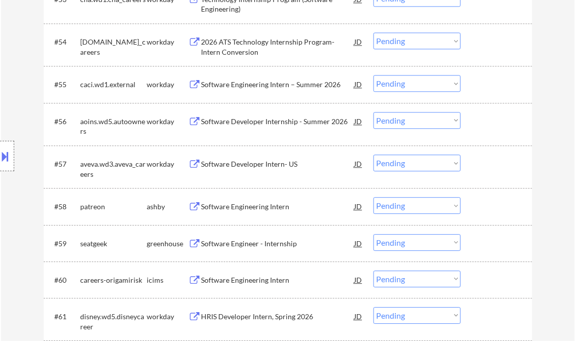
click at [271, 206] on div "Software Engineering Intern" at bounding box center [277, 207] width 153 height 10
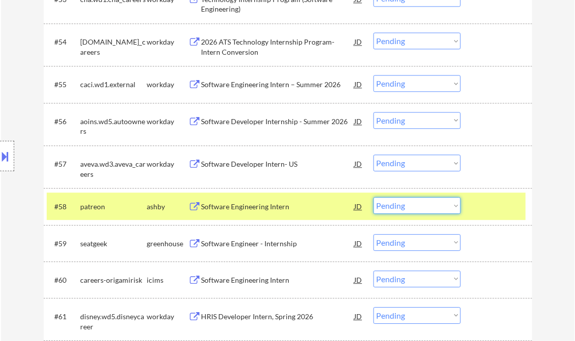
drag, startPoint x: 399, startPoint y: 207, endPoint x: 404, endPoint y: 210, distance: 6.2
click at [399, 207] on select "Choose an option... Pending Applied Excluded (Questions) Excluded (Expired) Exc…" at bounding box center [416, 205] width 87 height 17
click at [373, 197] on select "Choose an option... Pending Applied Excluded (Questions) Excluded (Expired) Exc…" at bounding box center [416, 205] width 87 height 17
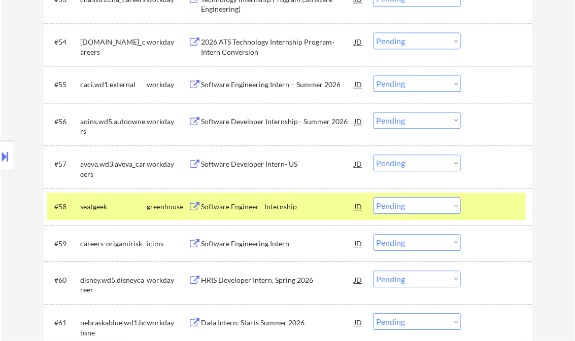
click at [260, 205] on div "Software Engineer - Internship" at bounding box center [277, 207] width 153 height 10
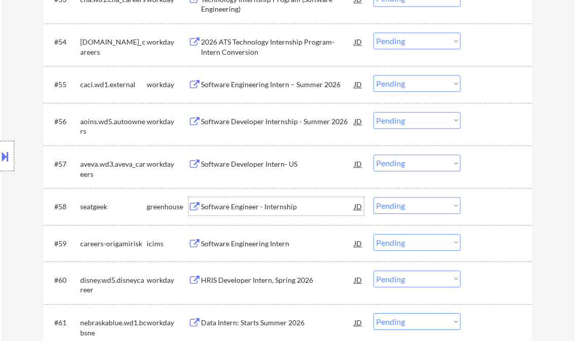
click at [409, 207] on select "Choose an option... Pending Applied Excluded (Questions) Excluded (Expired) Exc…" at bounding box center [416, 205] width 87 height 17
click at [373, 197] on select "Choose an option... Pending Applied Excluded (Questions) Excluded (Expired) Exc…" at bounding box center [416, 205] width 87 height 17
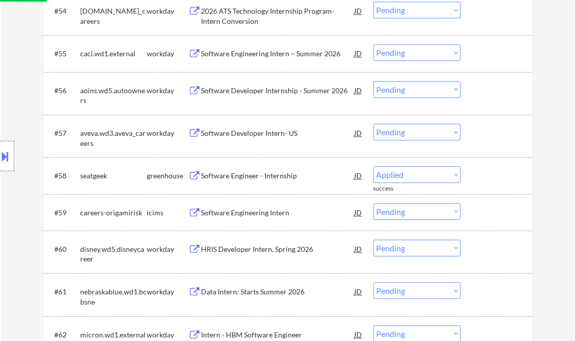
scroll to position [2515, 0]
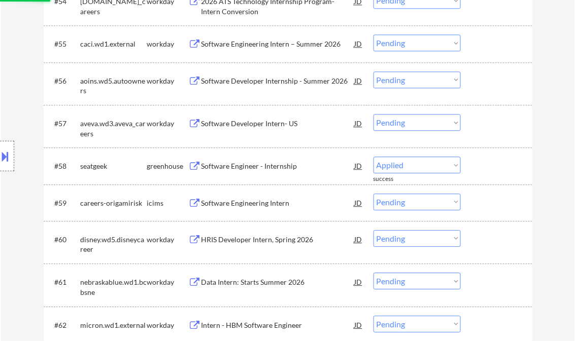
select select ""pending""
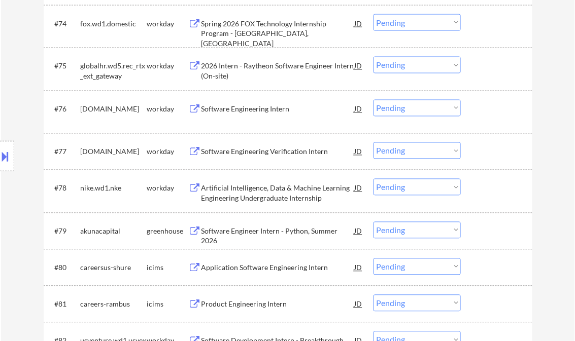
scroll to position [3326, 0]
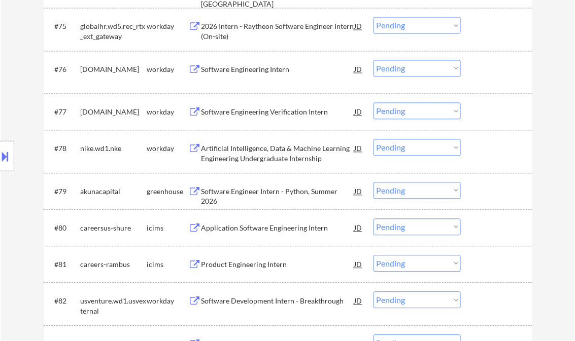
click at [307, 190] on div "Software Engineer Intern - Python, Summer 2026" at bounding box center [277, 197] width 153 height 20
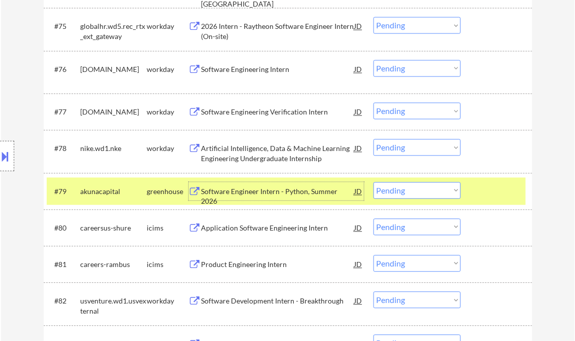
drag, startPoint x: 416, startPoint y: 190, endPoint x: 416, endPoint y: 198, distance: 8.1
click at [416, 190] on select "Choose an option... Pending Applied Excluded (Questions) Excluded (Expired) Exc…" at bounding box center [416, 191] width 87 height 17
click at [373, 183] on select "Choose an option... Pending Applied Excluded (Questions) Excluded (Expired) Exc…" at bounding box center [416, 191] width 87 height 17
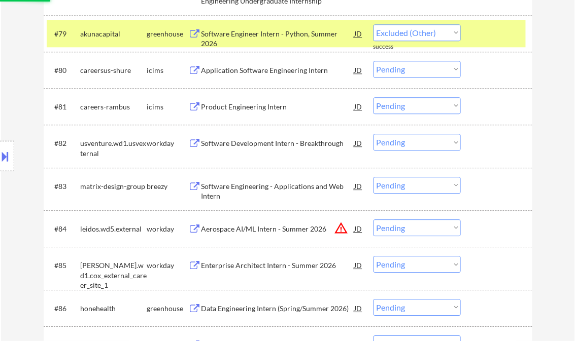
scroll to position [3529, 0]
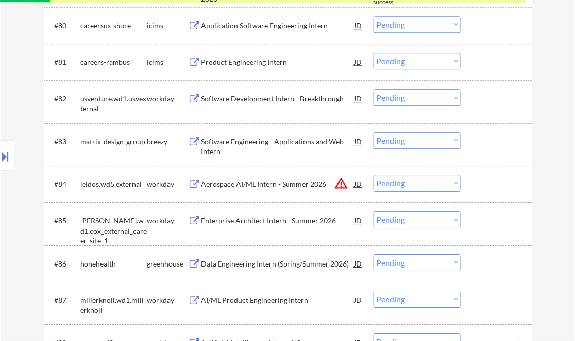
select select ""pending""
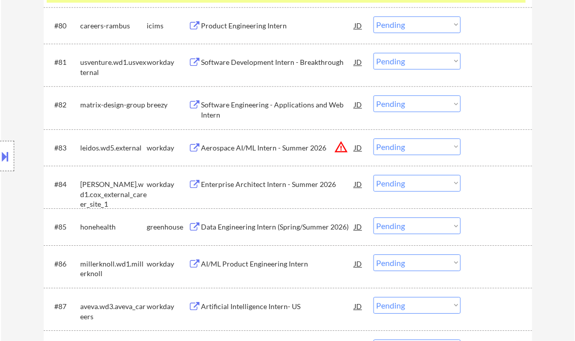
click at [270, 225] on div "Data Engineering Intern (Spring/Summer 2026)" at bounding box center [277, 227] width 153 height 10
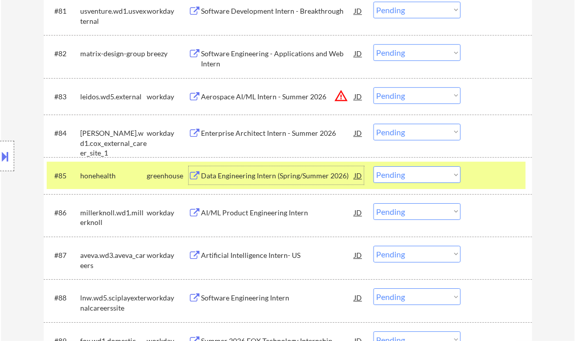
scroll to position [3610, 0]
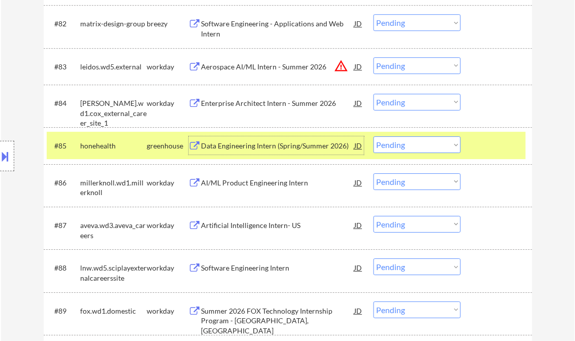
drag, startPoint x: 391, startPoint y: 148, endPoint x: 408, endPoint y: 155, distance: 18.2
click at [393, 148] on select "Choose an option... Pending Applied Excluded (Questions) Excluded (Expired) Exc…" at bounding box center [416, 144] width 87 height 17
click at [373, 137] on select "Choose an option... Pending Applied Excluded (Questions) Excluded (Expired) Exc…" at bounding box center [416, 144] width 87 height 17
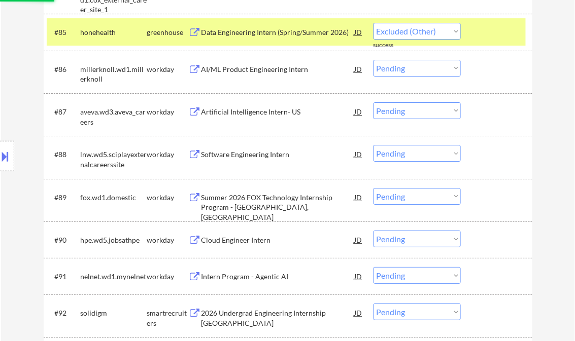
select select ""pending""
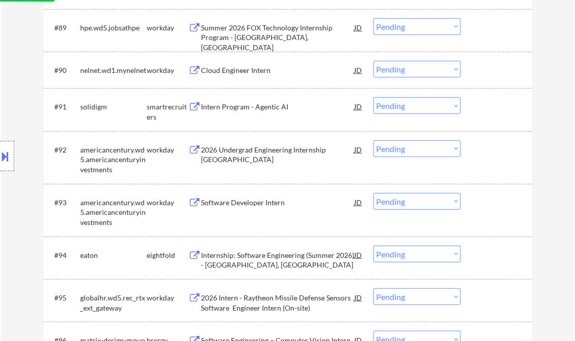
scroll to position [3894, 0]
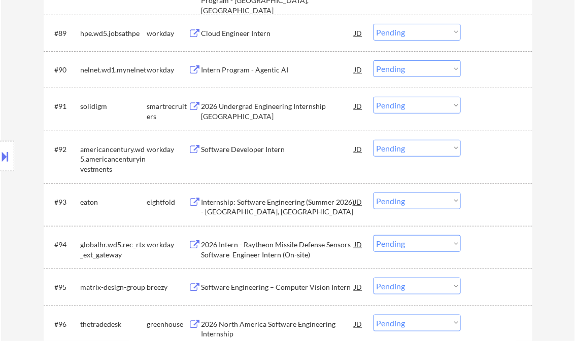
click at [277, 111] on div "2026 Undergrad Engineering Internship [GEOGRAPHIC_DATA]" at bounding box center [277, 111] width 153 height 20
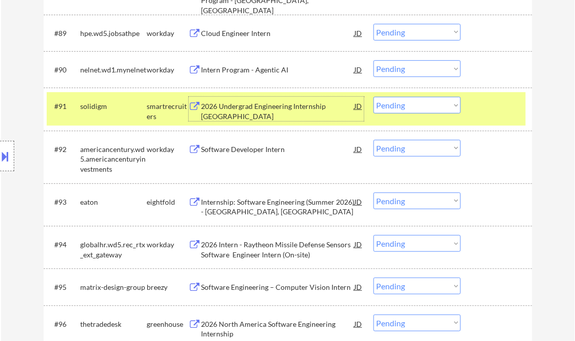
click at [419, 106] on select "Choose an option... Pending Applied Excluded (Questions) Excluded (Expired) Exc…" at bounding box center [416, 105] width 87 height 17
click at [373, 97] on select "Choose an option... Pending Applied Excluded (Questions) Excluded (Expired) Exc…" at bounding box center [416, 105] width 87 height 17
select select ""pending""
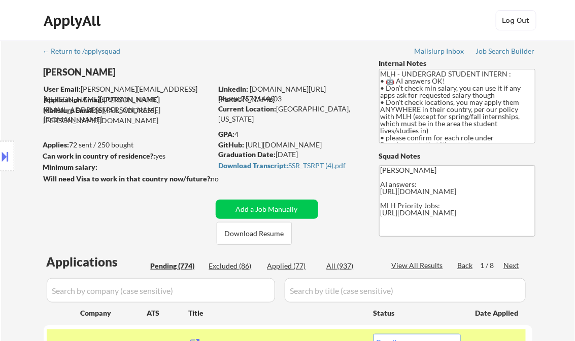
scroll to position [77, 0]
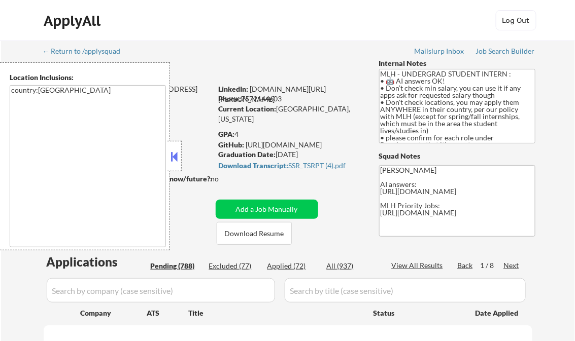
select select ""pending""
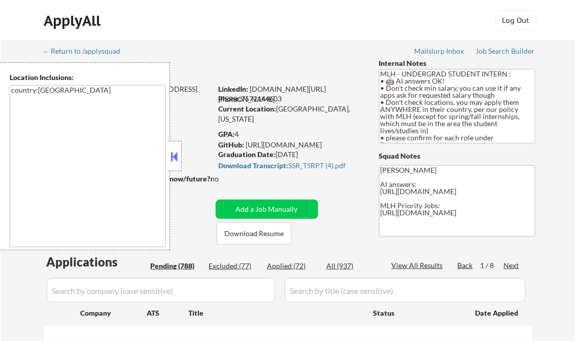
select select ""pending""
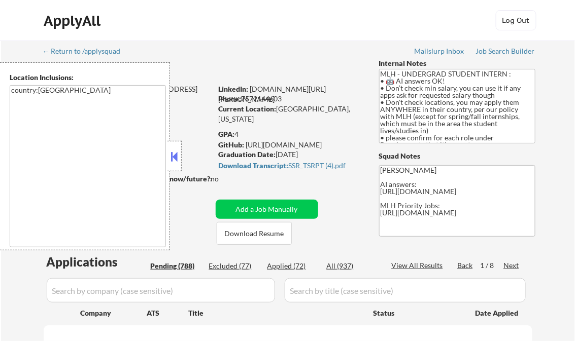
select select ""pending""
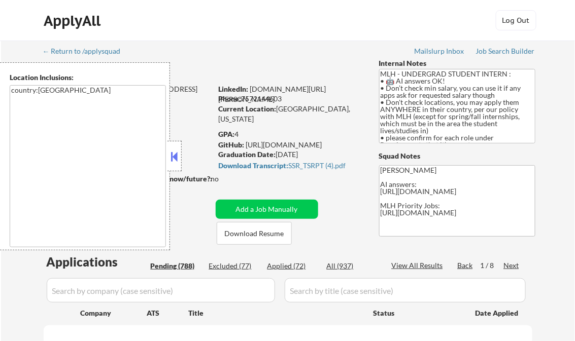
select select ""pending""
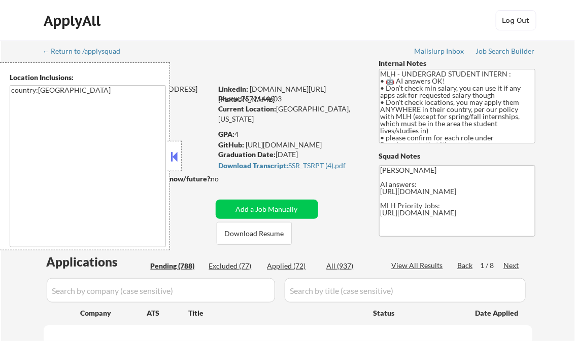
select select ""pending""
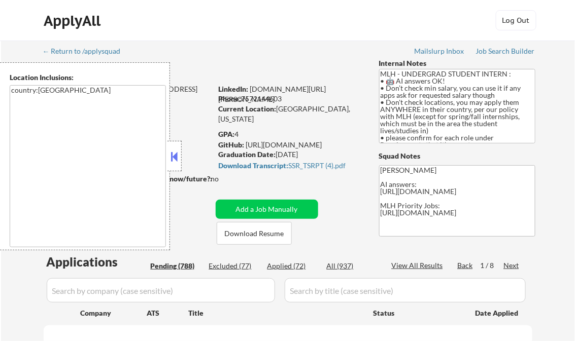
select select ""pending""
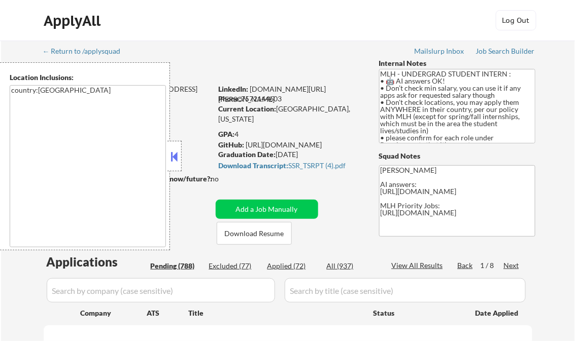
select select ""pending""
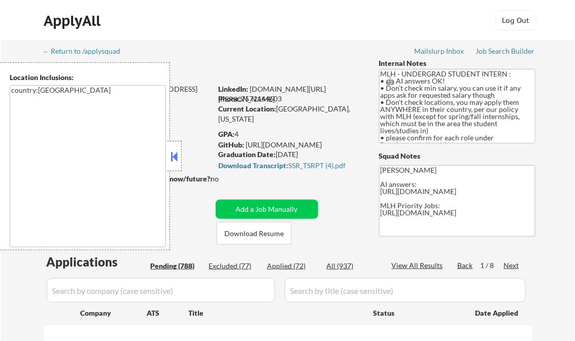
select select ""pending""
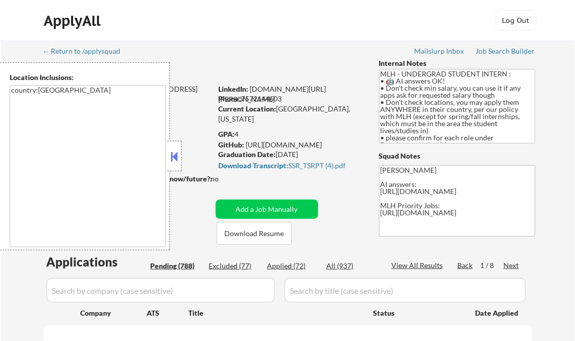
select select ""pending""
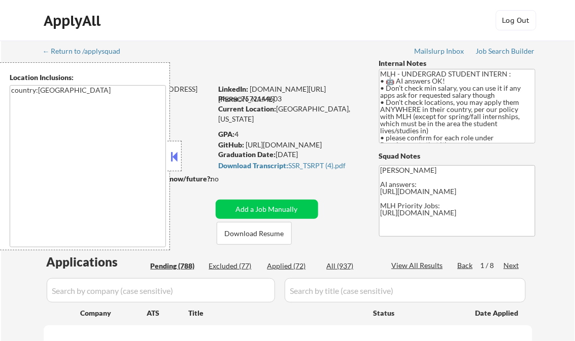
select select ""pending""
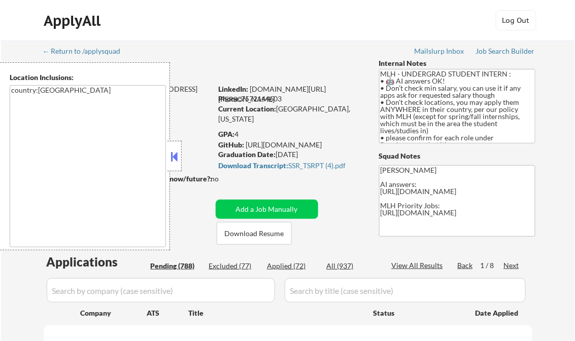
select select ""pending""
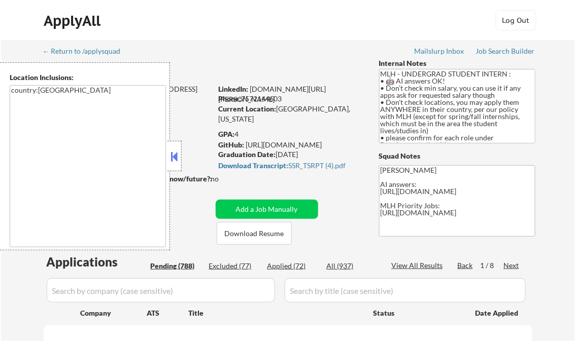
select select ""pending""
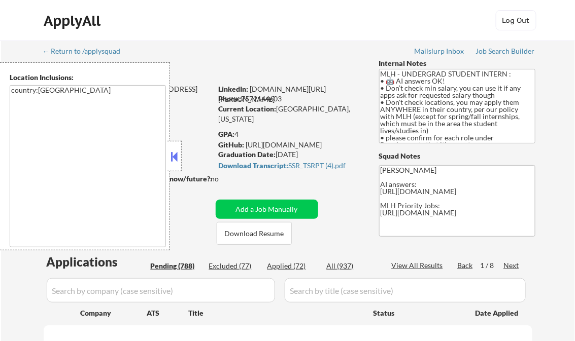
select select ""pending""
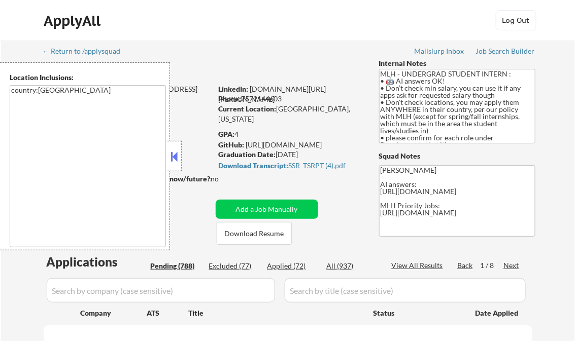
select select ""pending""
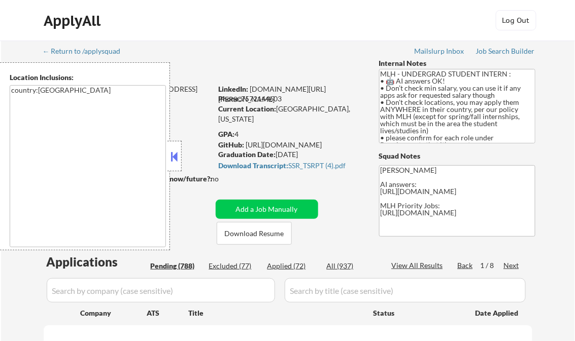
select select ""pending""
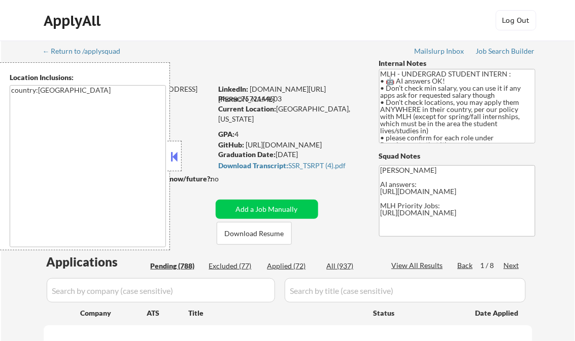
select select ""pending""
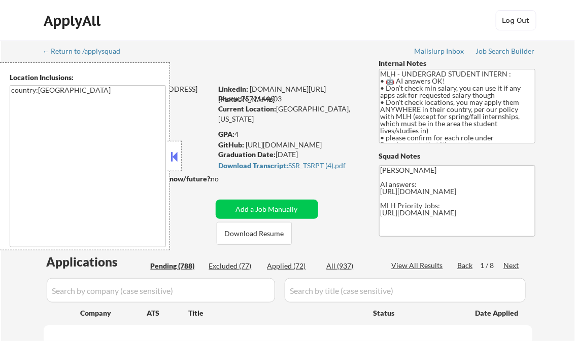
select select ""pending""
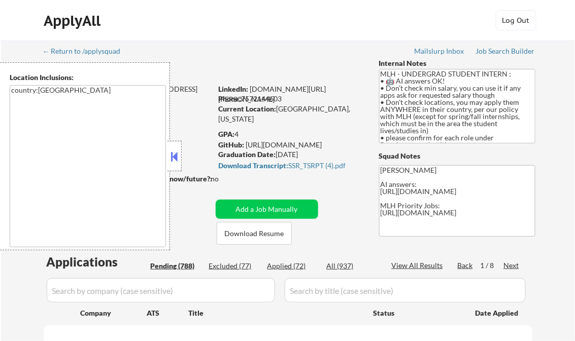
select select ""pending""
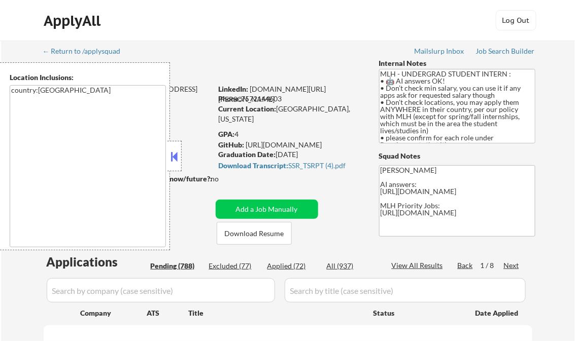
select select ""pending""
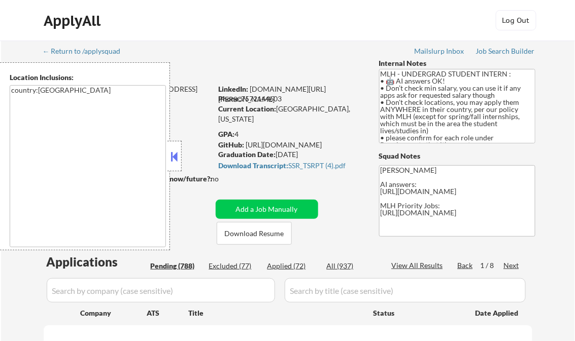
select select ""pending""
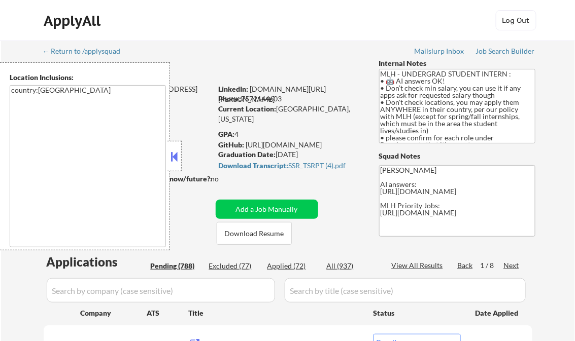
click at [291, 267] on div "Applied (72)" at bounding box center [292, 266] width 51 height 10
select select ""applied""
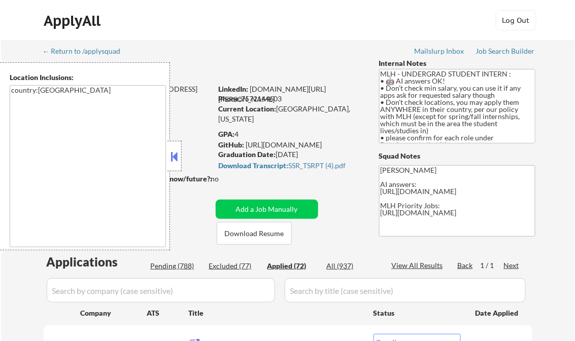
select select ""applied""
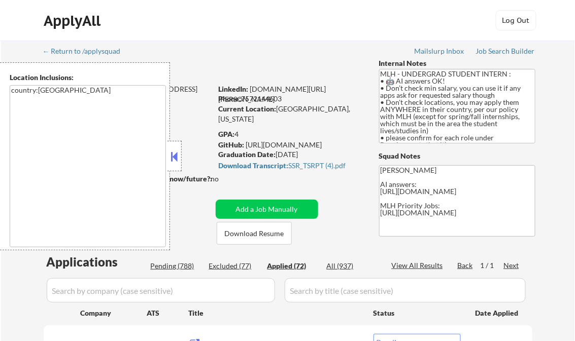
select select ""applied""
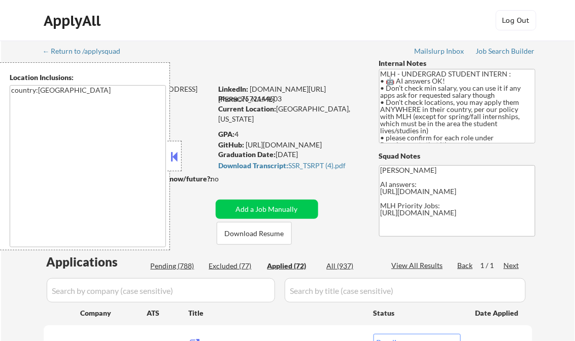
select select ""applied""
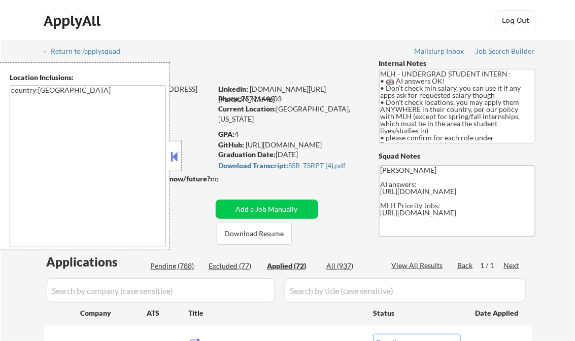
select select ""applied""
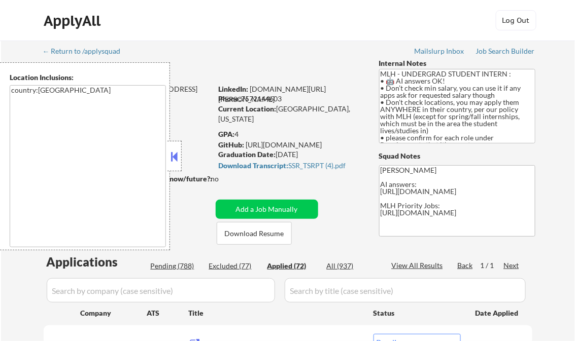
select select ""applied""
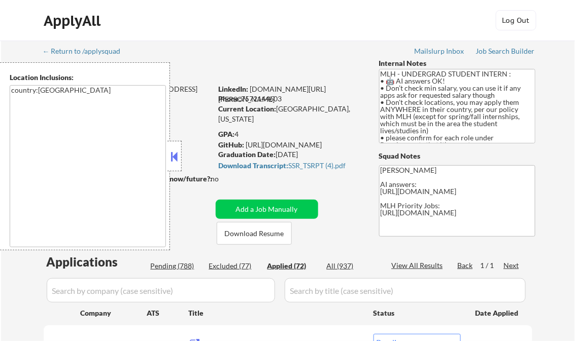
select select ""applied""
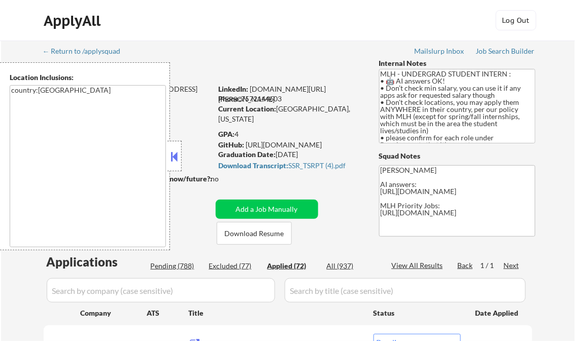
select select ""applied""
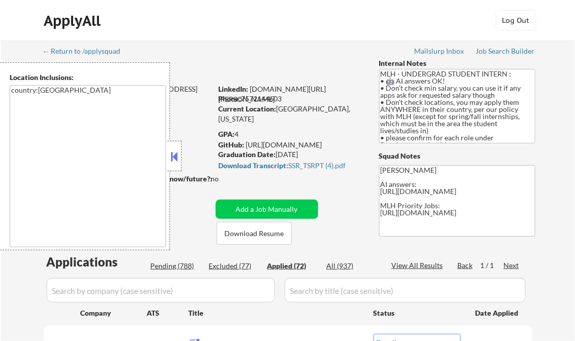
select select ""applied""
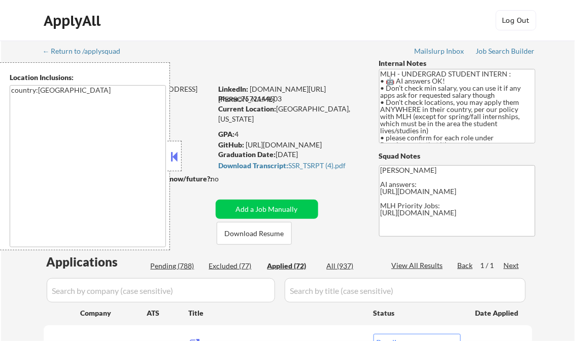
select select ""applied""
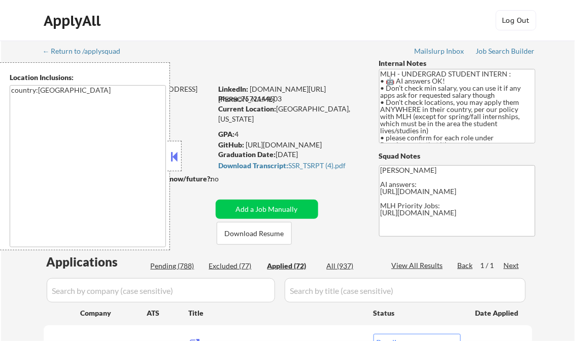
select select ""applied""
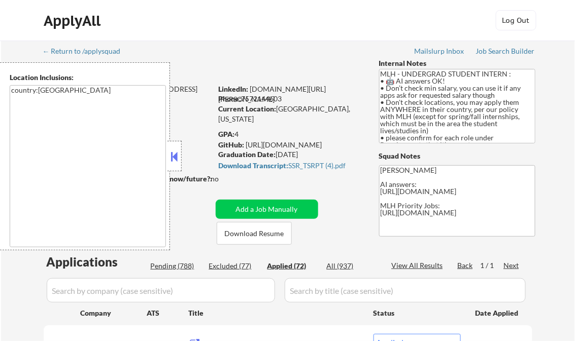
select select ""applied""
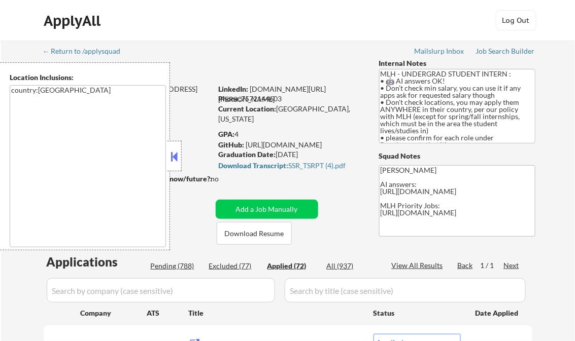
select select ""applied""
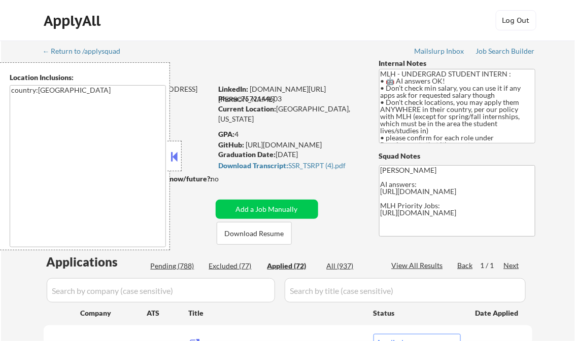
select select ""applied""
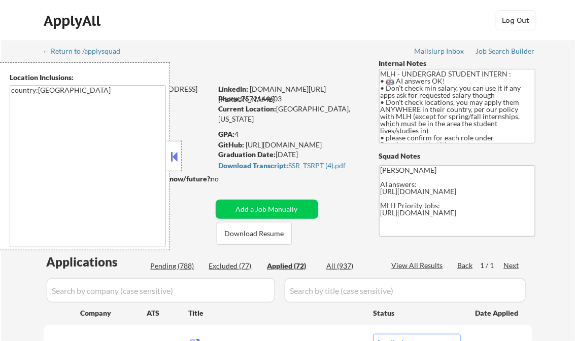
select select ""applied""
click at [173, 154] on button at bounding box center [174, 156] width 11 height 15
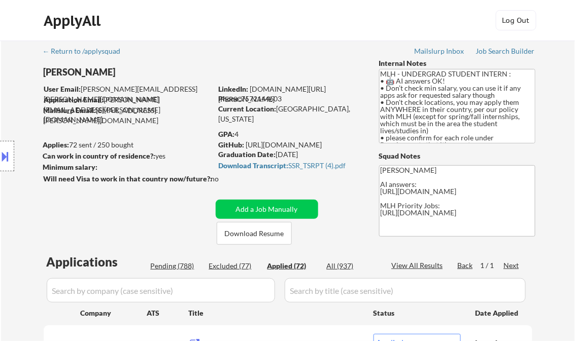
select select ""applied""
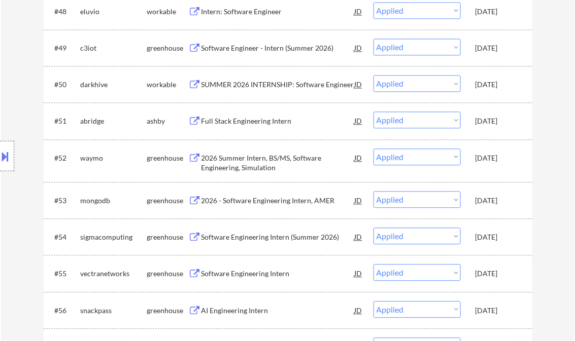
select select ""applied""
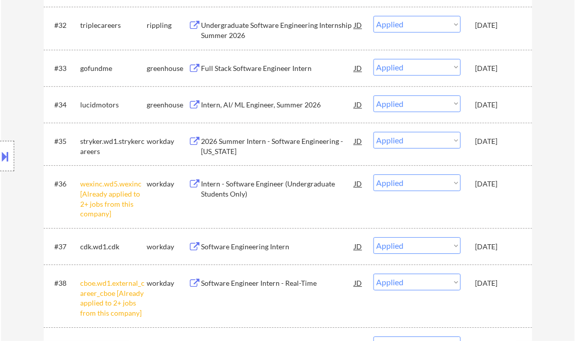
scroll to position [1659, 0]
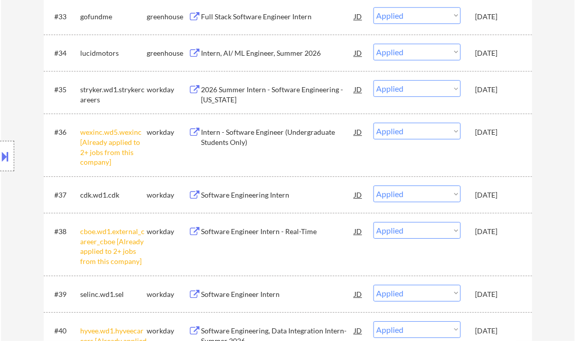
select select ""applied""
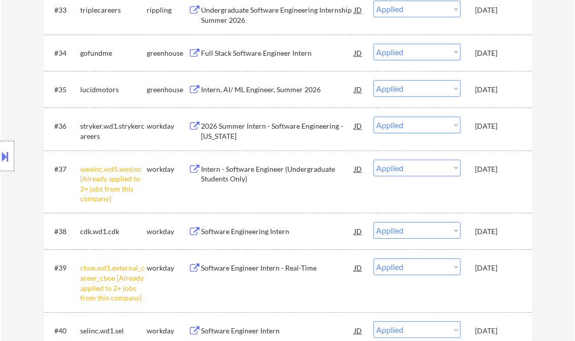
select select ""applied""
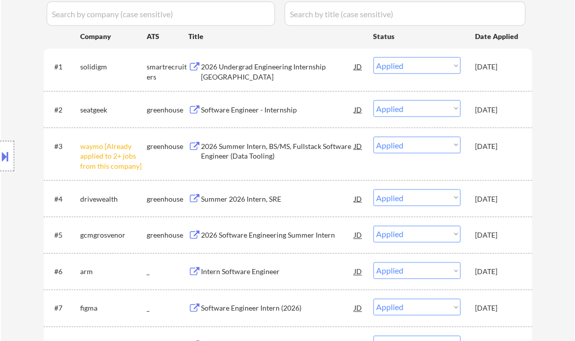
scroll to position [297, 0]
